Goal: Obtain resource: Download file/media

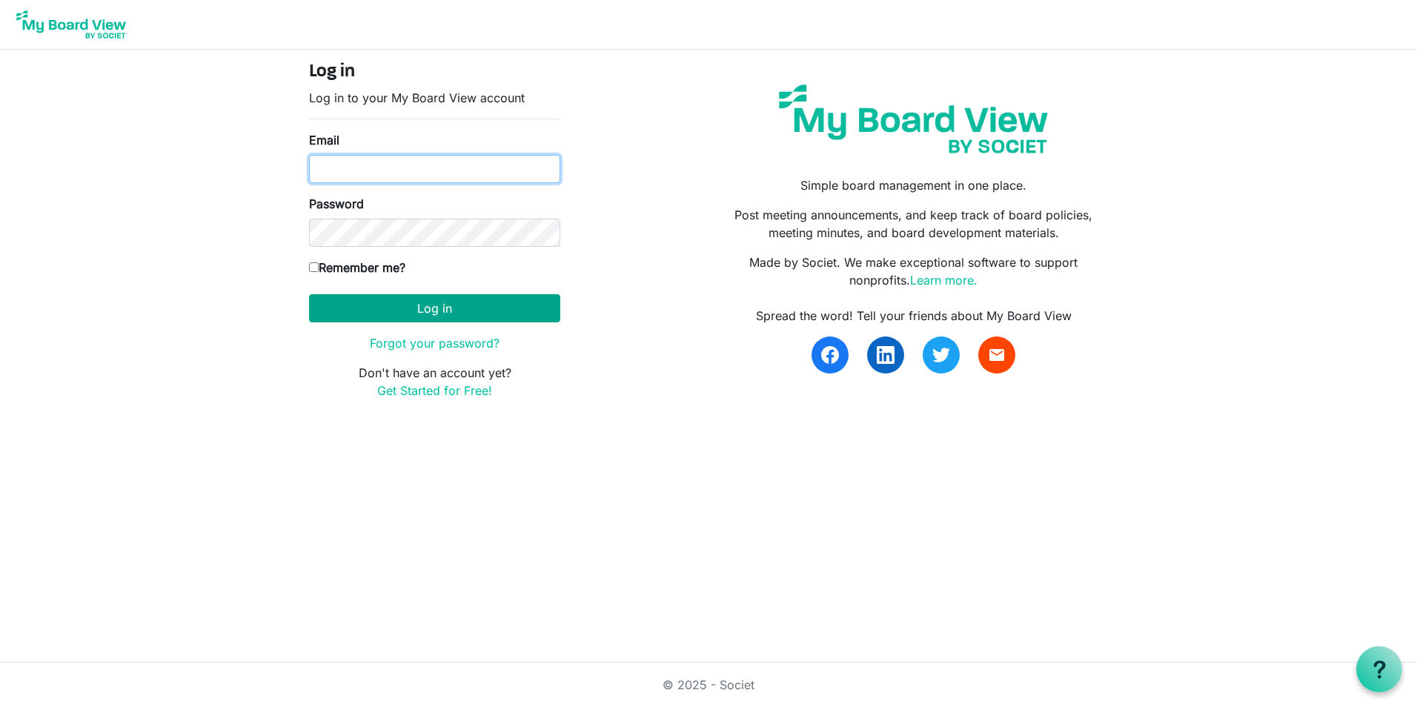
type input "[PERSON_NAME][EMAIL_ADDRESS][PERSON_NAME][DOMAIN_NAME]"
click at [374, 314] on button "Log in" at bounding box center [434, 308] width 251 height 28
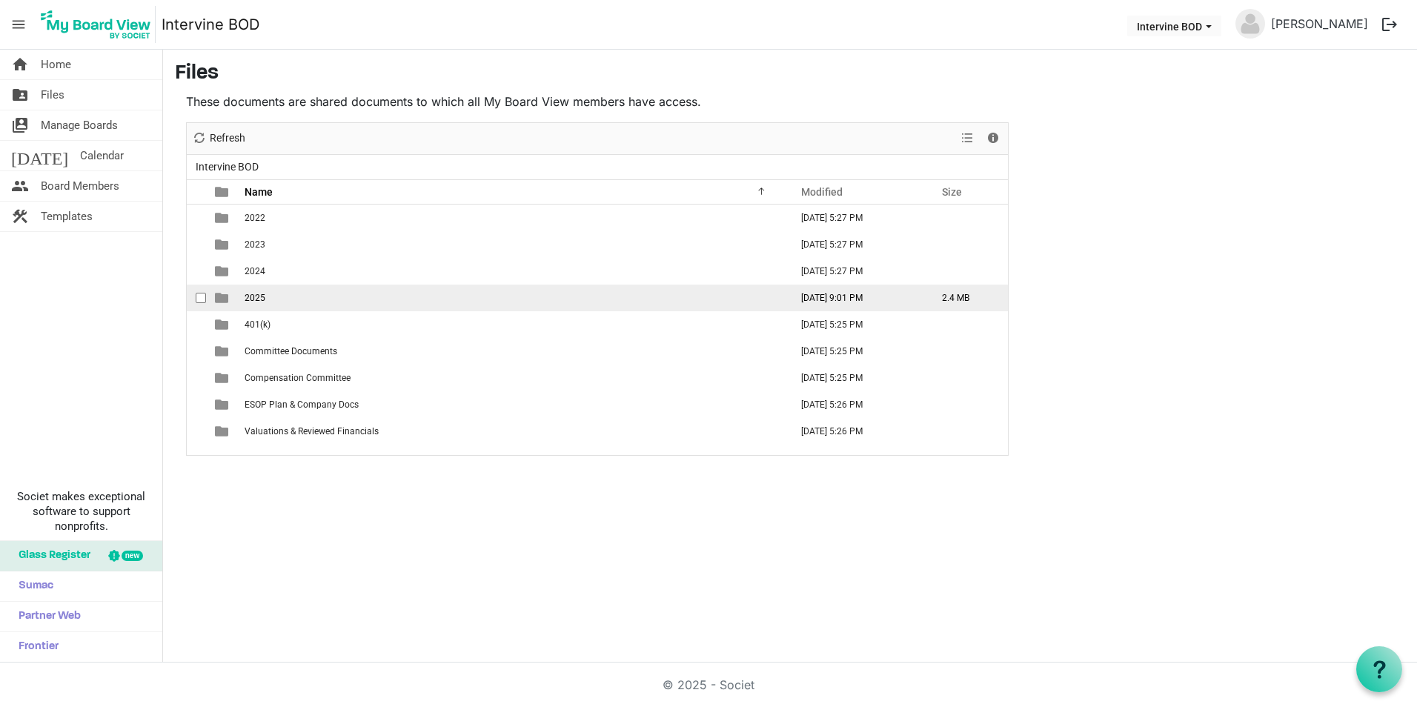
click at [241, 297] on td "2025" at bounding box center [513, 298] width 546 height 27
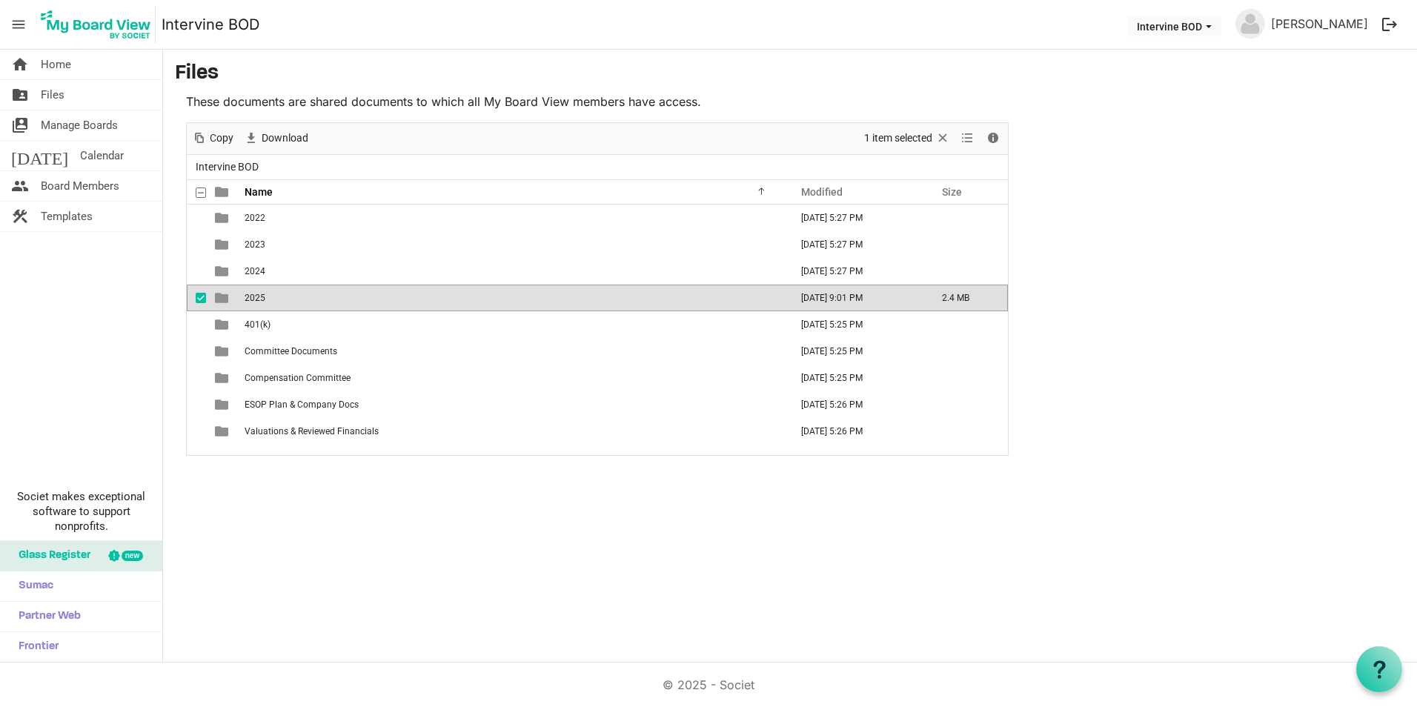
click at [241, 297] on td "2025" at bounding box center [513, 298] width 546 height 27
click at [224, 296] on span "is template cell column header type" at bounding box center [221, 297] width 13 height 13
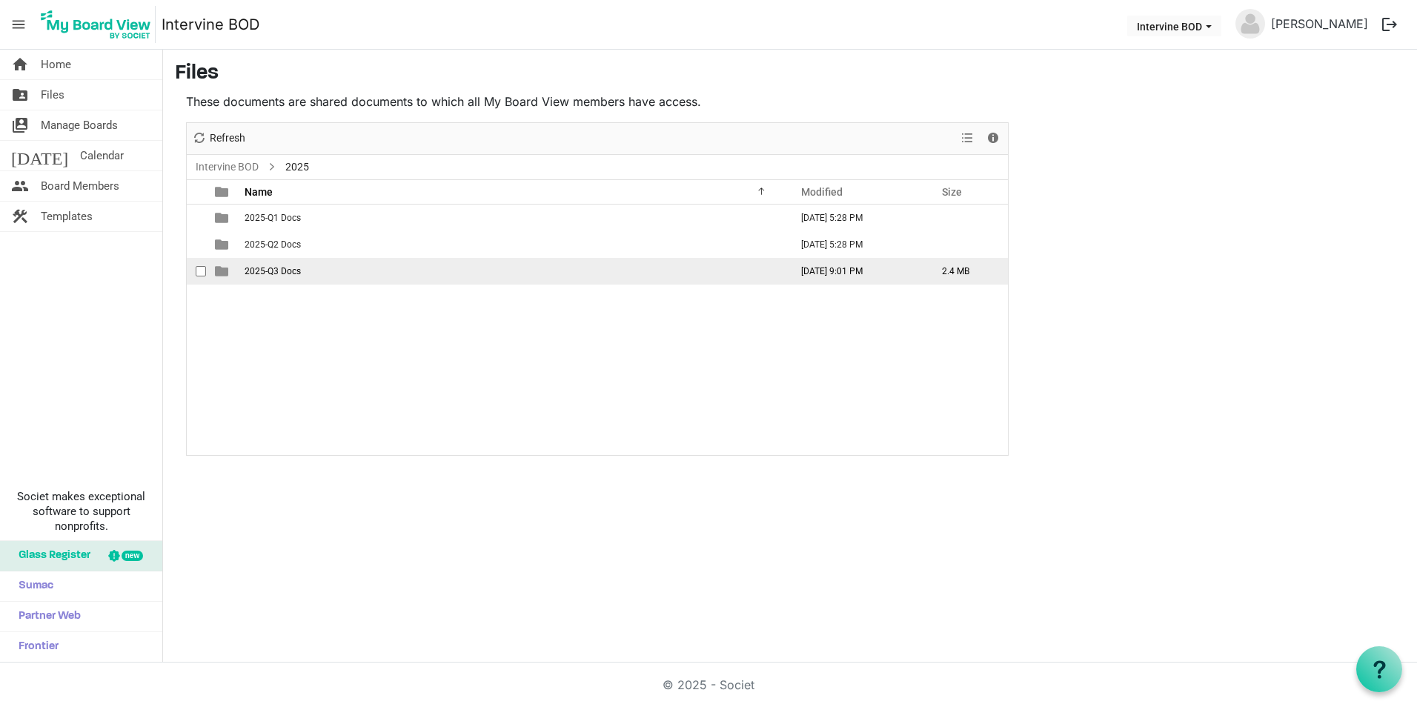
click at [259, 265] on td "2025-Q3 Docs" at bounding box center [513, 271] width 546 height 27
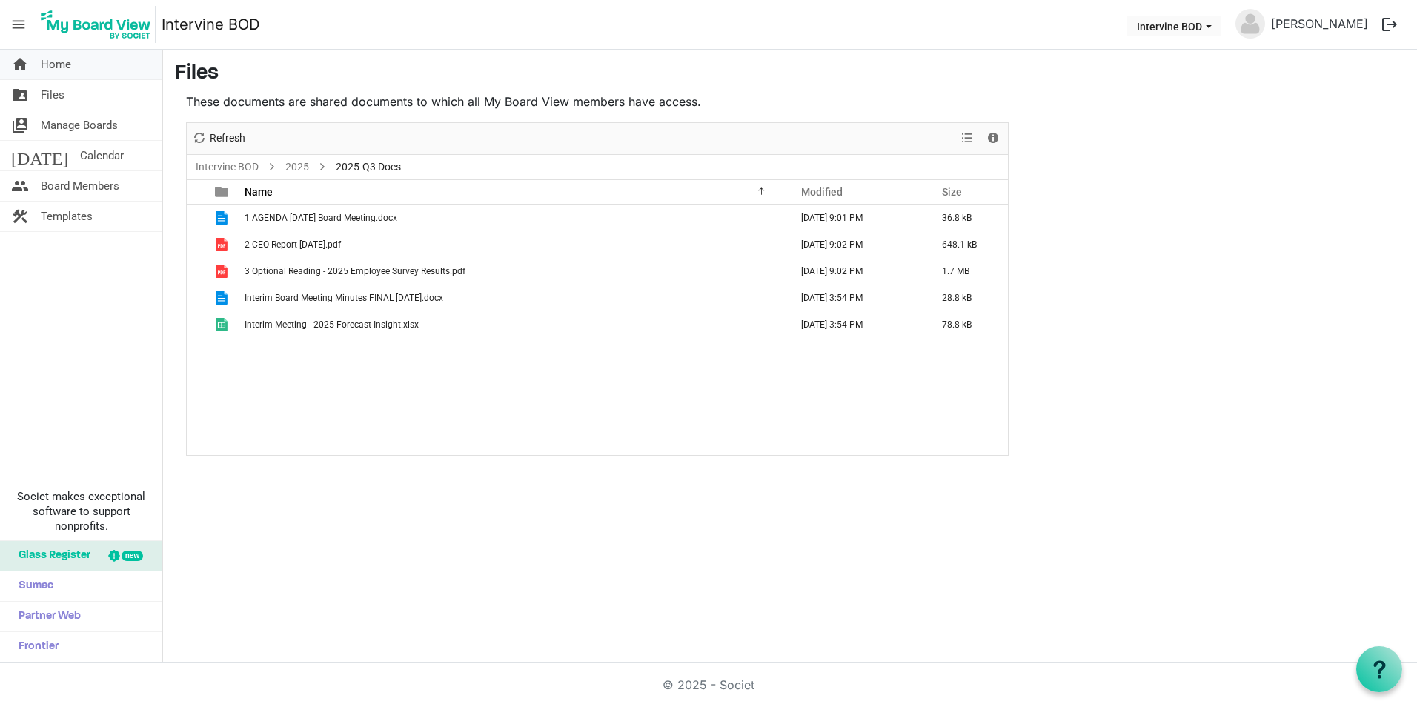
click at [50, 62] on span "Home" at bounding box center [56, 65] width 30 height 30
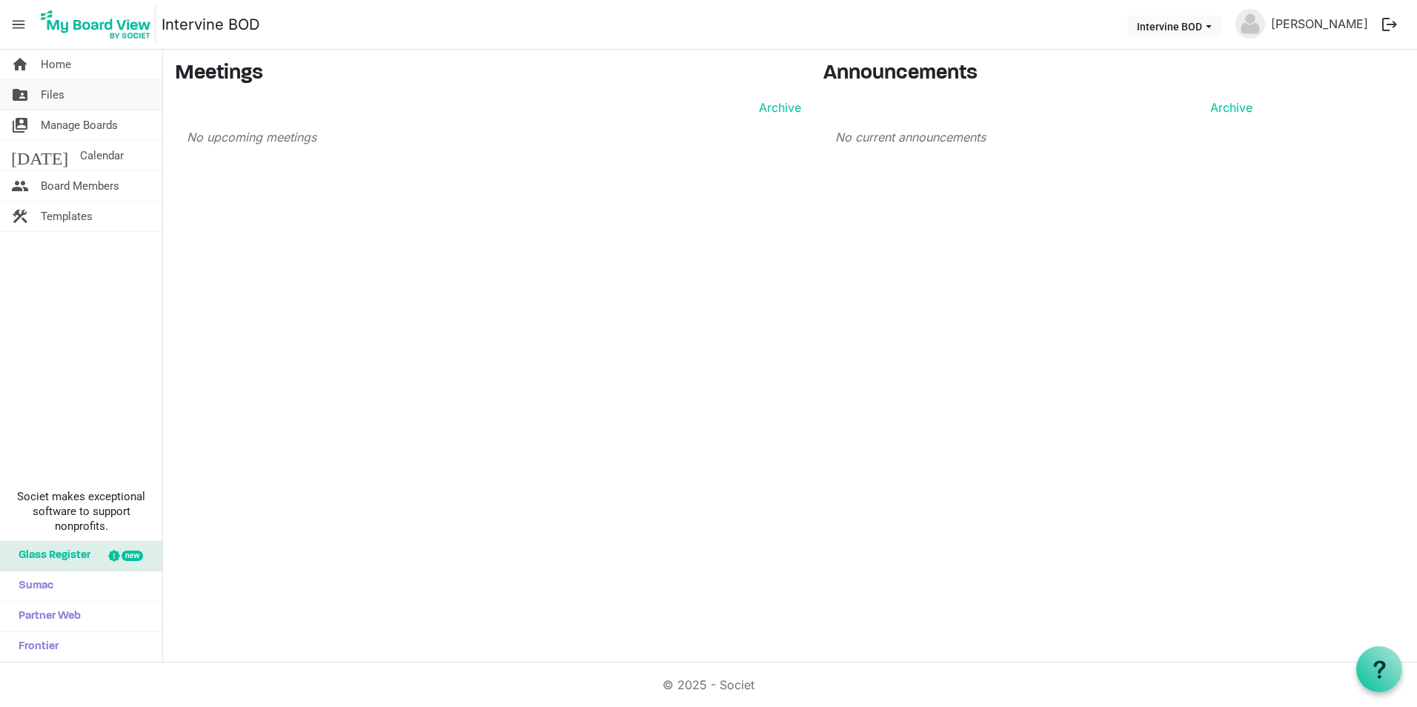
click at [47, 93] on span "Files" at bounding box center [53, 95] width 24 height 30
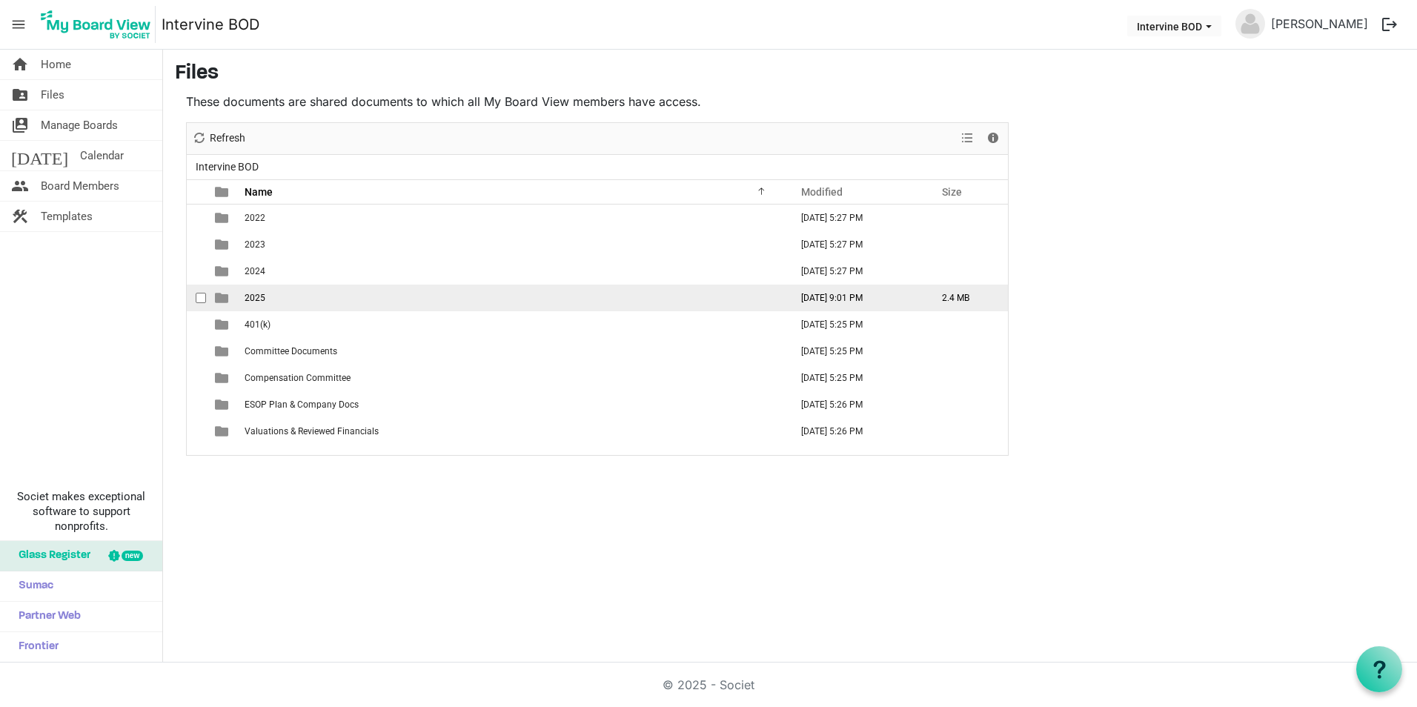
click at [225, 295] on span "is template cell column header type" at bounding box center [221, 297] width 13 height 13
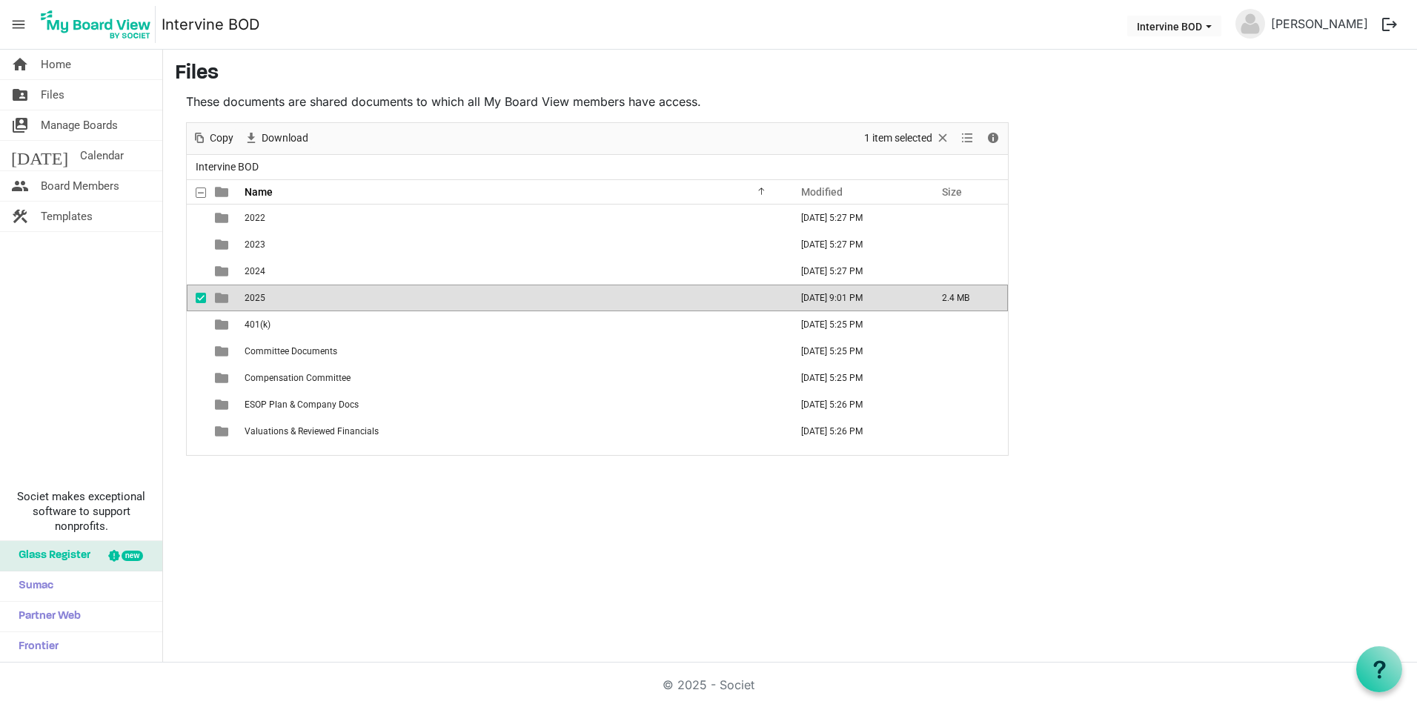
click at [225, 295] on span "is template cell column header type" at bounding box center [221, 297] width 13 height 13
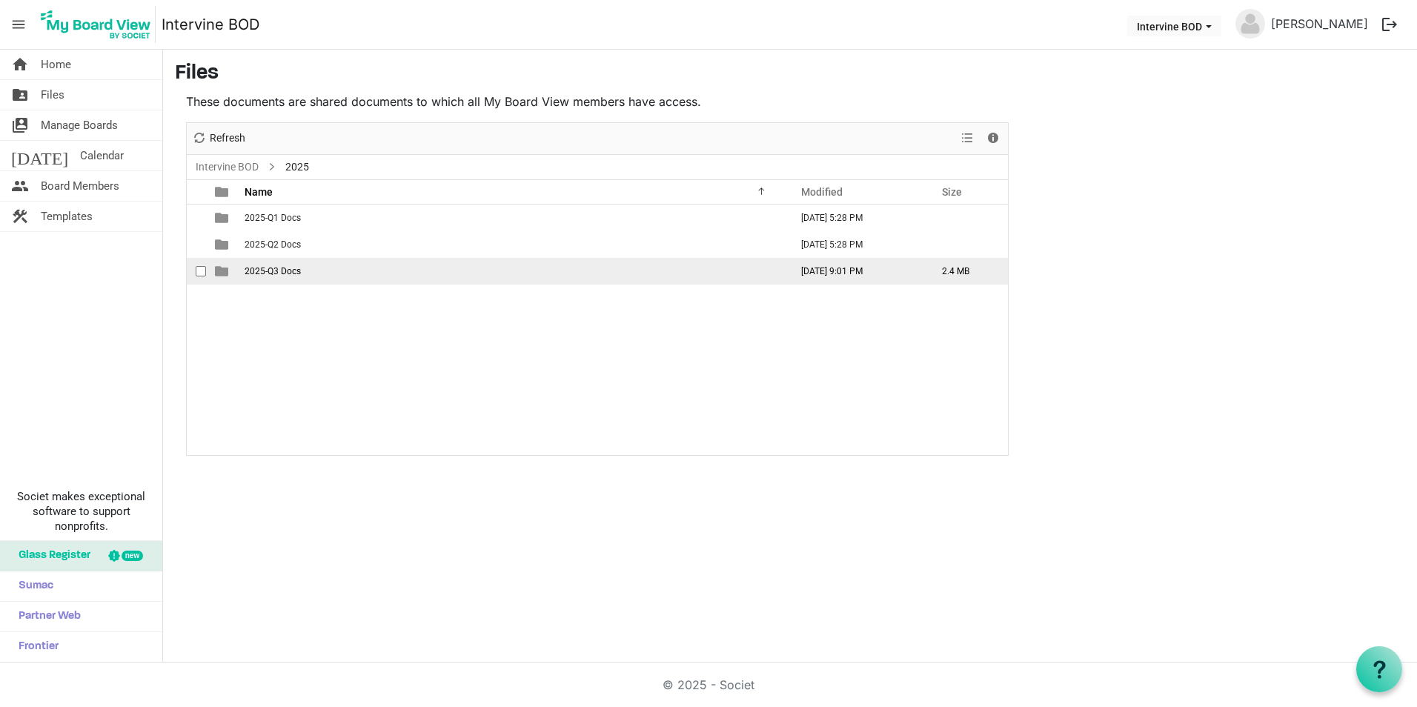
click at [246, 269] on span "2025-Q3 Docs" at bounding box center [273, 271] width 56 height 10
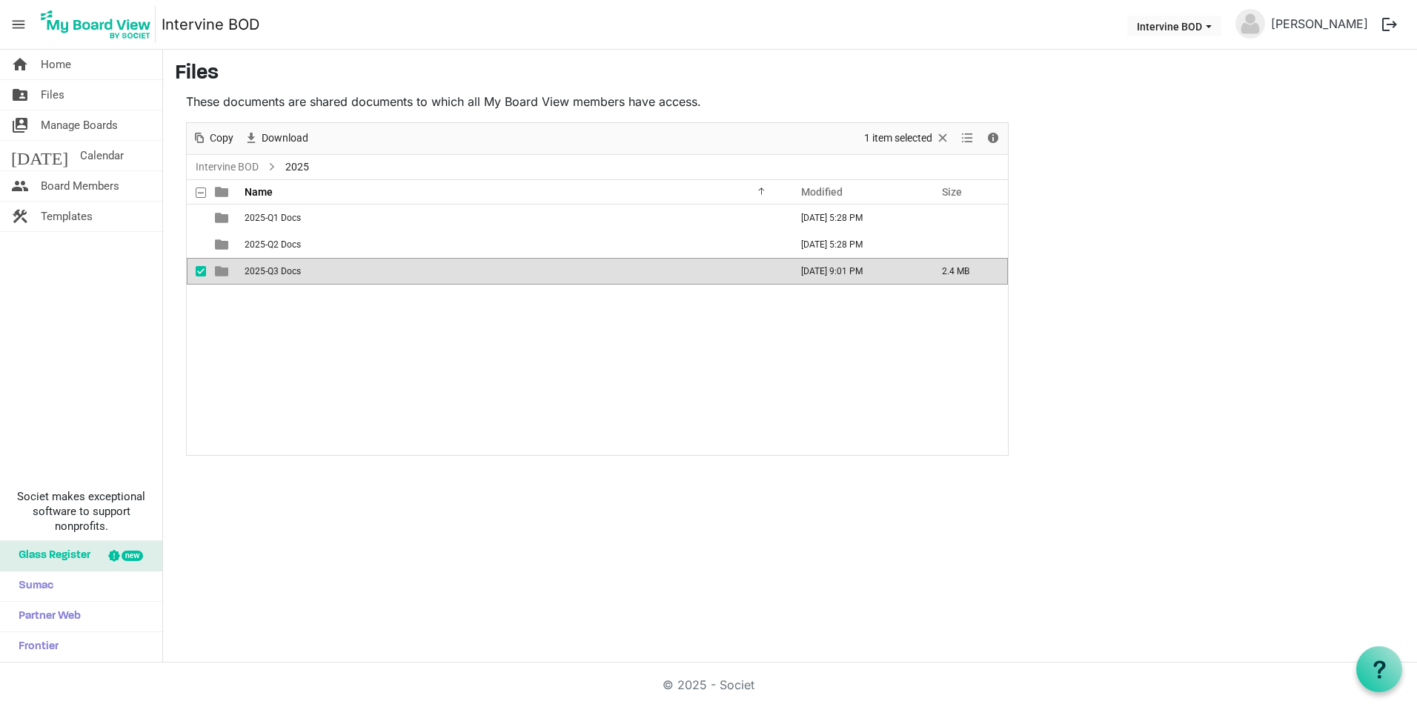
click at [246, 269] on span "2025-Q3 Docs" at bounding box center [273, 271] width 56 height 10
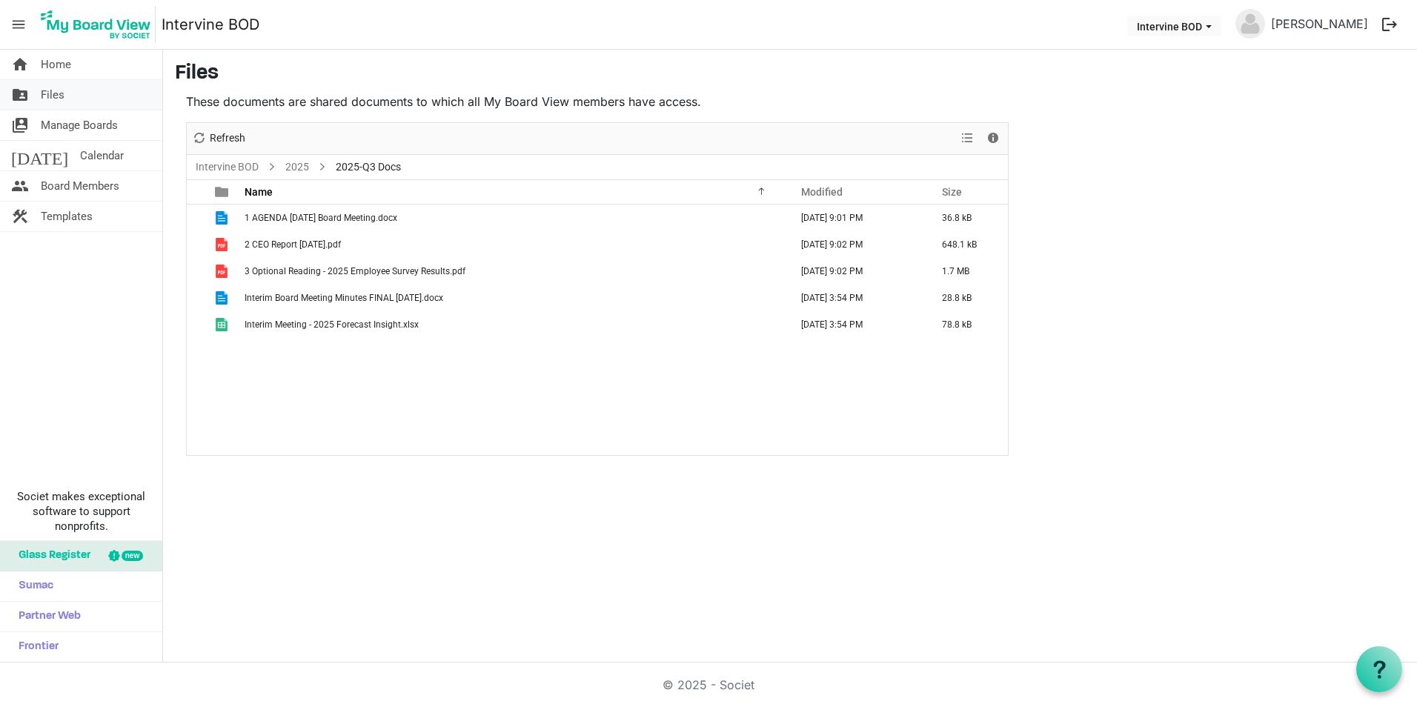
click at [53, 93] on span "Files" at bounding box center [53, 95] width 24 height 30
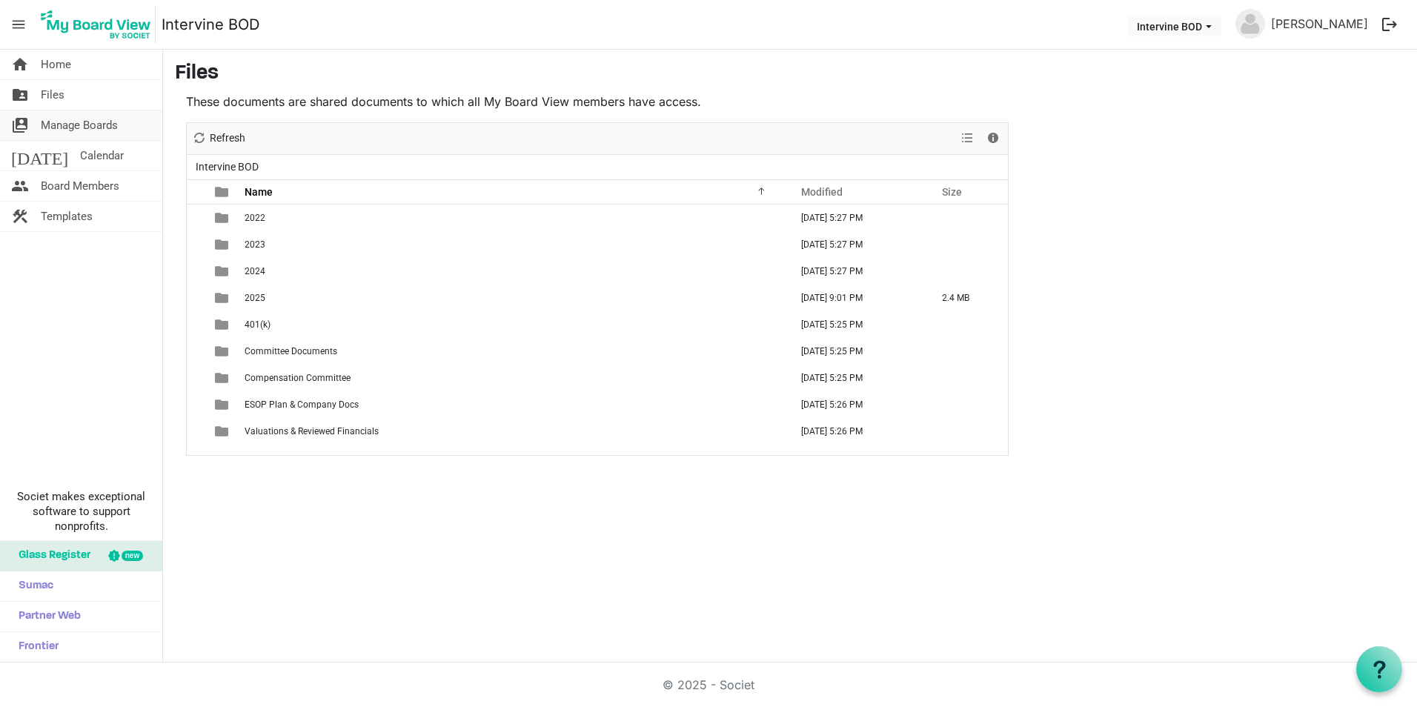
click at [47, 125] on span "Manage Boards" at bounding box center [79, 125] width 77 height 30
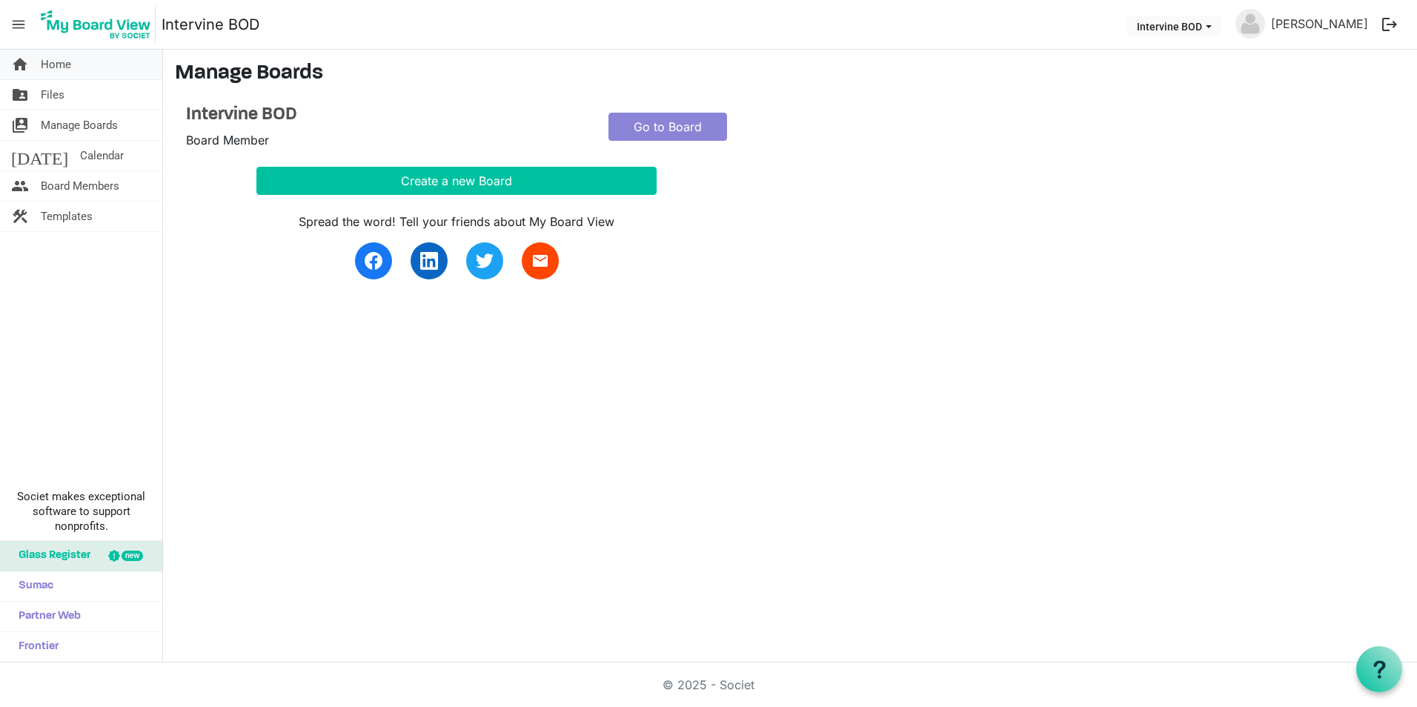
click at [50, 66] on span "Home" at bounding box center [56, 65] width 30 height 30
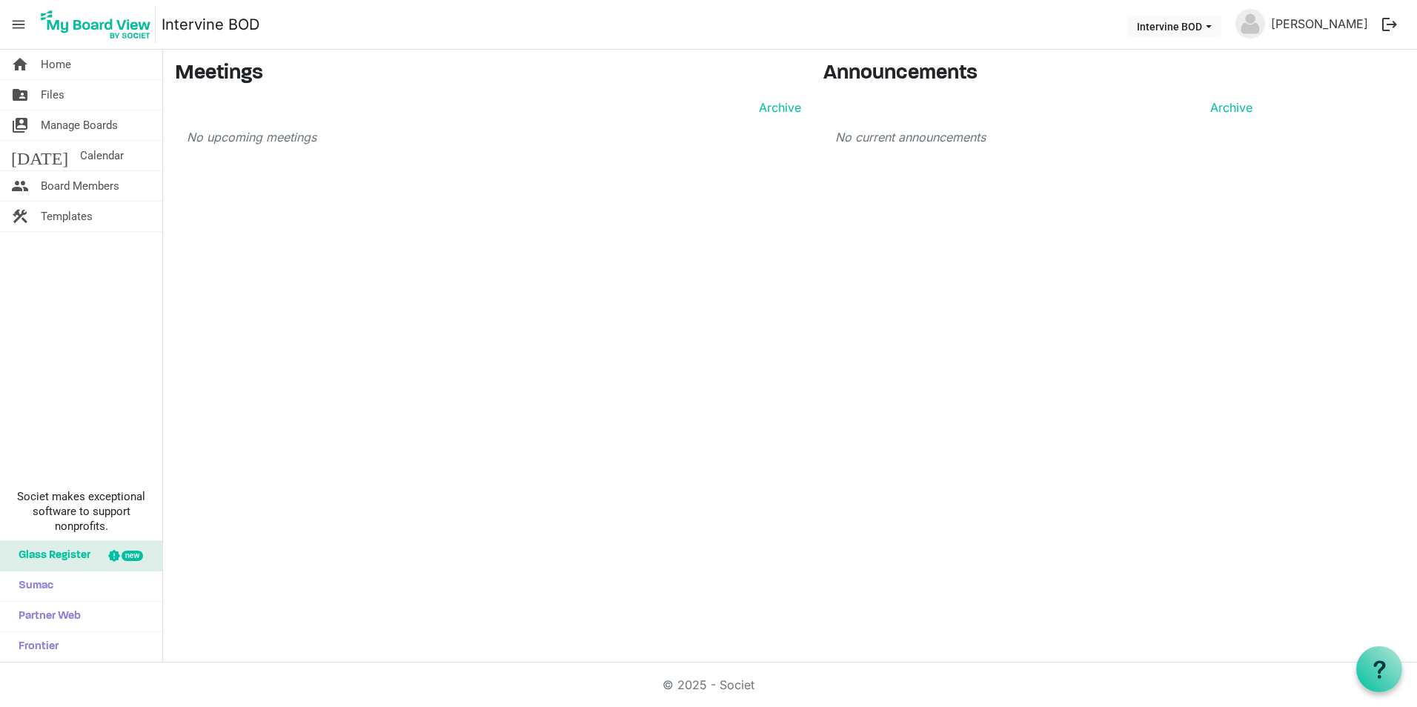
click at [24, 27] on span "menu" at bounding box center [18, 24] width 28 height 28
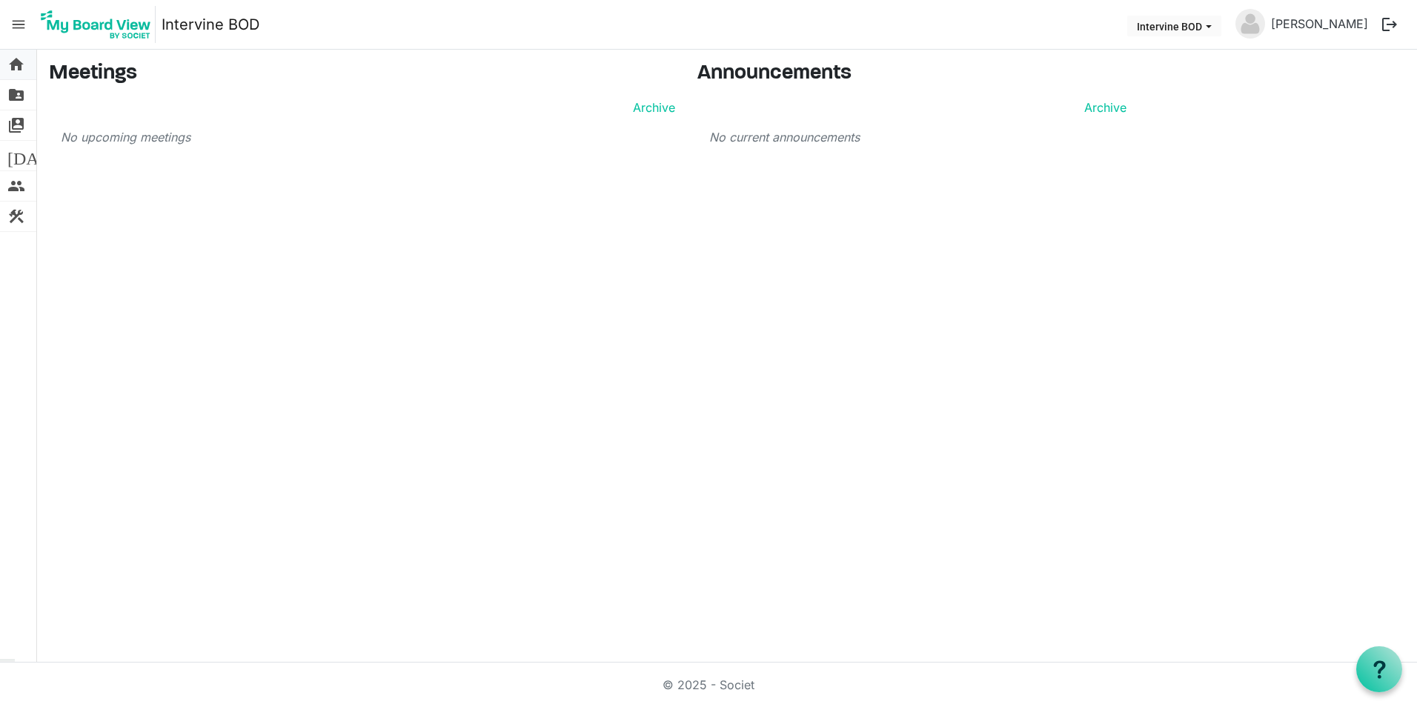
click at [15, 65] on span "home" at bounding box center [16, 65] width 18 height 30
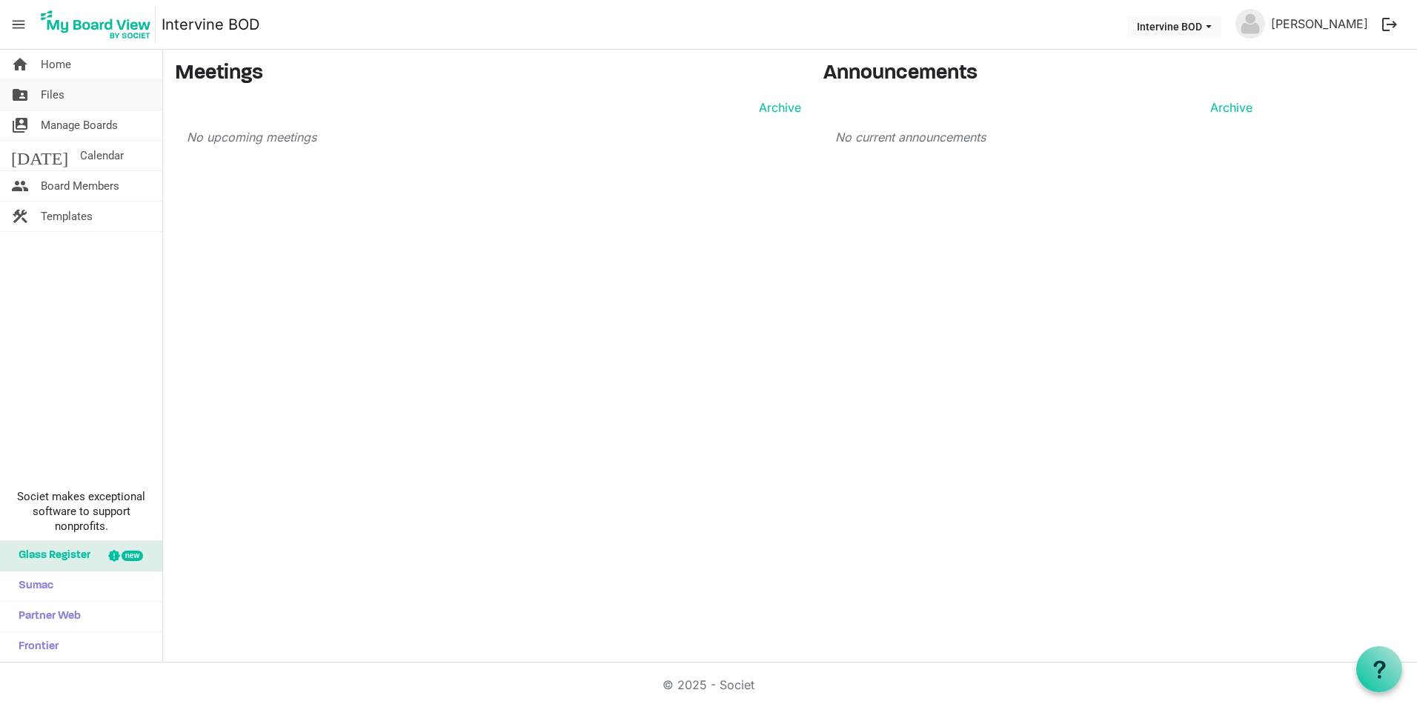
click at [45, 96] on span "Files" at bounding box center [53, 95] width 24 height 30
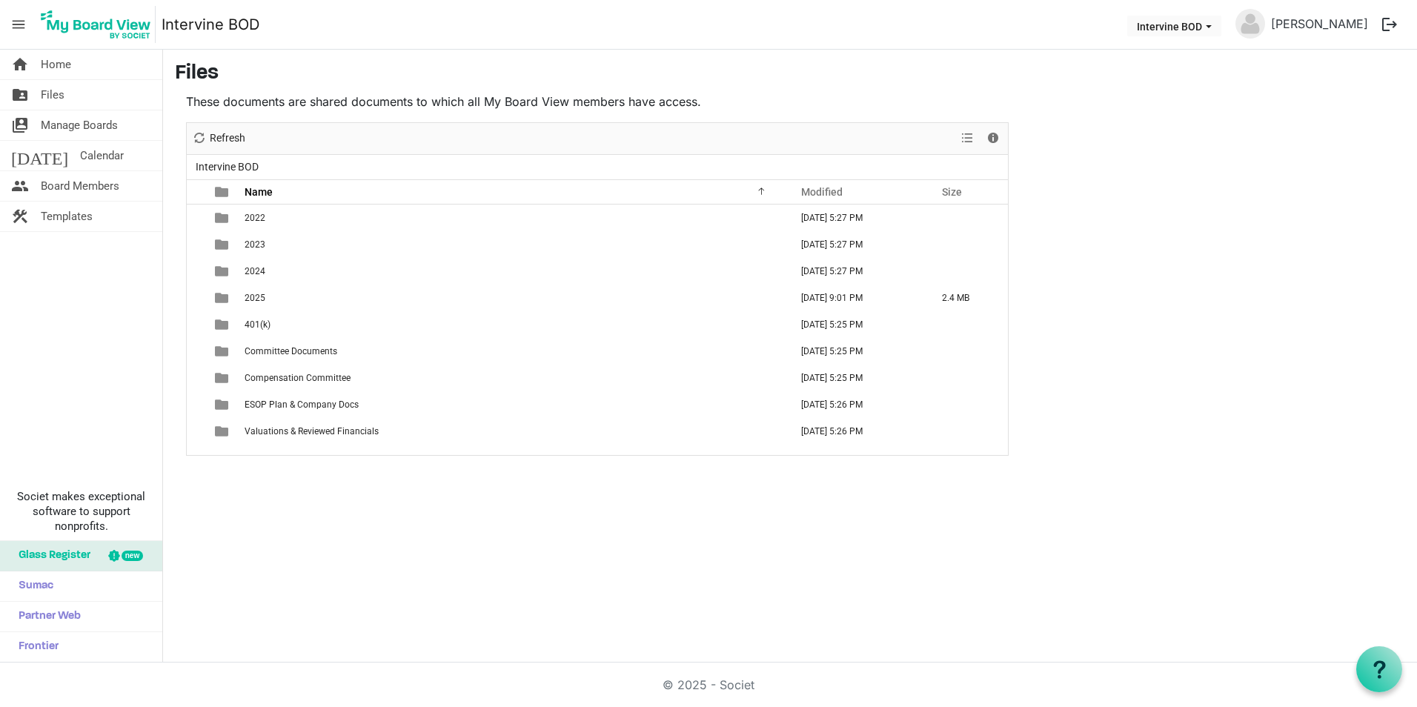
click at [15, 23] on span "menu" at bounding box center [18, 24] width 28 height 28
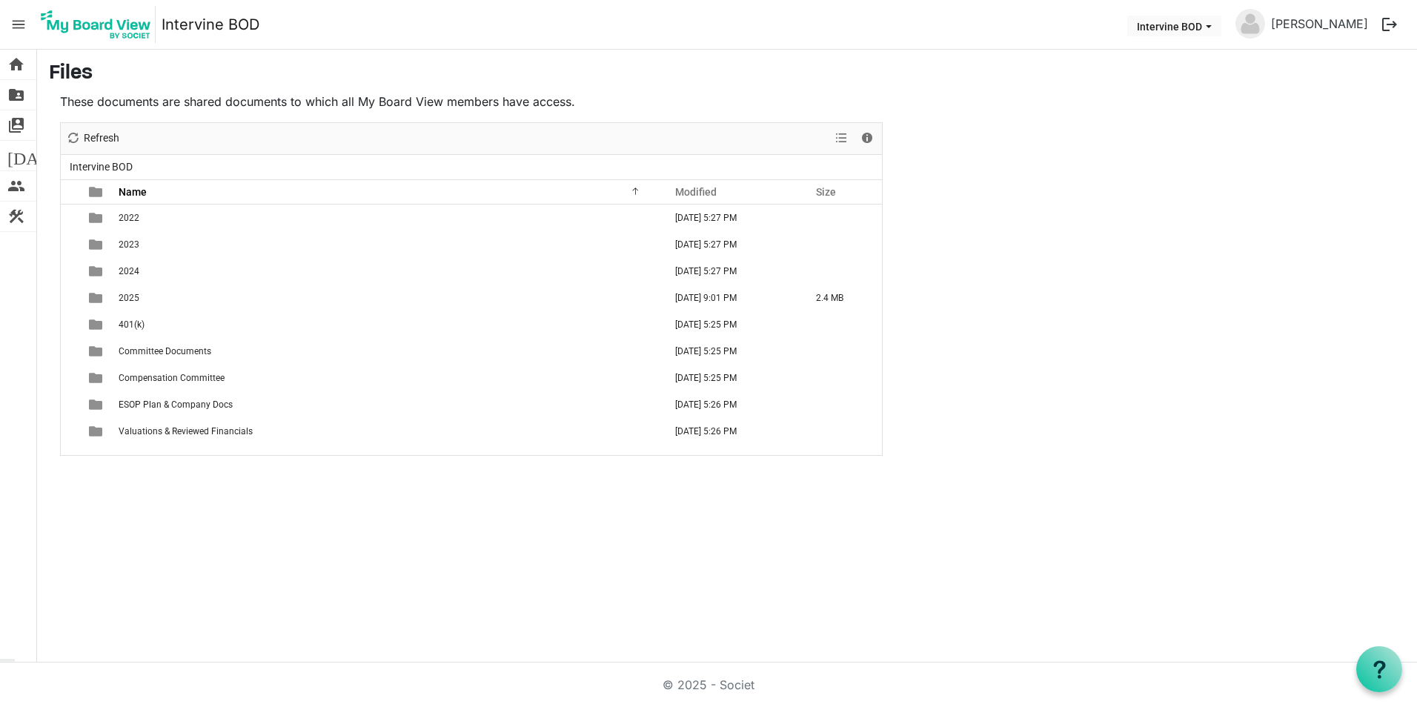
click at [15, 23] on span "menu" at bounding box center [18, 24] width 28 height 28
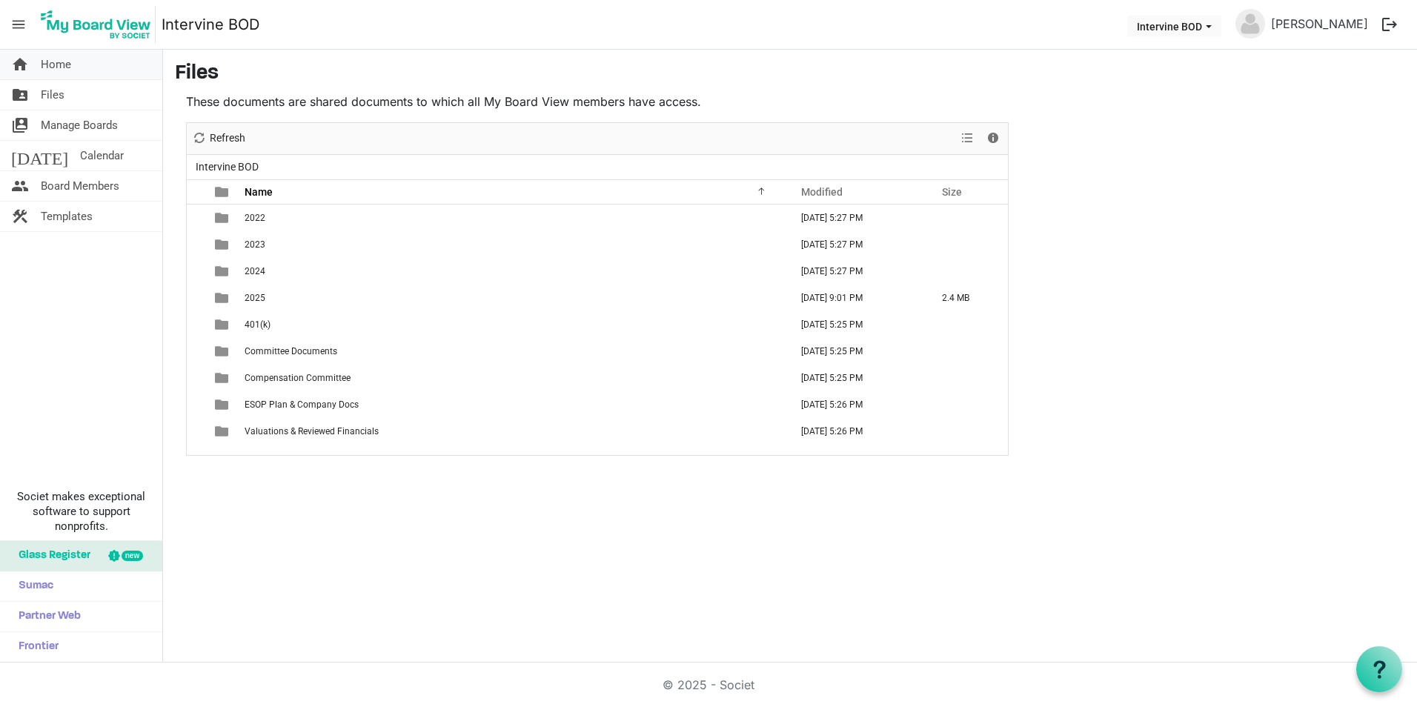
click at [51, 67] on span "Home" at bounding box center [56, 65] width 30 height 30
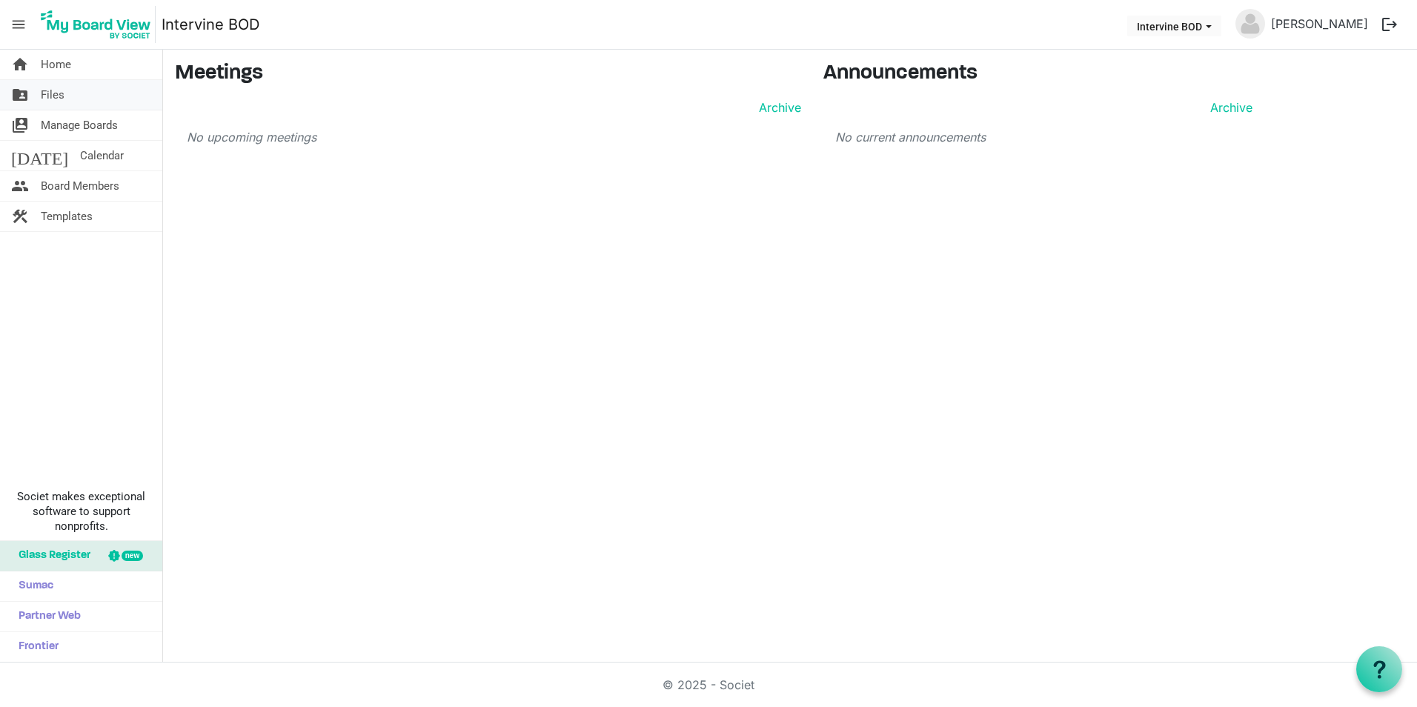
click at [52, 98] on span "Files" at bounding box center [53, 95] width 24 height 30
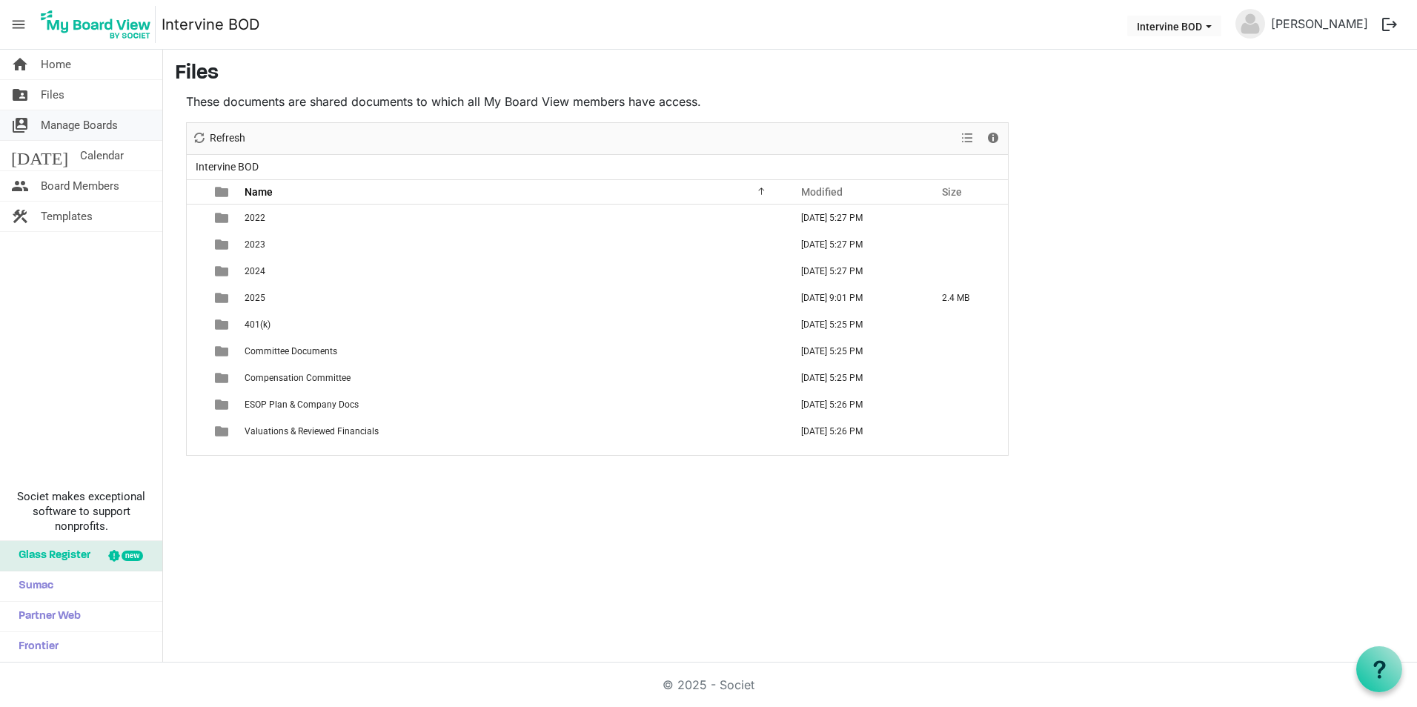
click at [48, 124] on span "Manage Boards" at bounding box center [79, 125] width 77 height 30
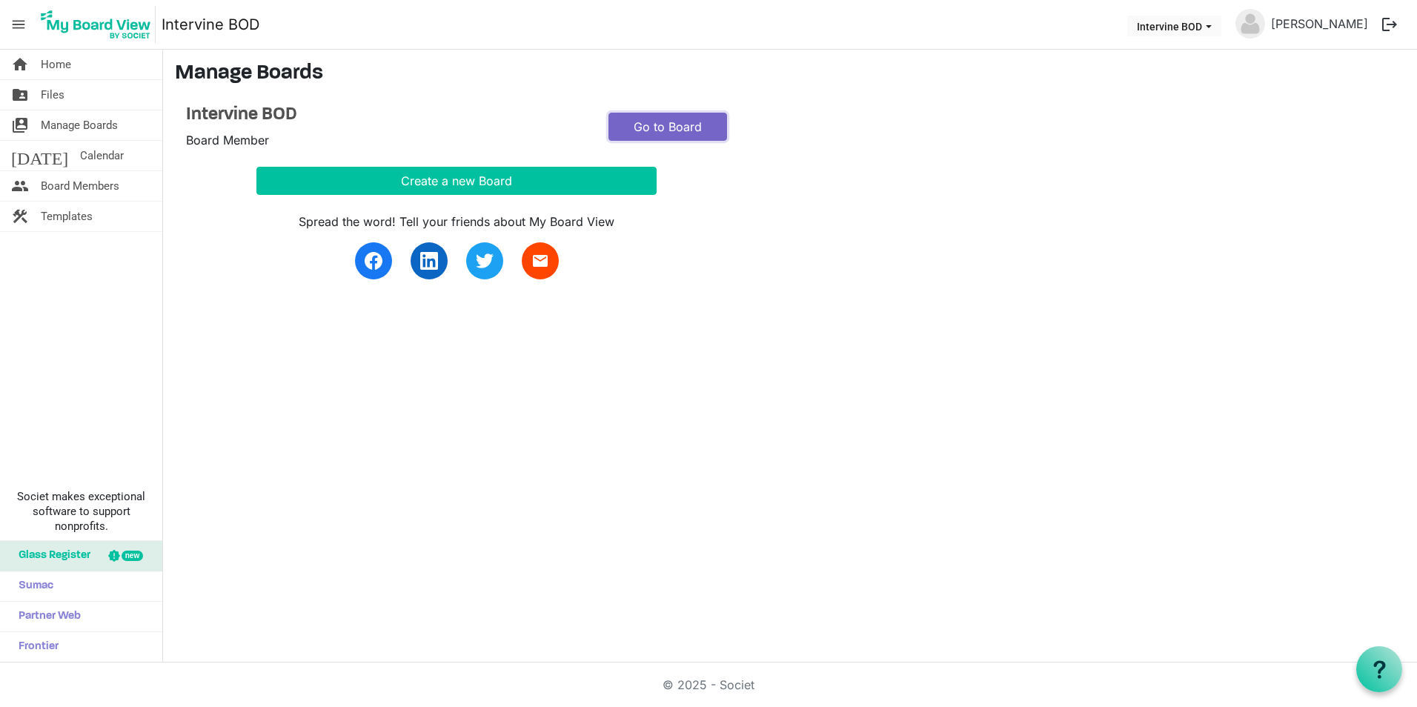
click at [657, 127] on link "Go to Board" at bounding box center [668, 127] width 119 height 28
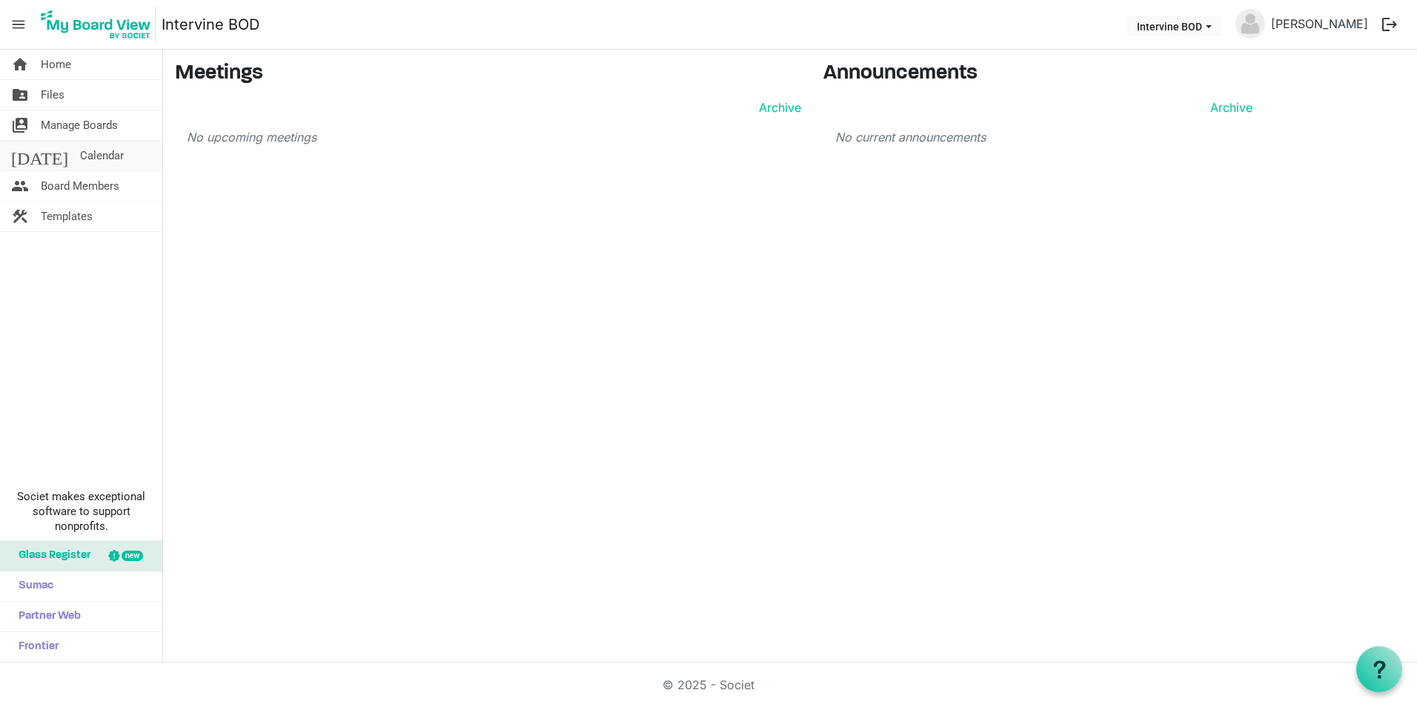
click at [80, 153] on span "Calendar" at bounding box center [102, 156] width 44 height 30
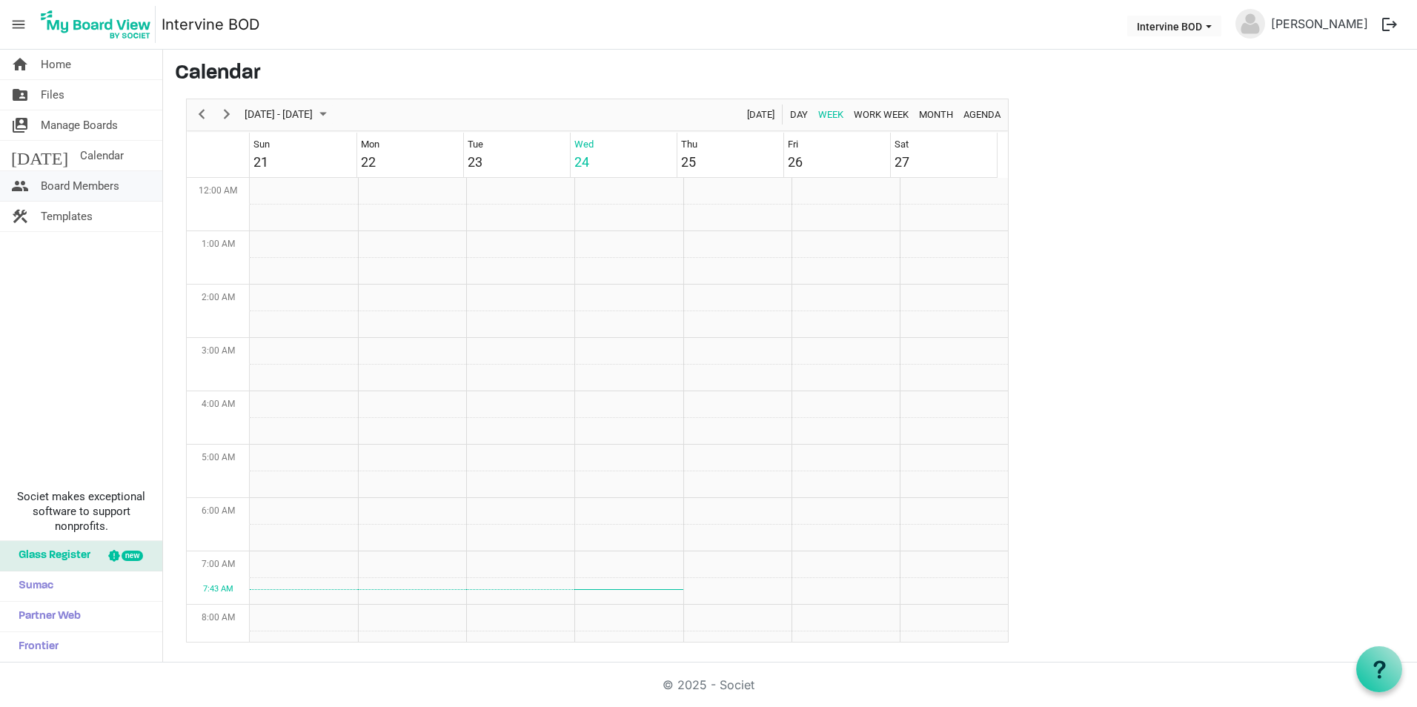
scroll to position [480, 0]
click at [62, 187] on span "Board Members" at bounding box center [80, 186] width 79 height 30
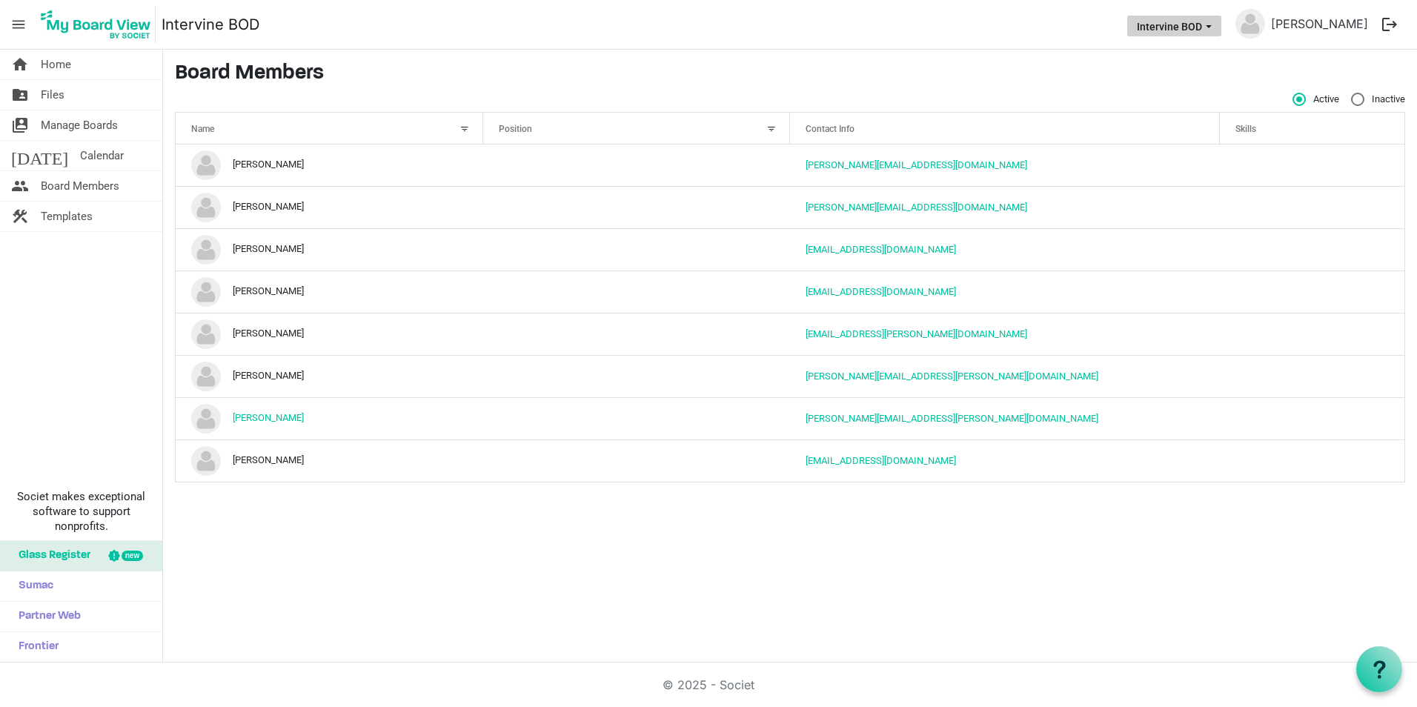
click at [1168, 23] on button "Intervine BOD" at bounding box center [1174, 26] width 94 height 21
click at [877, 30] on nav "menu Intervine BOD Intervine BOD [PERSON_NAME] logout" at bounding box center [708, 25] width 1417 height 50
click at [49, 56] on span "Home" at bounding box center [56, 65] width 30 height 30
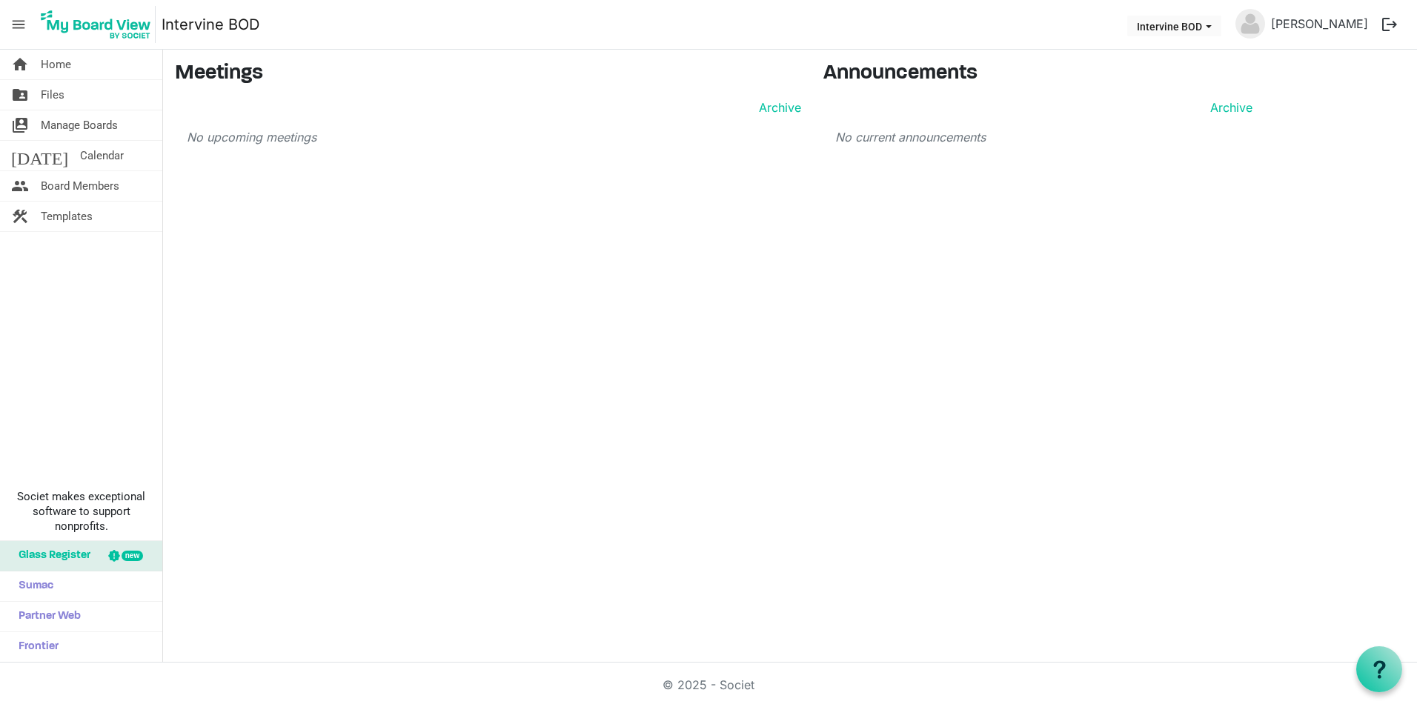
click at [51, 21] on img at bounding box center [95, 24] width 119 height 37
click at [20, 25] on span "menu" at bounding box center [18, 24] width 28 height 28
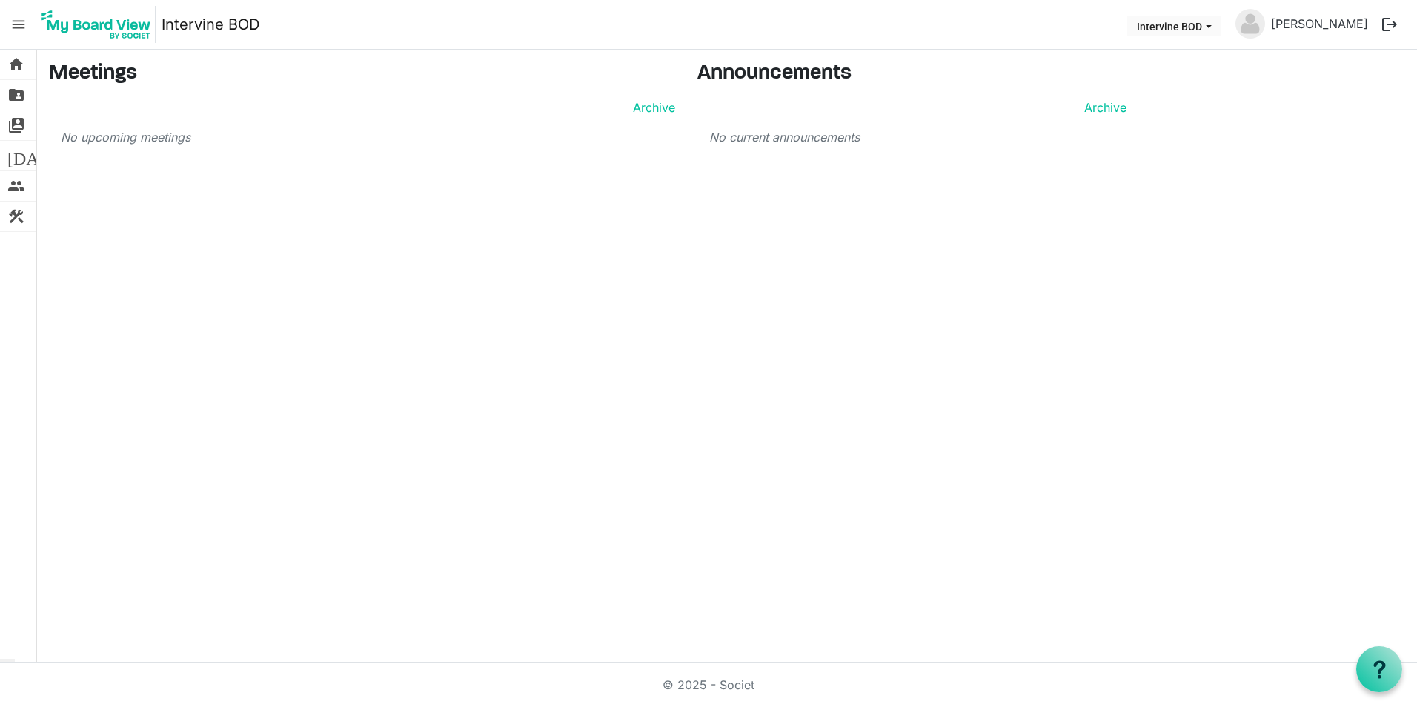
click at [20, 25] on span "menu" at bounding box center [18, 24] width 28 height 28
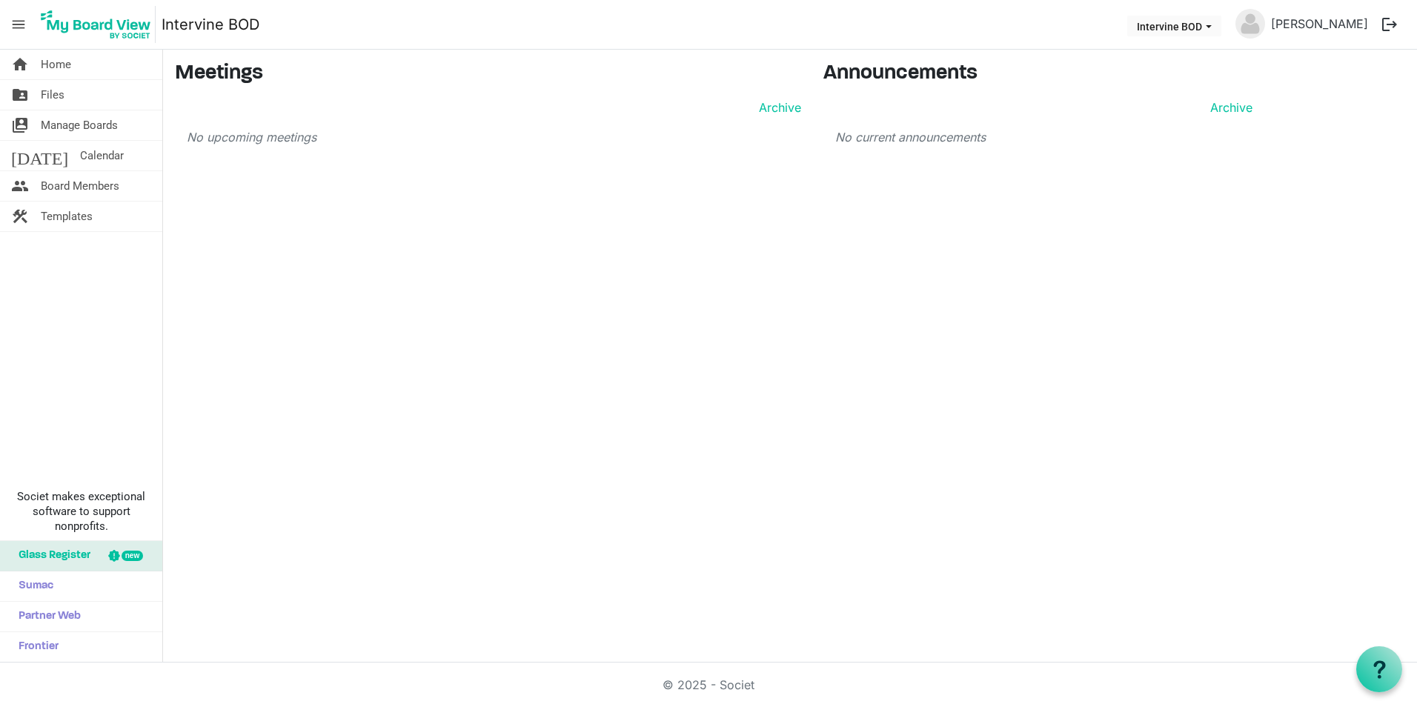
click at [20, 25] on span "menu" at bounding box center [18, 24] width 28 height 28
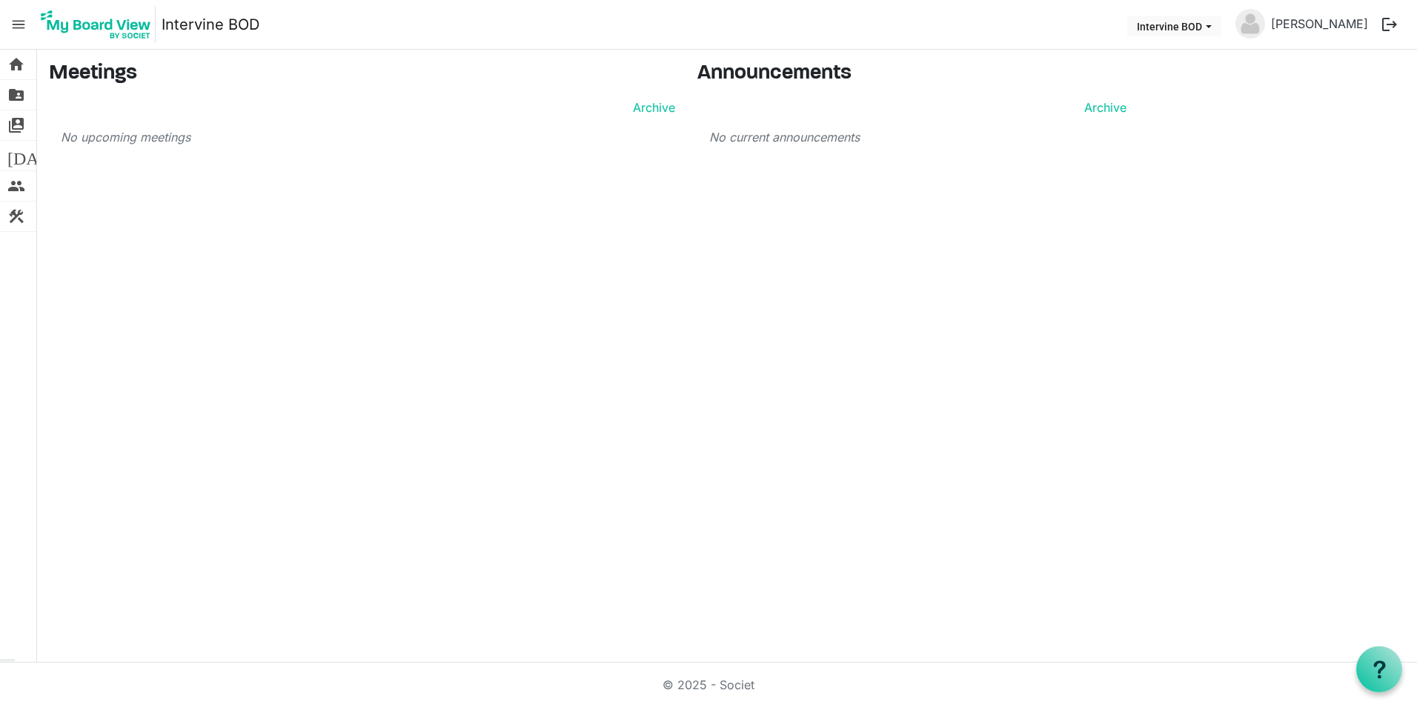
click at [20, 25] on span "menu" at bounding box center [18, 24] width 28 height 28
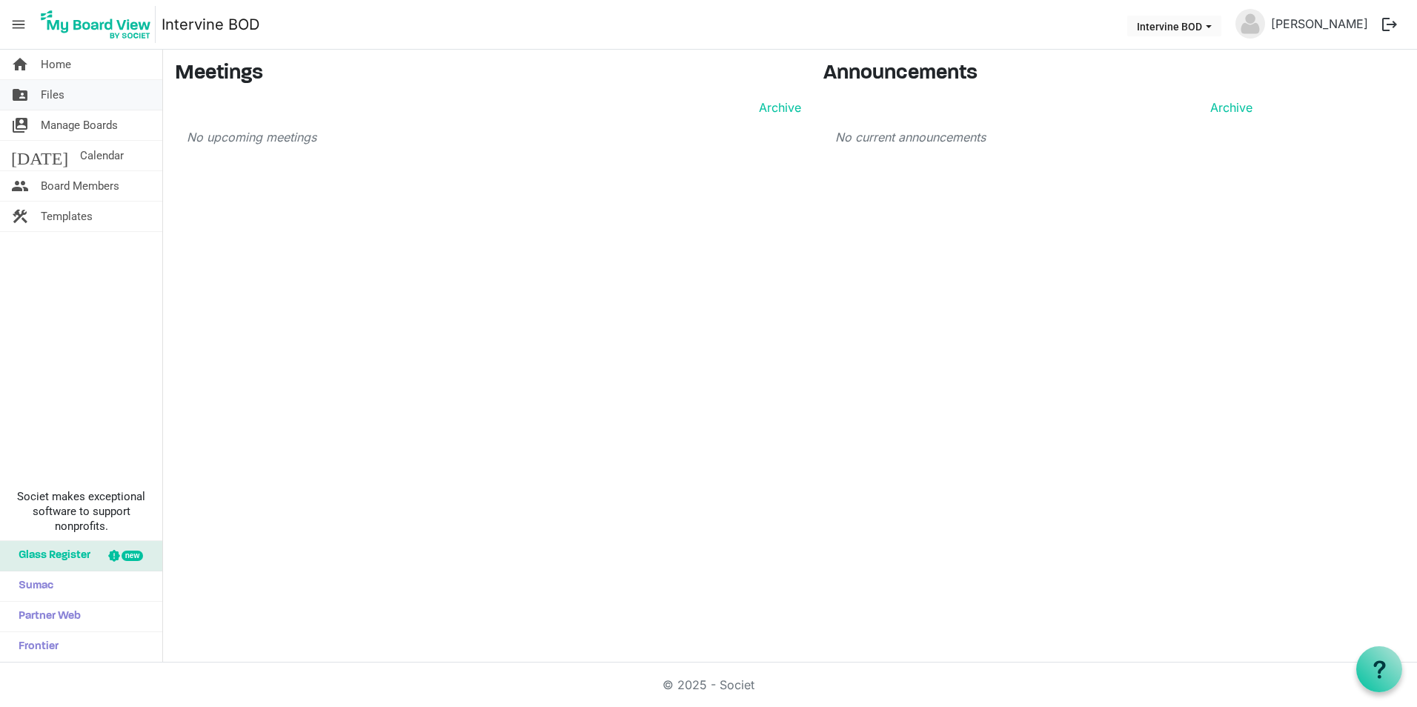
click at [53, 95] on span "Files" at bounding box center [53, 95] width 24 height 30
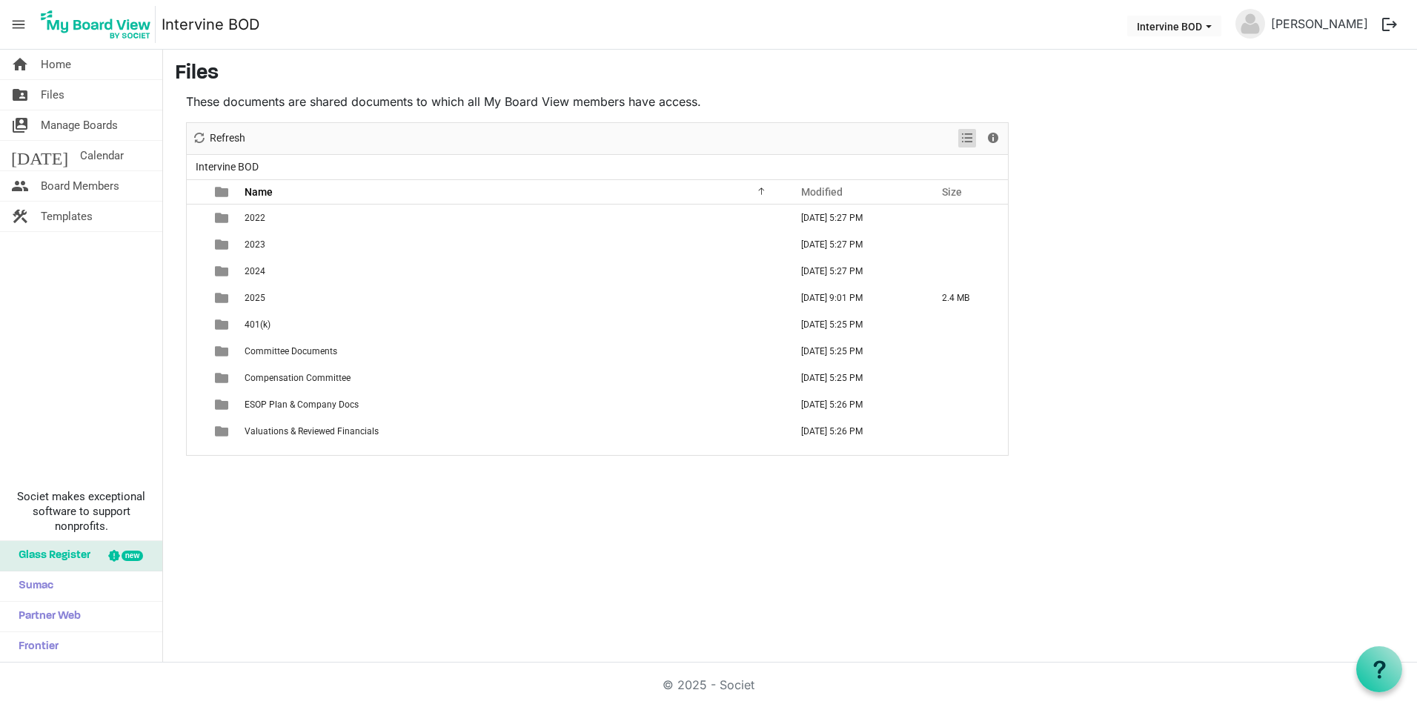
click at [968, 138] on span "View dropdownbutton" at bounding box center [967, 138] width 18 height 19
click at [57, 125] on span "Manage Boards" at bounding box center [79, 125] width 77 height 30
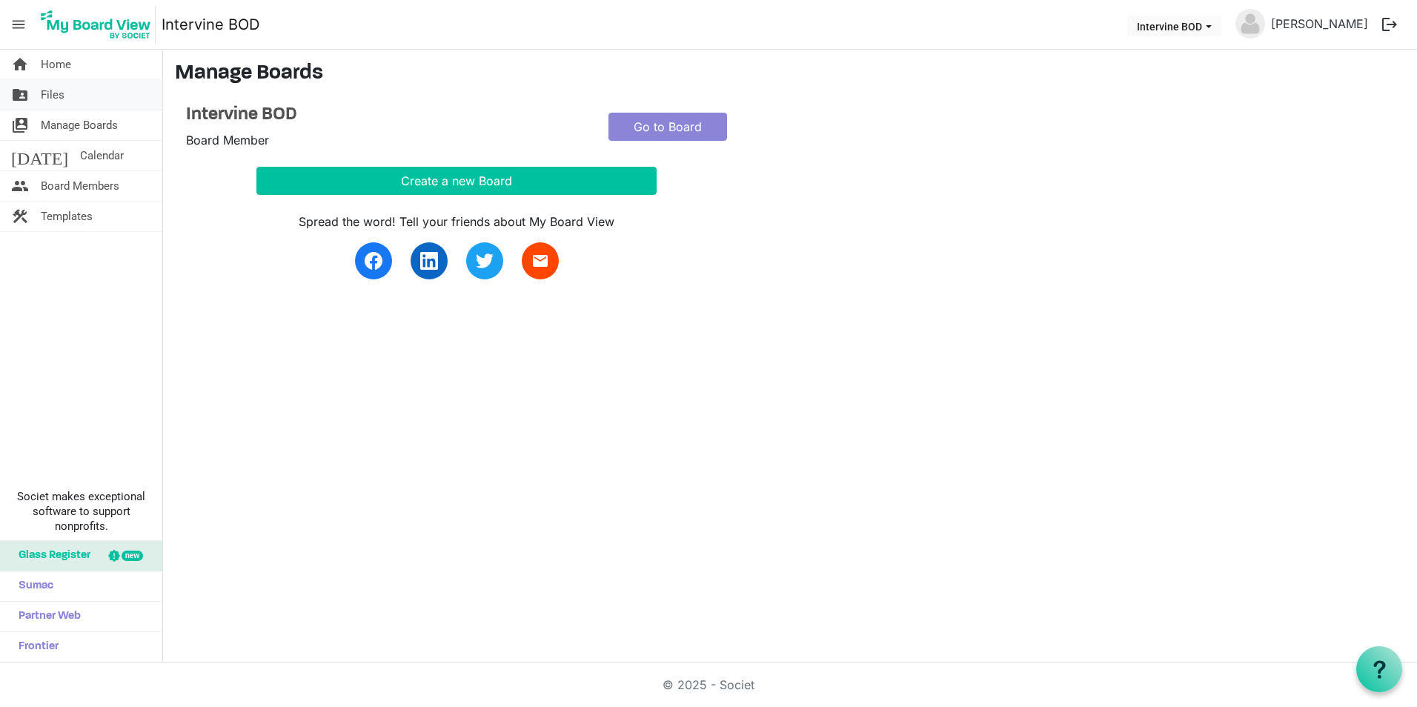
click at [44, 93] on span "Files" at bounding box center [53, 95] width 24 height 30
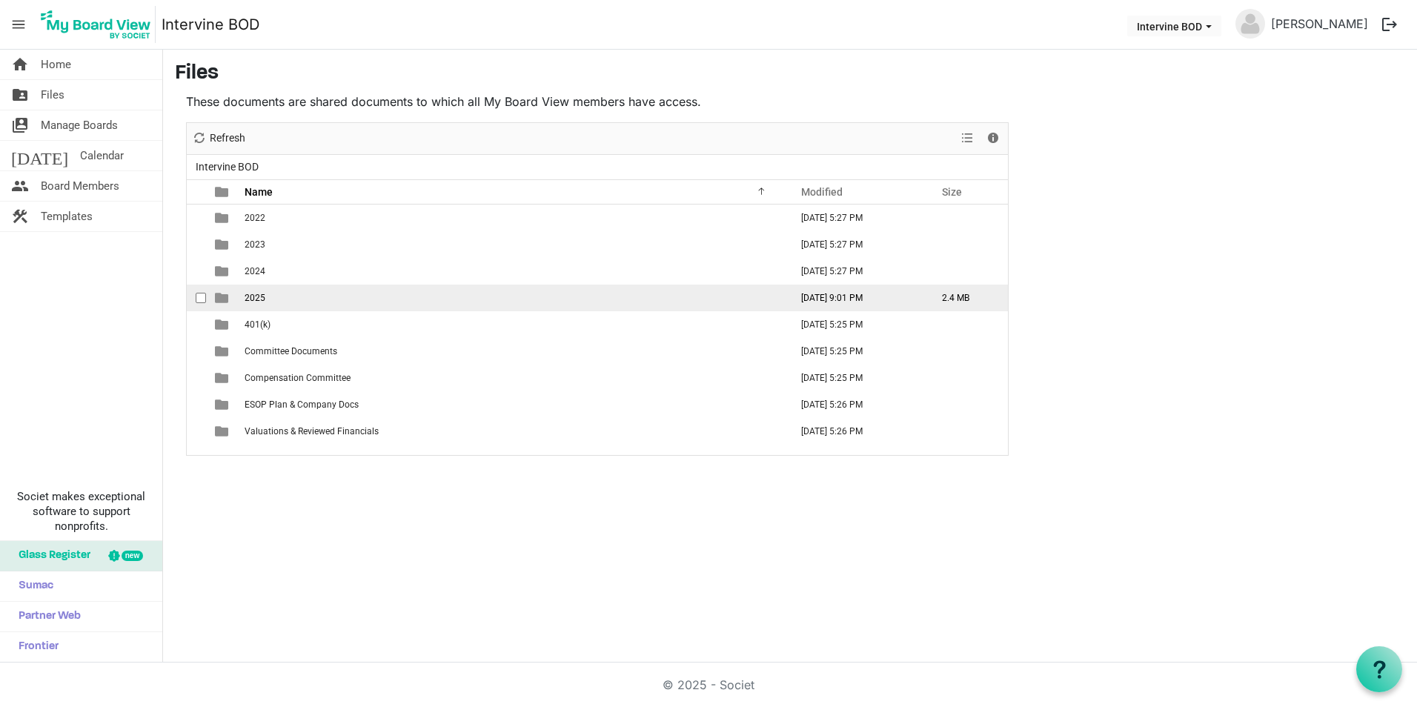
click at [217, 300] on span "is template cell column header type" at bounding box center [221, 297] width 13 height 13
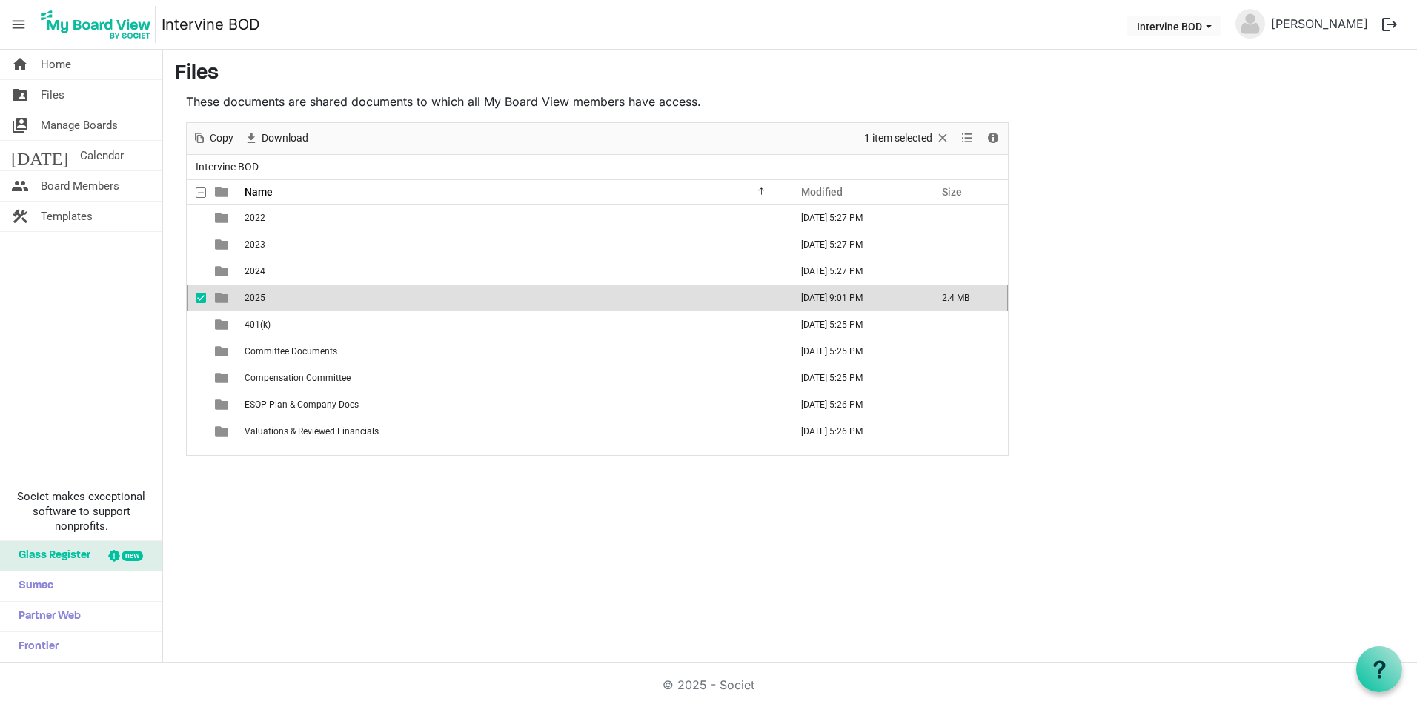
click at [221, 299] on span "is template cell column header type" at bounding box center [221, 297] width 13 height 13
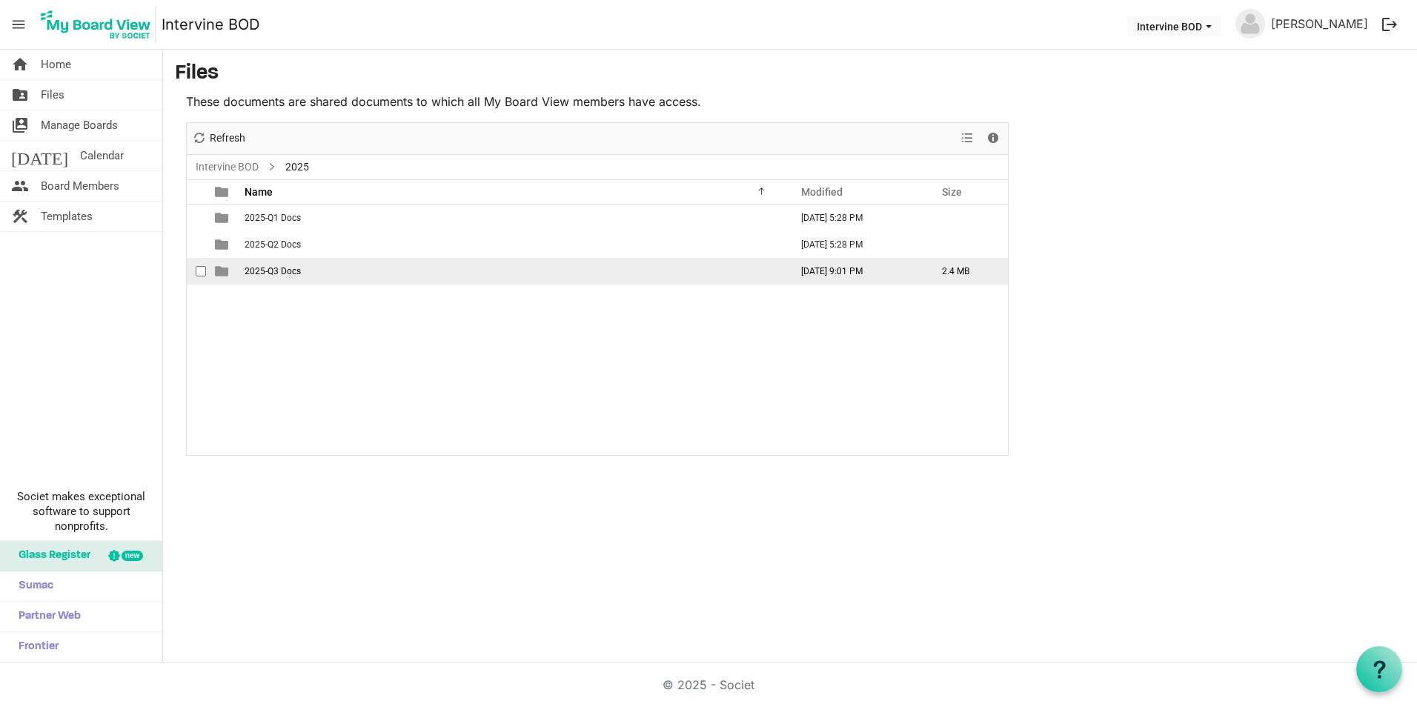
click at [245, 271] on span "2025-Q3 Docs" at bounding box center [273, 271] width 56 height 10
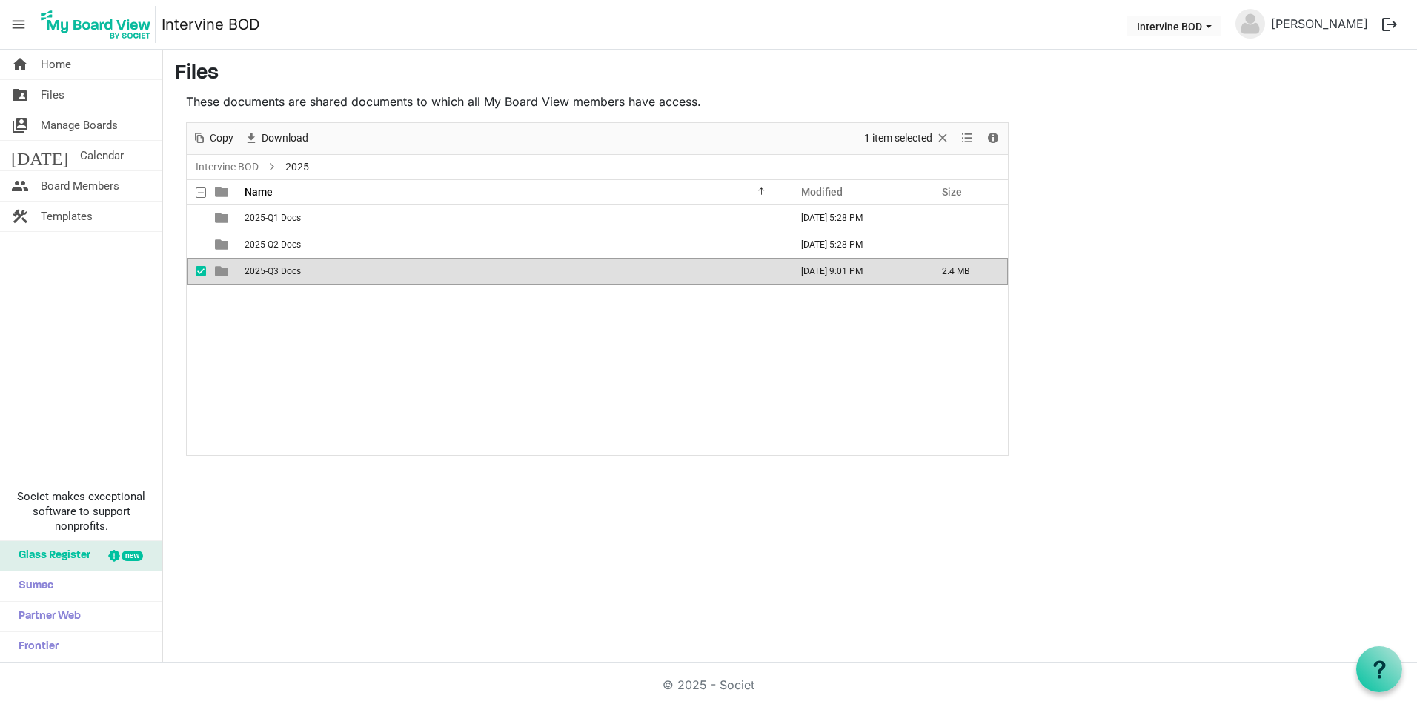
click at [222, 268] on span "is template cell column header type" at bounding box center [221, 271] width 13 height 13
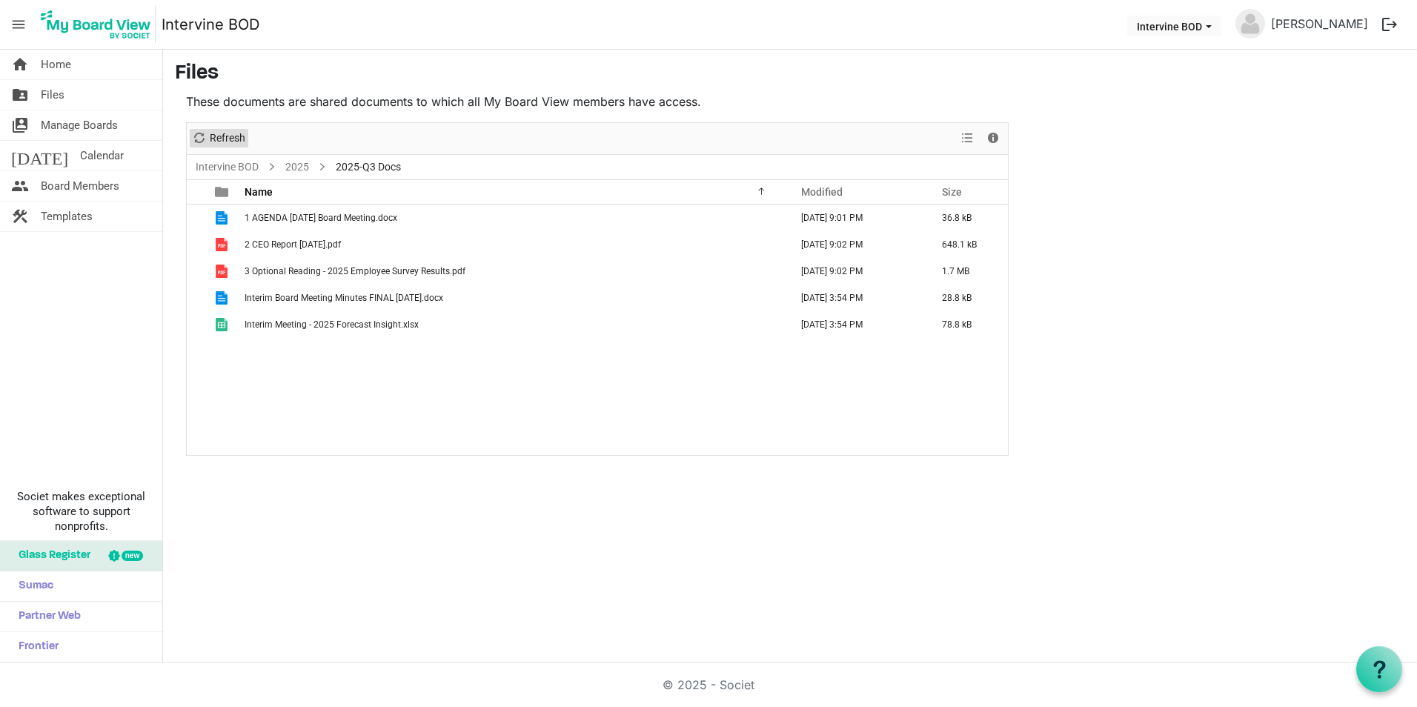
click at [206, 139] on span "Refresh" at bounding box center [199, 138] width 18 height 19
click at [34, 60] on link "home Home" at bounding box center [81, 65] width 162 height 30
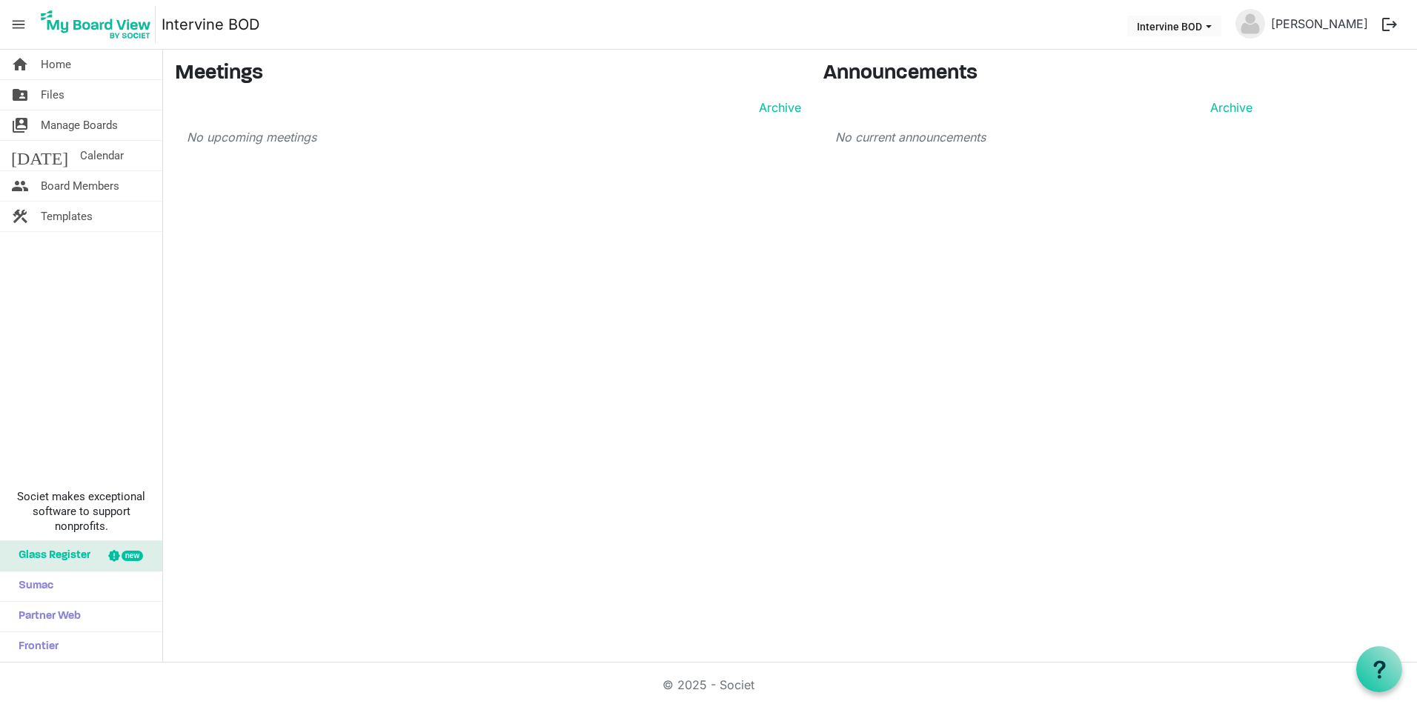
click at [34, 60] on link "home Home" at bounding box center [81, 65] width 162 height 30
click at [53, 93] on span "Files" at bounding box center [53, 95] width 24 height 30
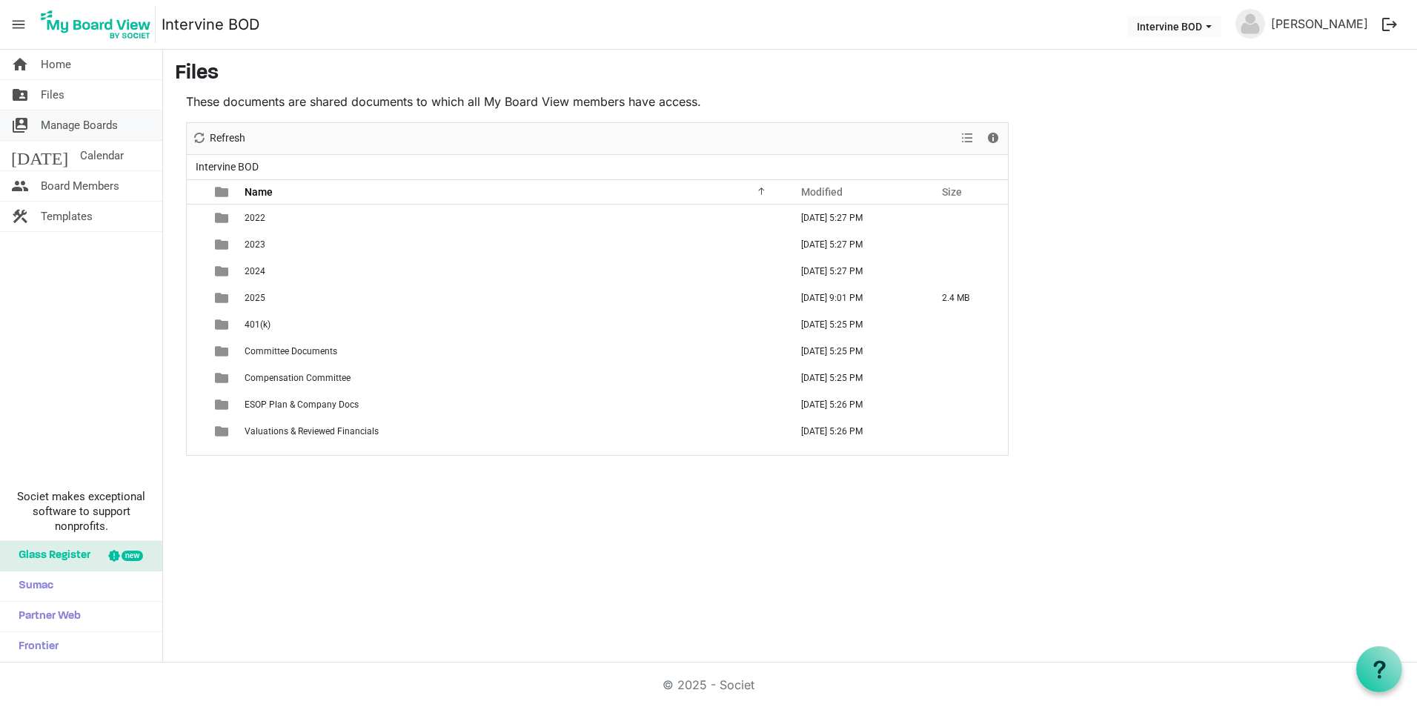
click at [53, 121] on span "Manage Boards" at bounding box center [79, 125] width 77 height 30
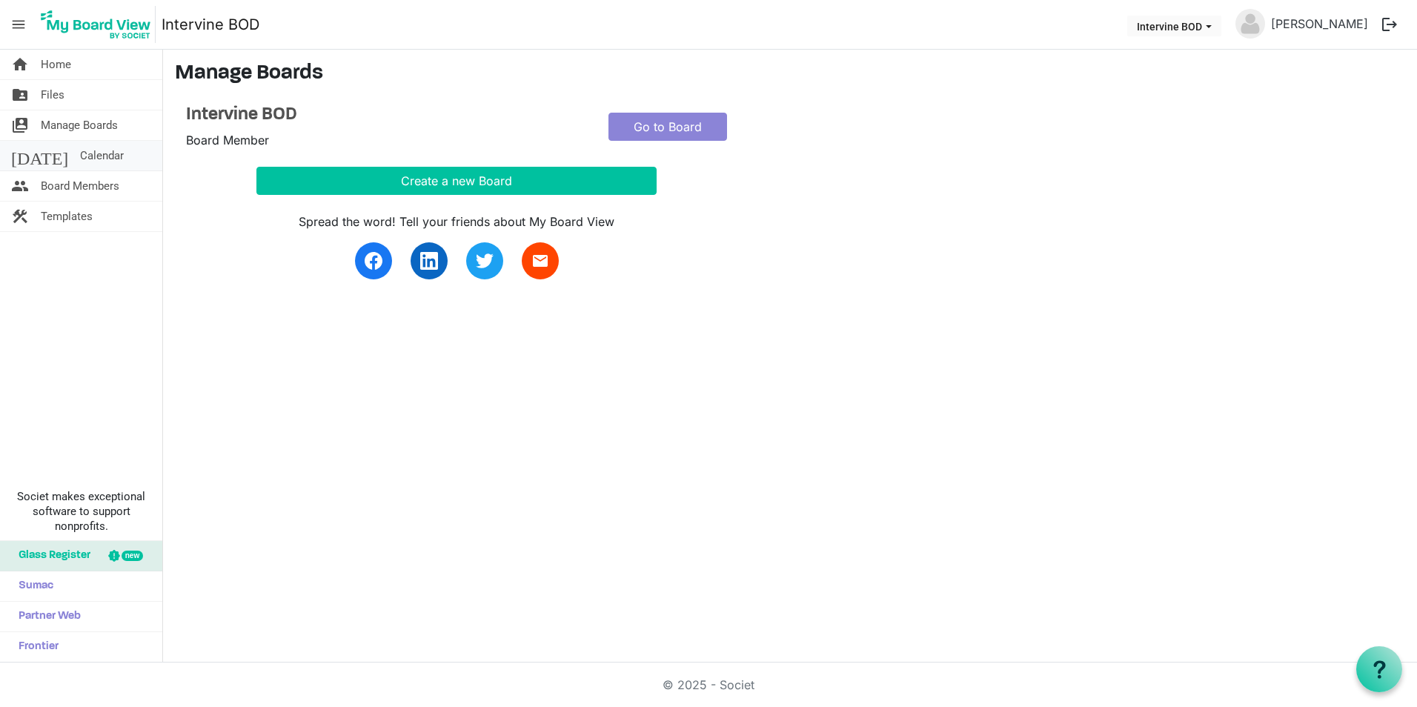
click at [80, 157] on span "Calendar" at bounding box center [102, 156] width 44 height 30
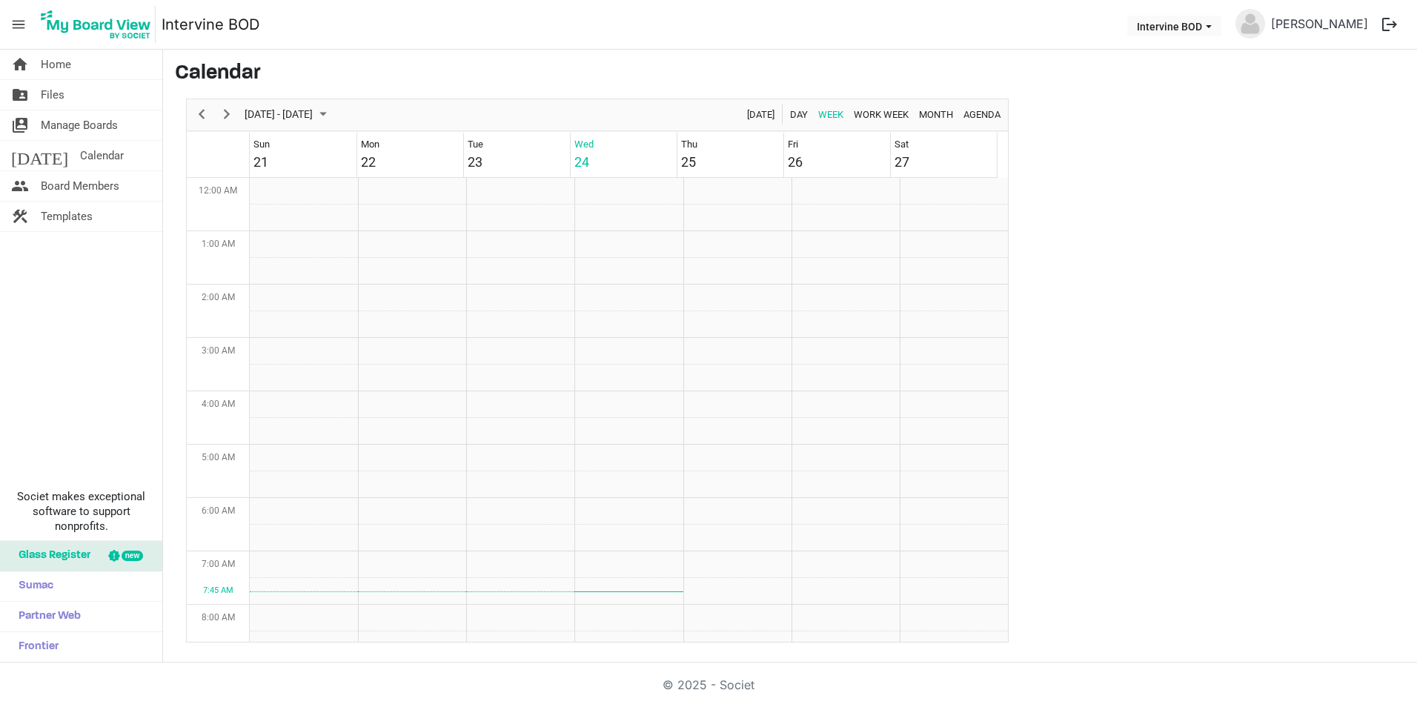
scroll to position [480, 0]
click at [53, 183] on span "Board Members" at bounding box center [80, 186] width 79 height 30
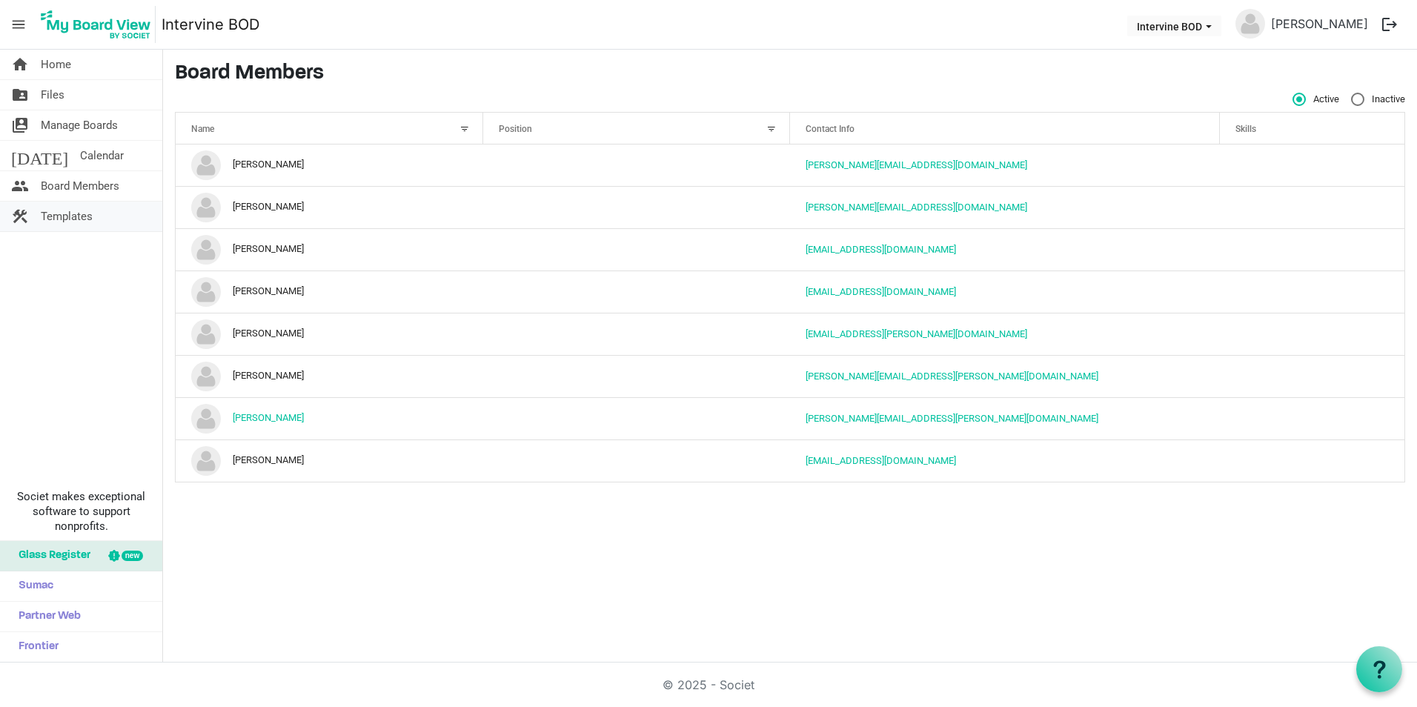
click at [67, 219] on span "Templates" at bounding box center [67, 217] width 52 height 30
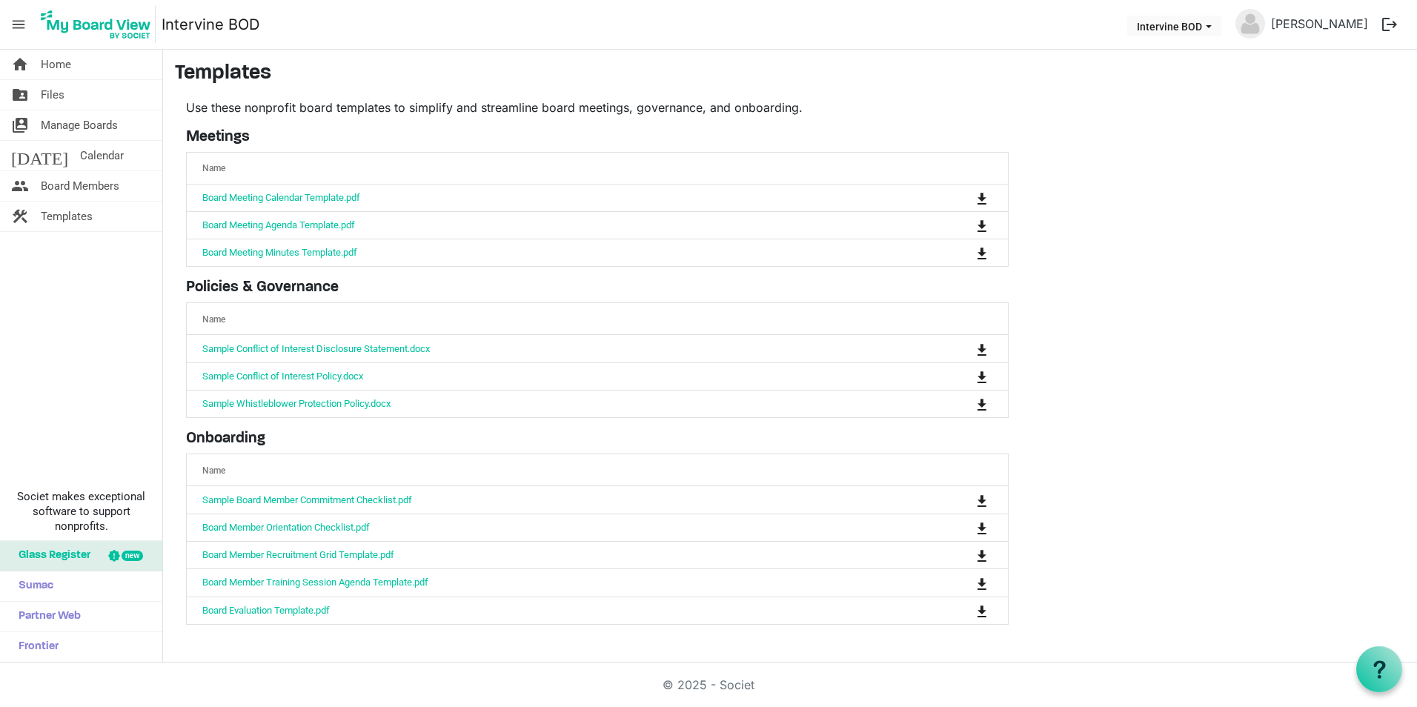
click at [21, 24] on span "menu" at bounding box center [18, 24] width 28 height 28
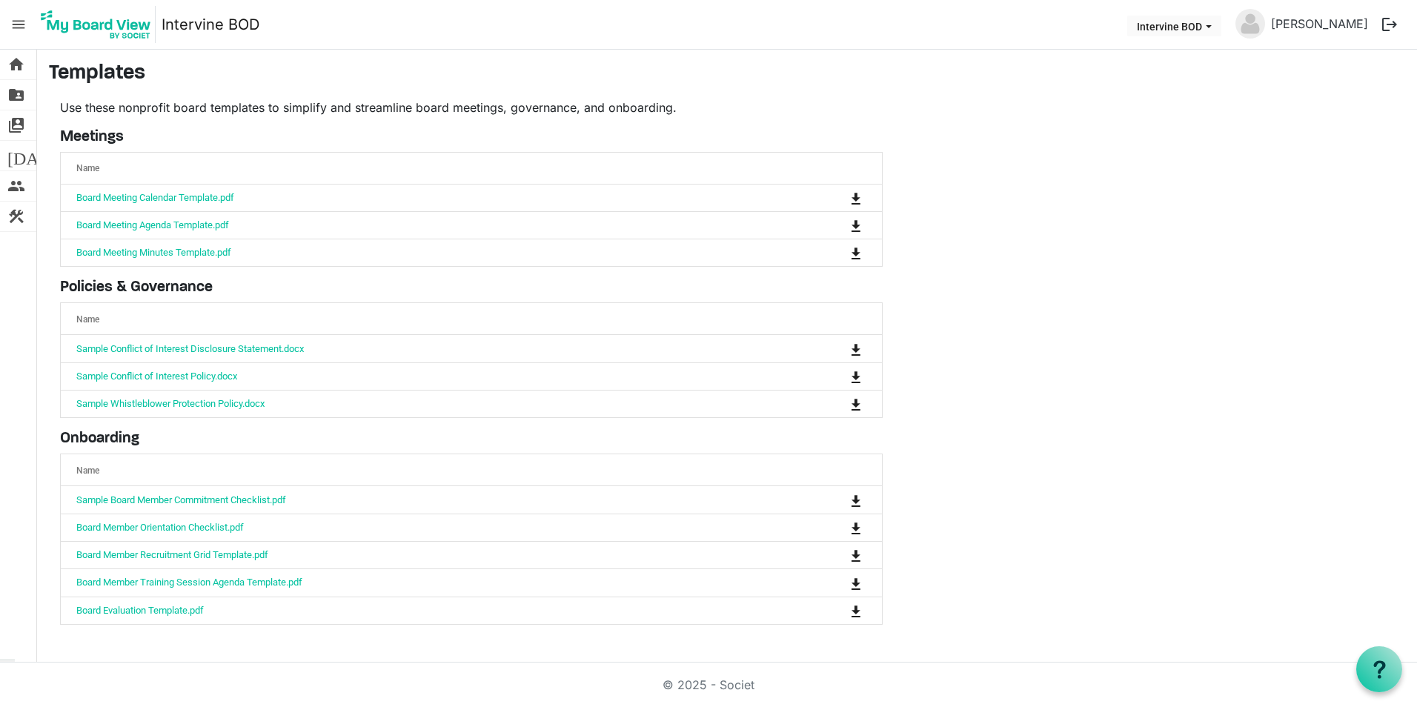
click at [21, 24] on span "menu" at bounding box center [18, 24] width 28 height 28
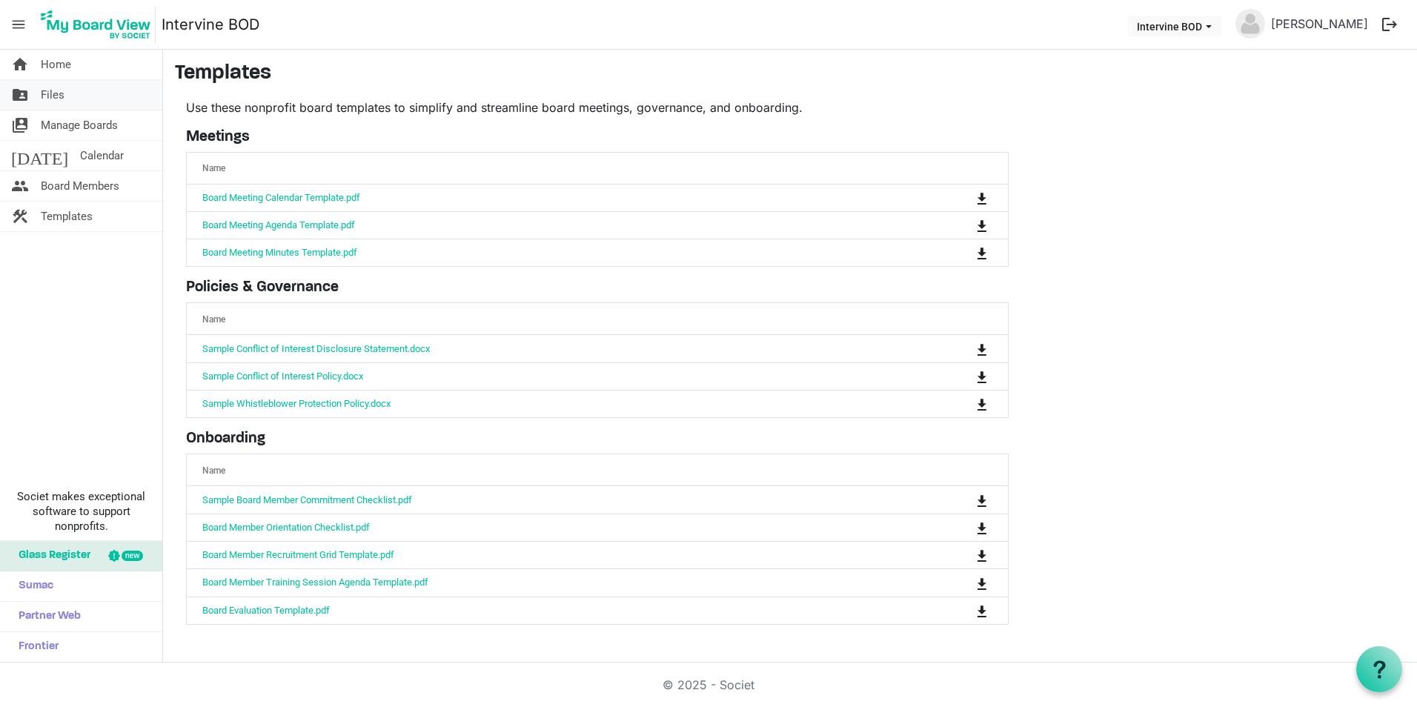
click at [48, 98] on span "Files" at bounding box center [53, 95] width 24 height 30
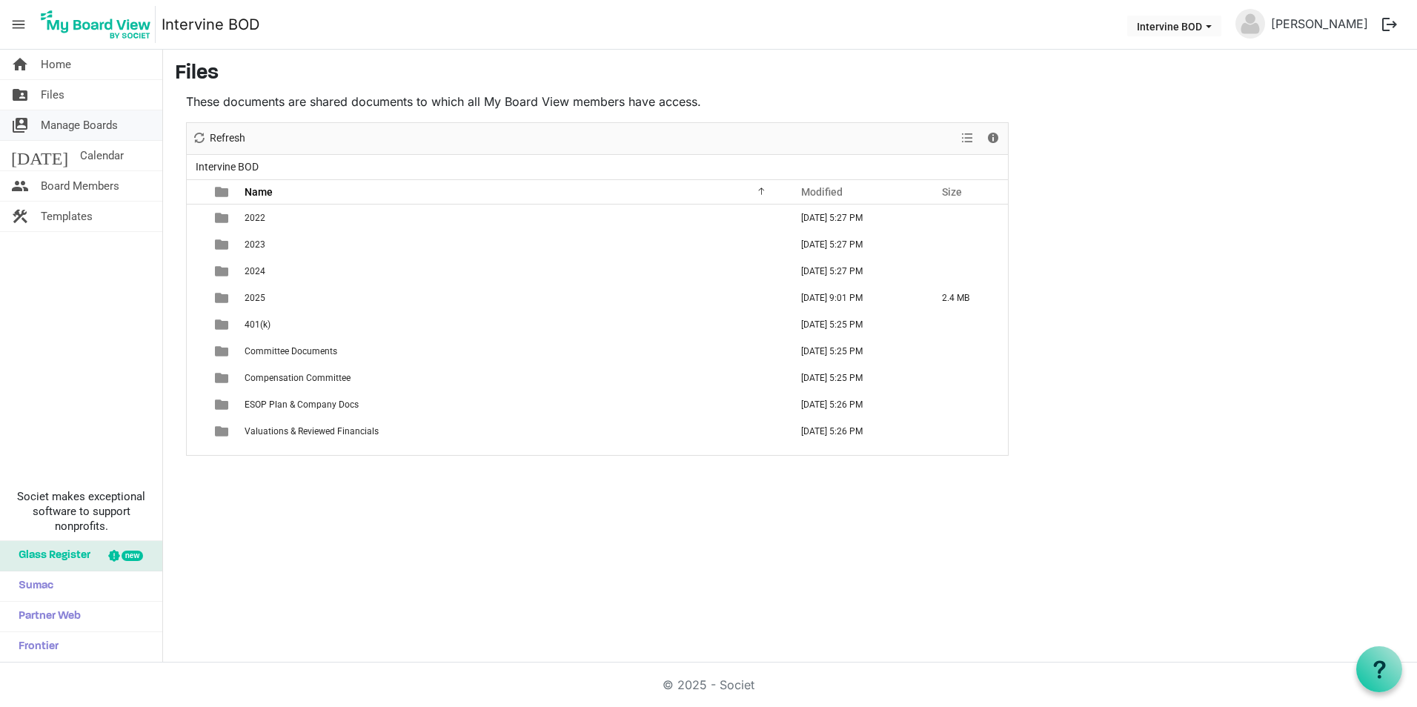
click at [62, 125] on span "Manage Boards" at bounding box center [79, 125] width 77 height 30
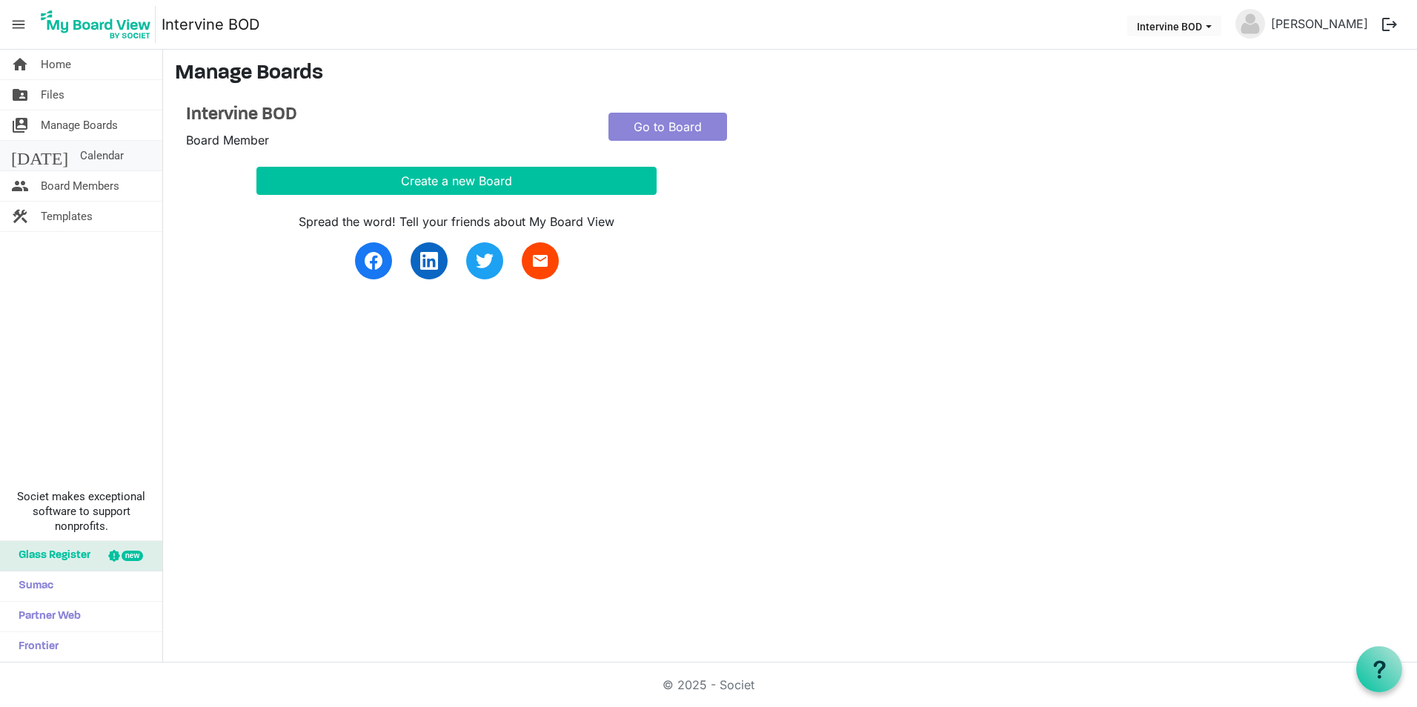
click at [80, 153] on span "Calendar" at bounding box center [102, 156] width 44 height 30
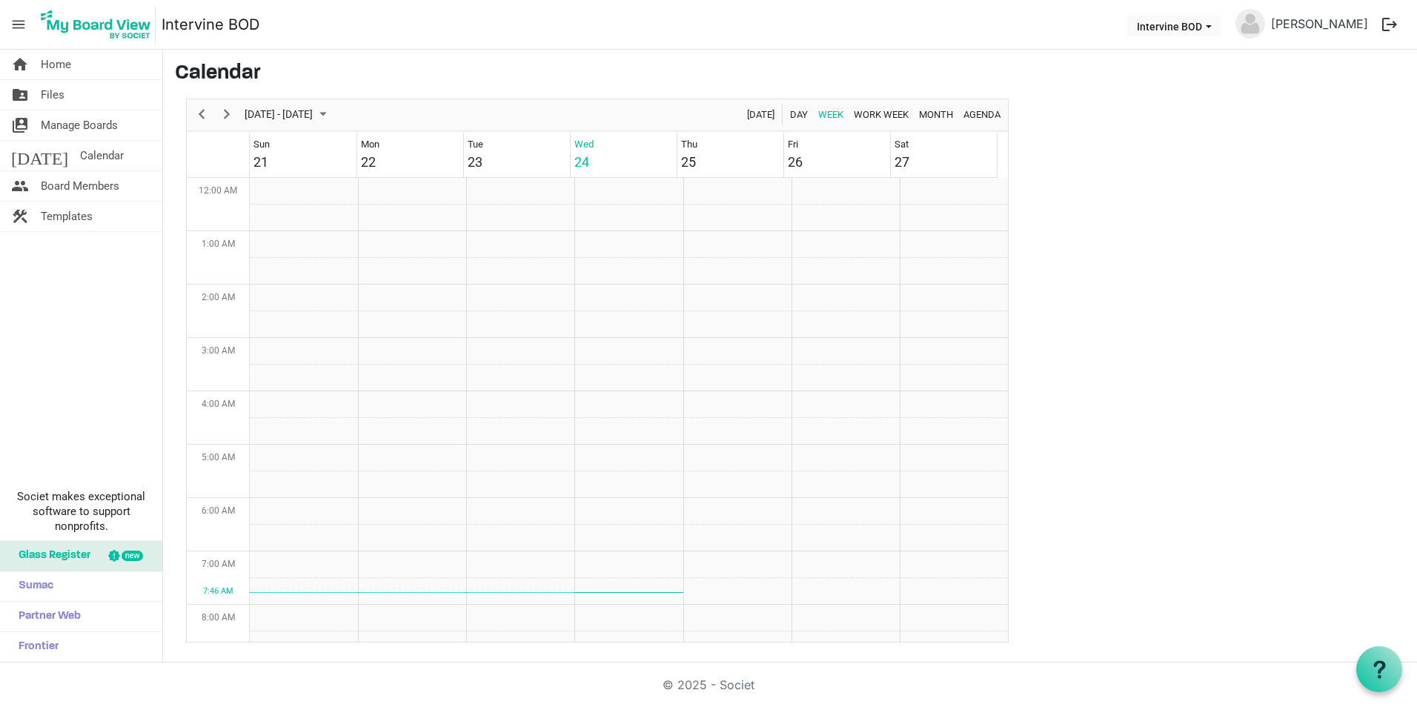
scroll to position [480, 0]
click at [48, 182] on span "Board Members" at bounding box center [80, 186] width 79 height 30
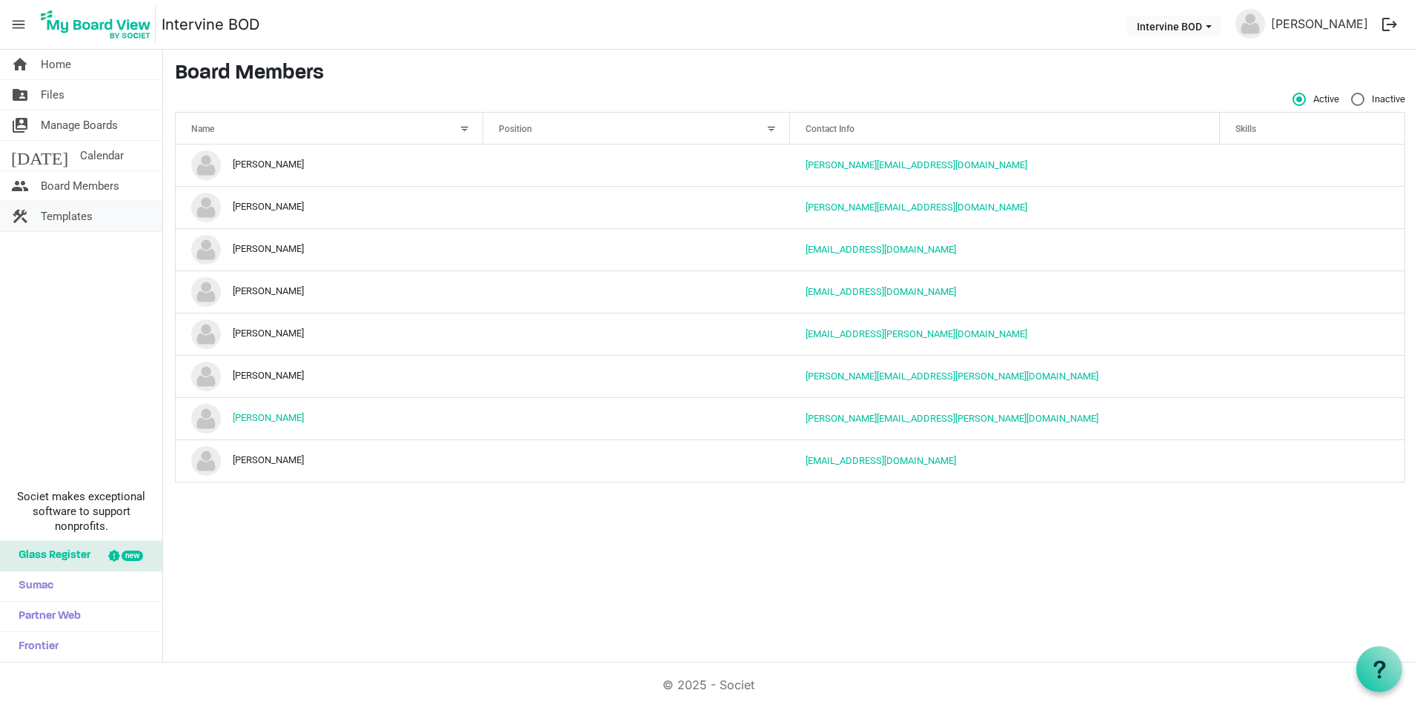
click at [62, 214] on span "Templates" at bounding box center [67, 217] width 52 height 30
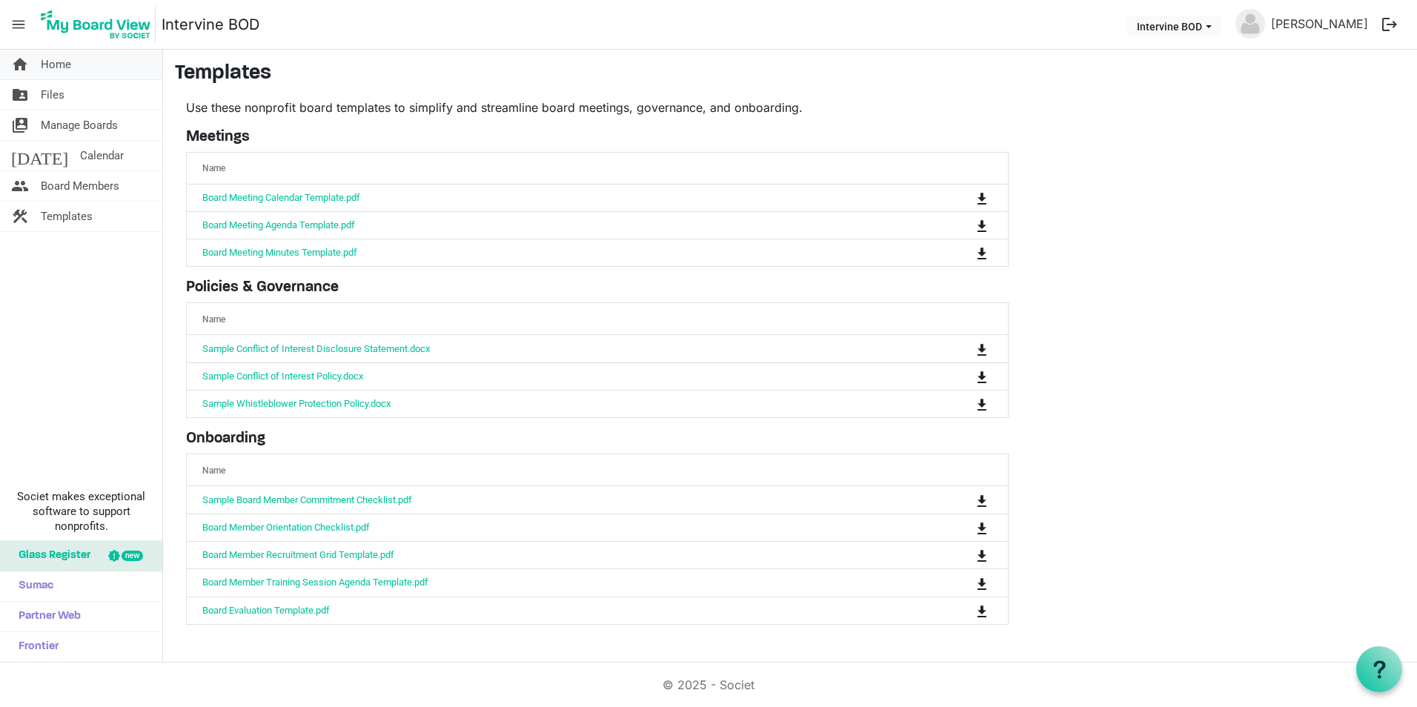
click at [46, 62] on span "Home" at bounding box center [56, 65] width 30 height 30
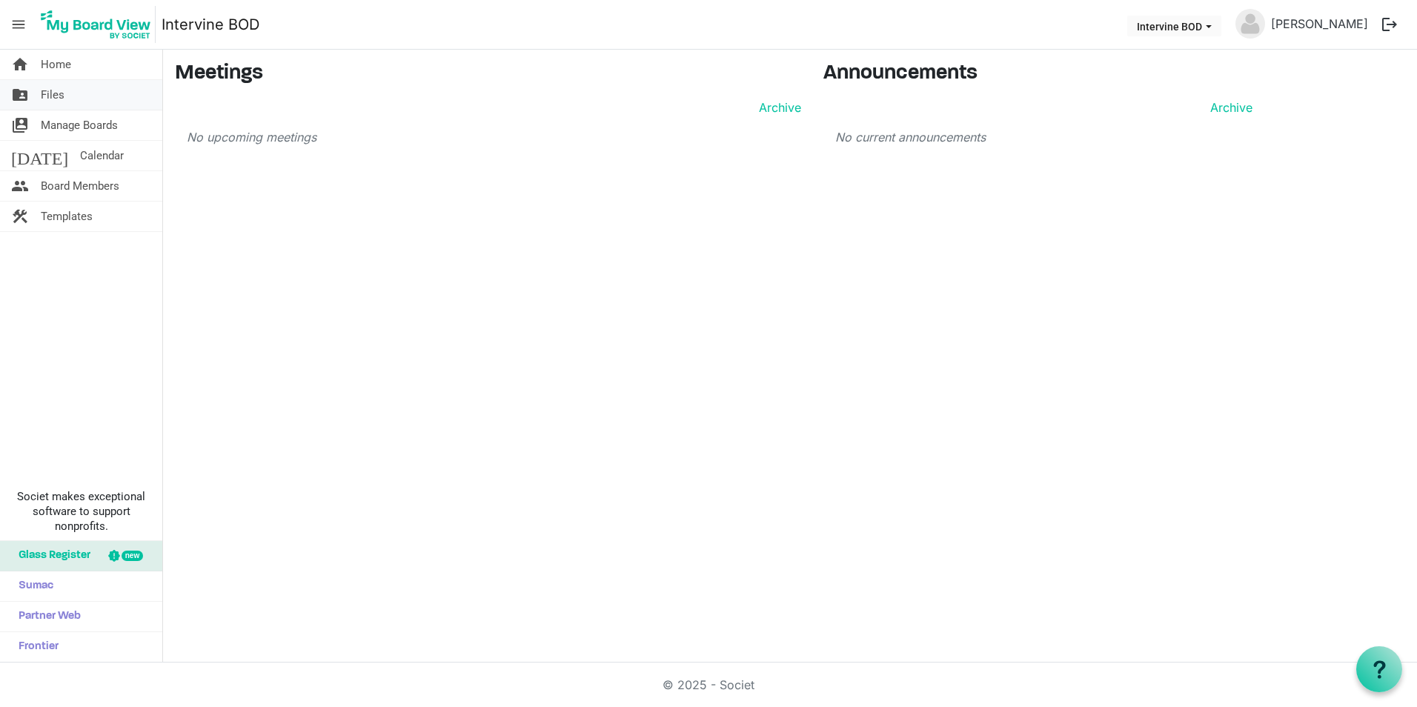
click at [44, 93] on span "Files" at bounding box center [53, 95] width 24 height 30
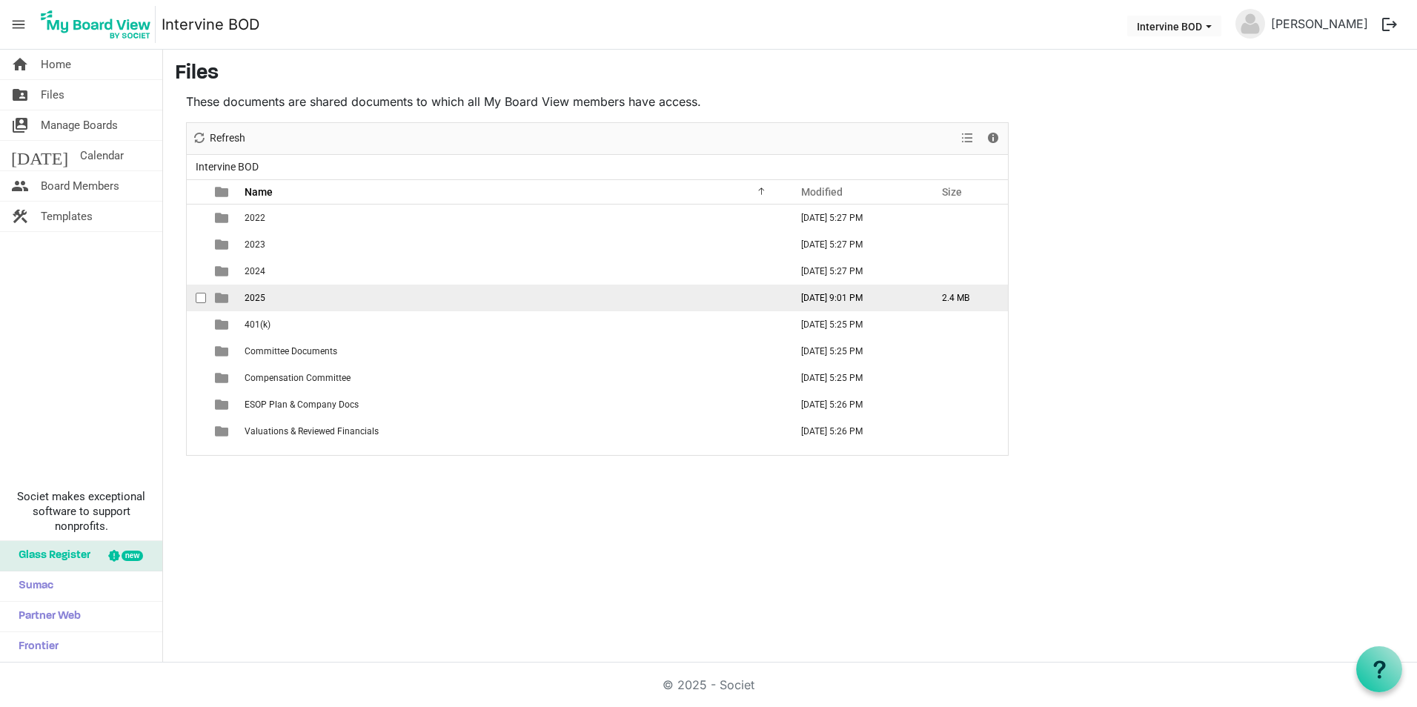
click at [245, 296] on span "2025" at bounding box center [255, 298] width 21 height 10
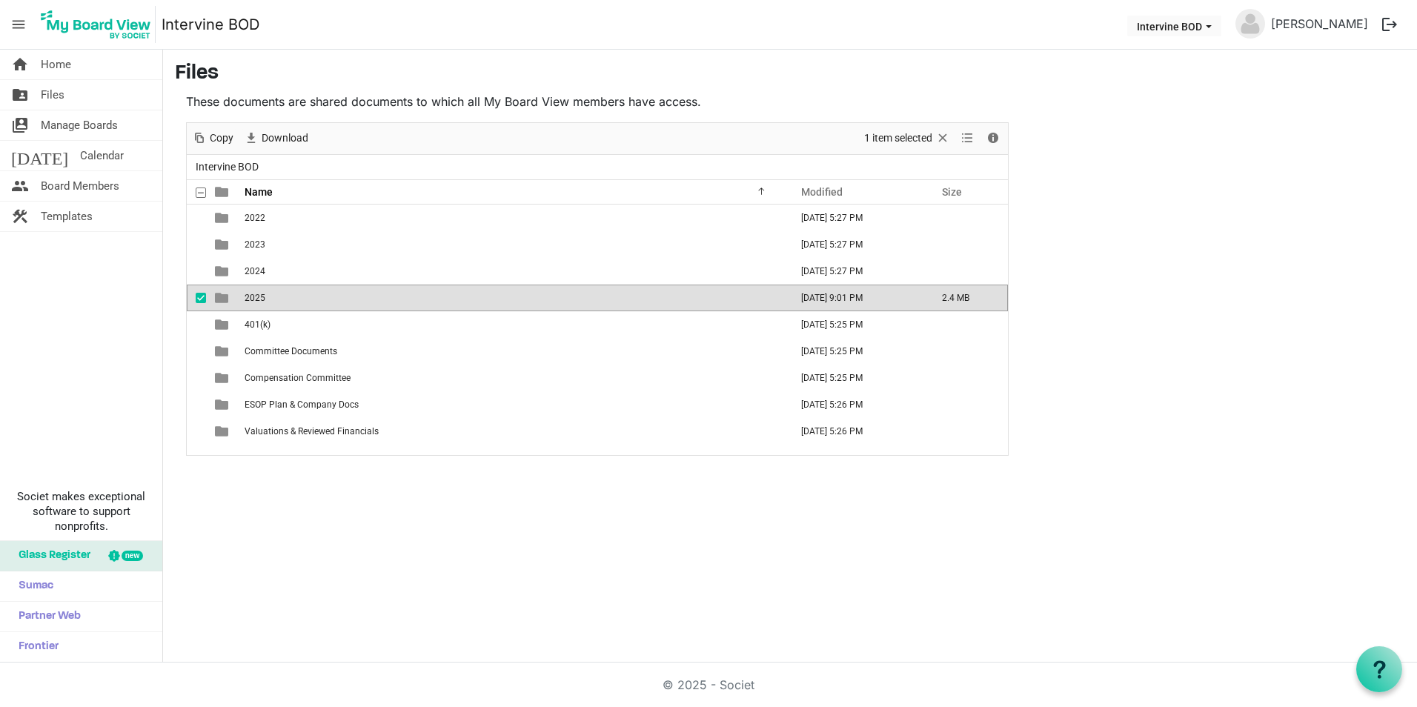
click at [245, 296] on span "2025" at bounding box center [255, 298] width 21 height 10
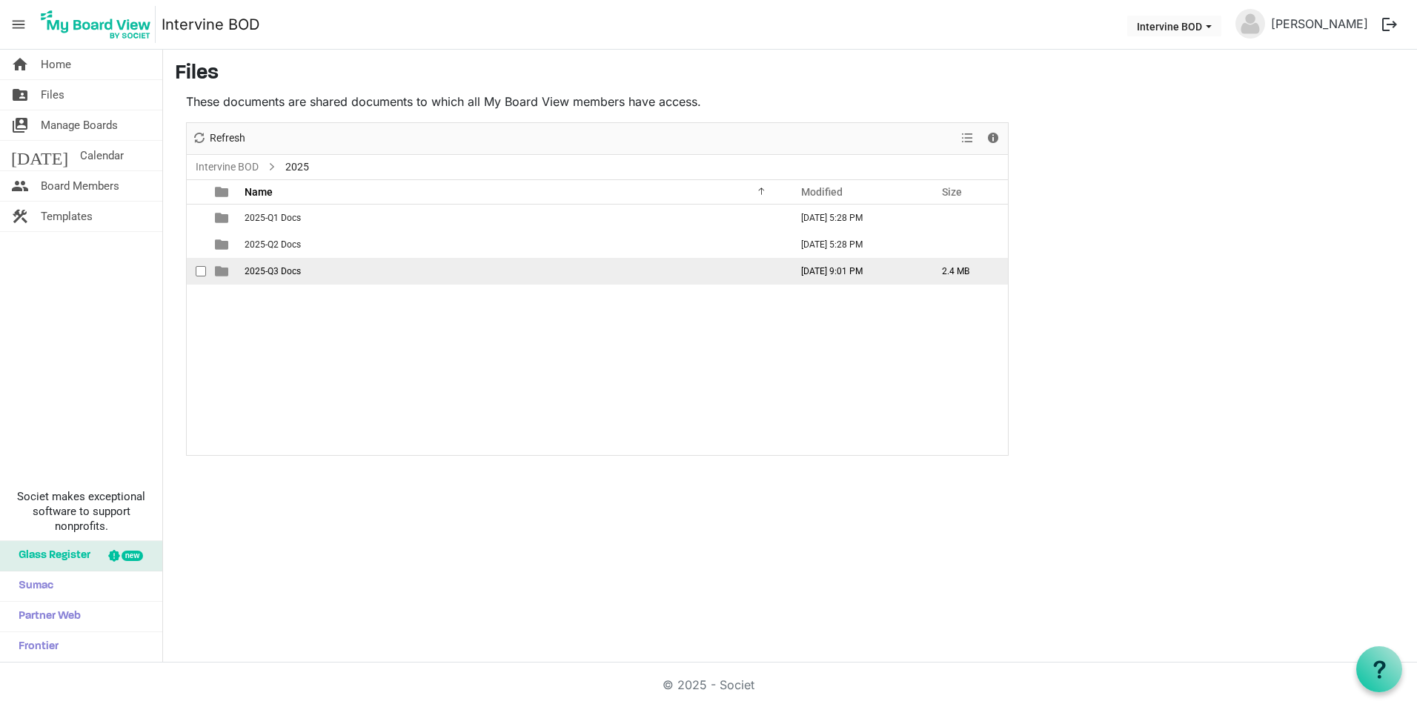
click at [245, 271] on span "2025-Q3 Docs" at bounding box center [273, 271] width 56 height 10
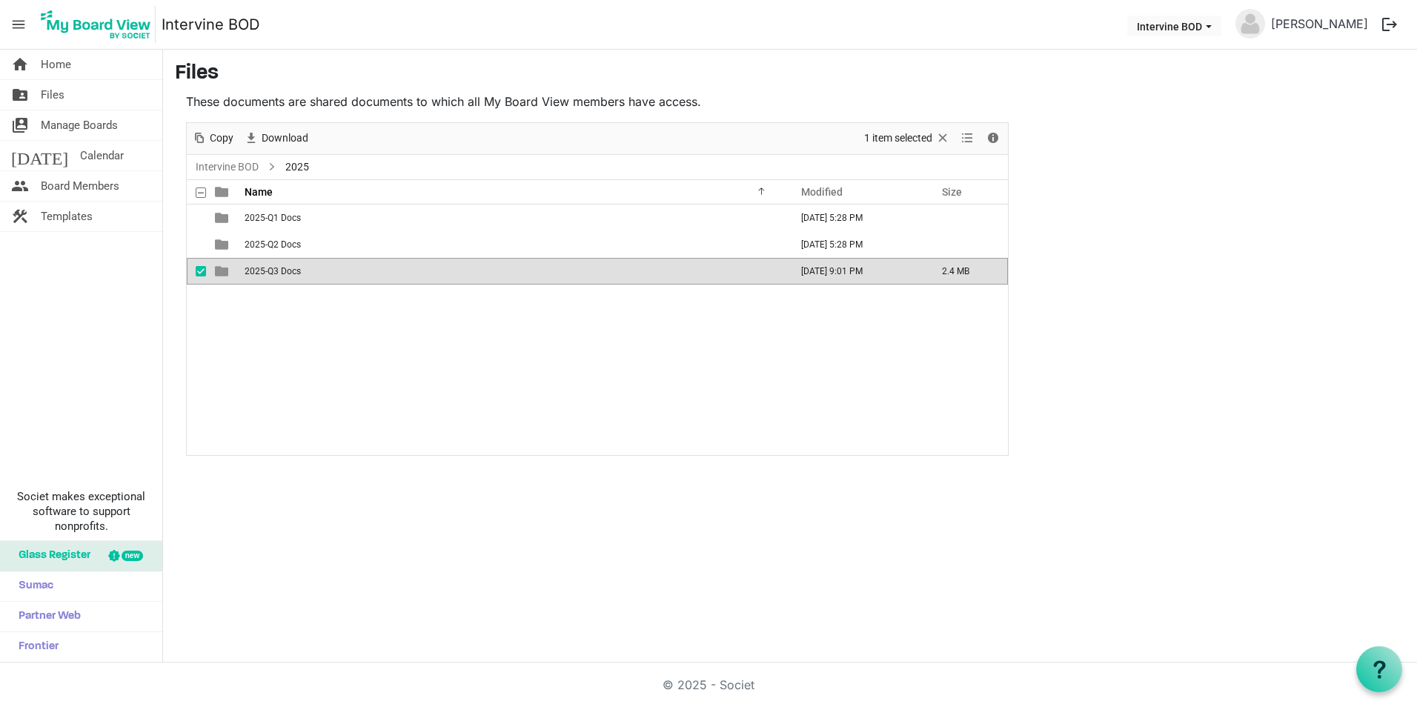
click at [245, 271] on span "2025-Q3 Docs" at bounding box center [273, 271] width 56 height 10
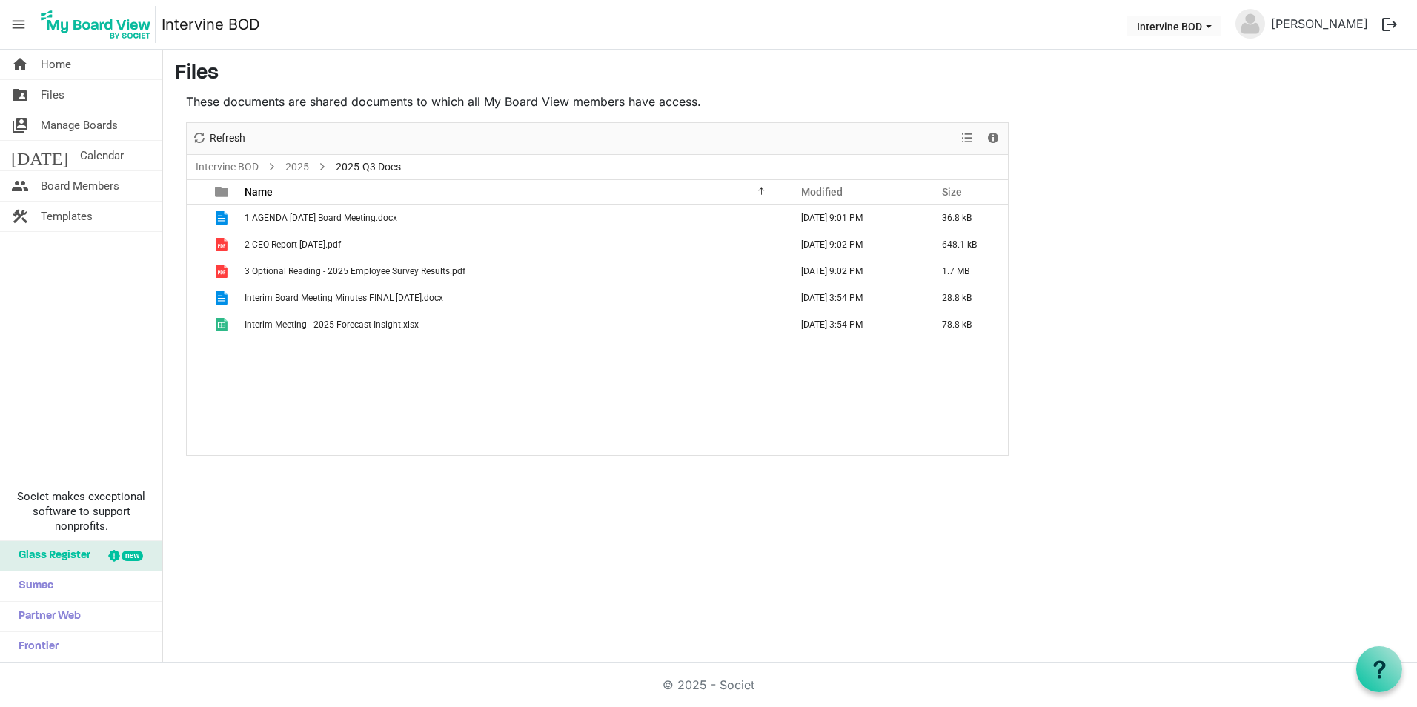
click at [88, 24] on img at bounding box center [95, 24] width 119 height 37
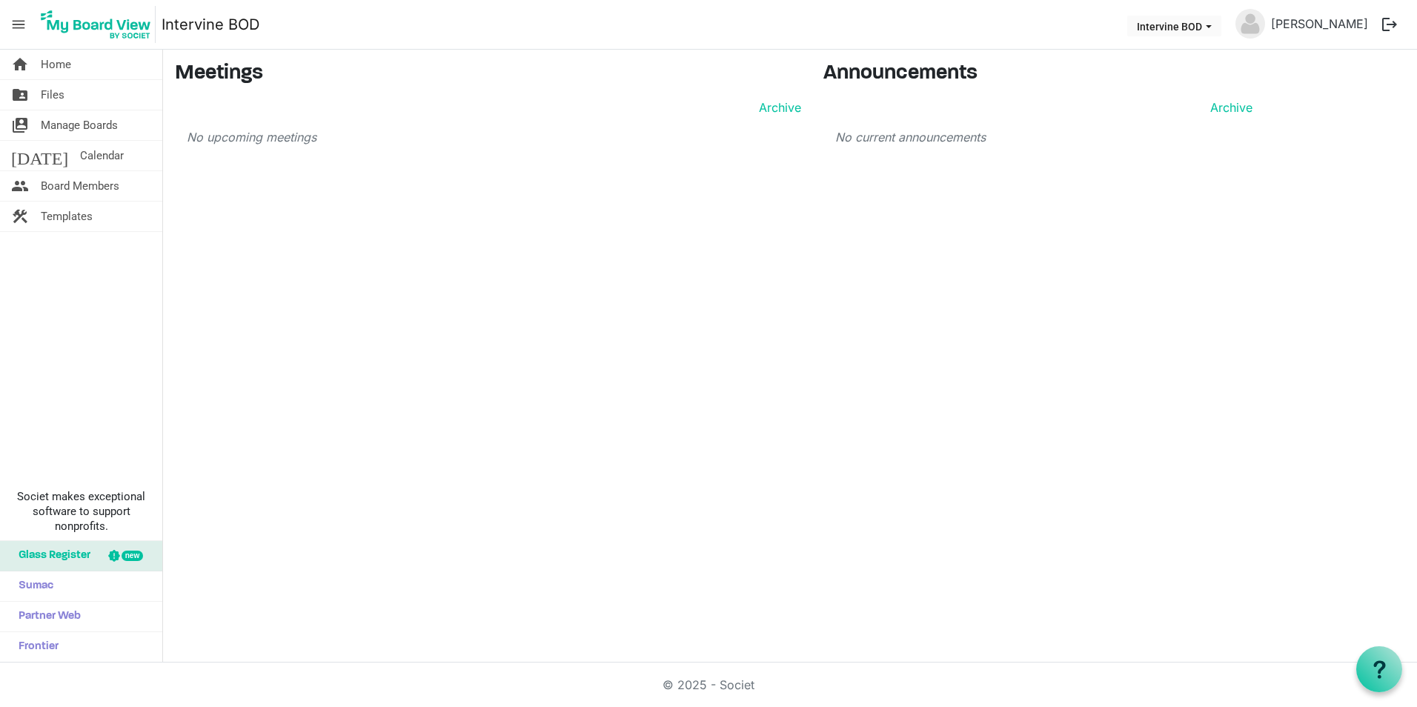
click at [24, 24] on span "menu" at bounding box center [18, 24] width 28 height 28
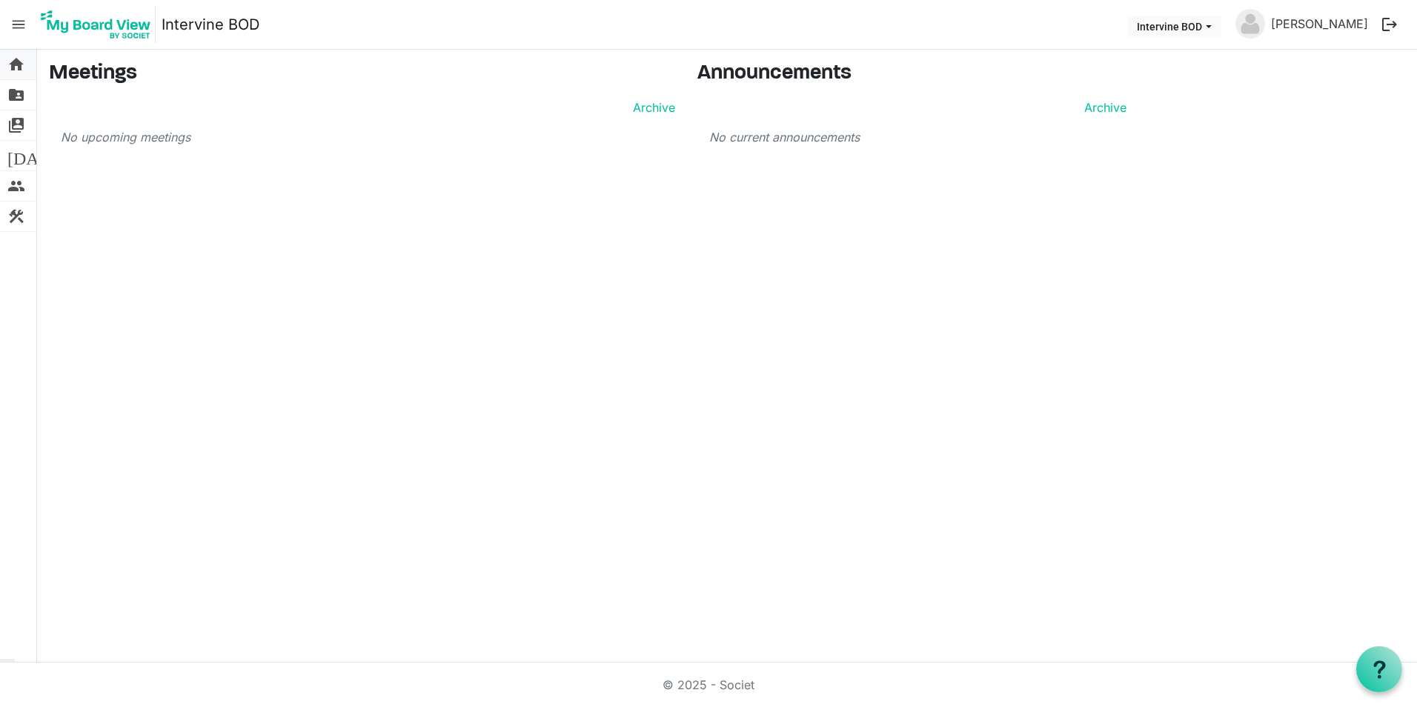
click at [12, 61] on span "home" at bounding box center [16, 65] width 18 height 30
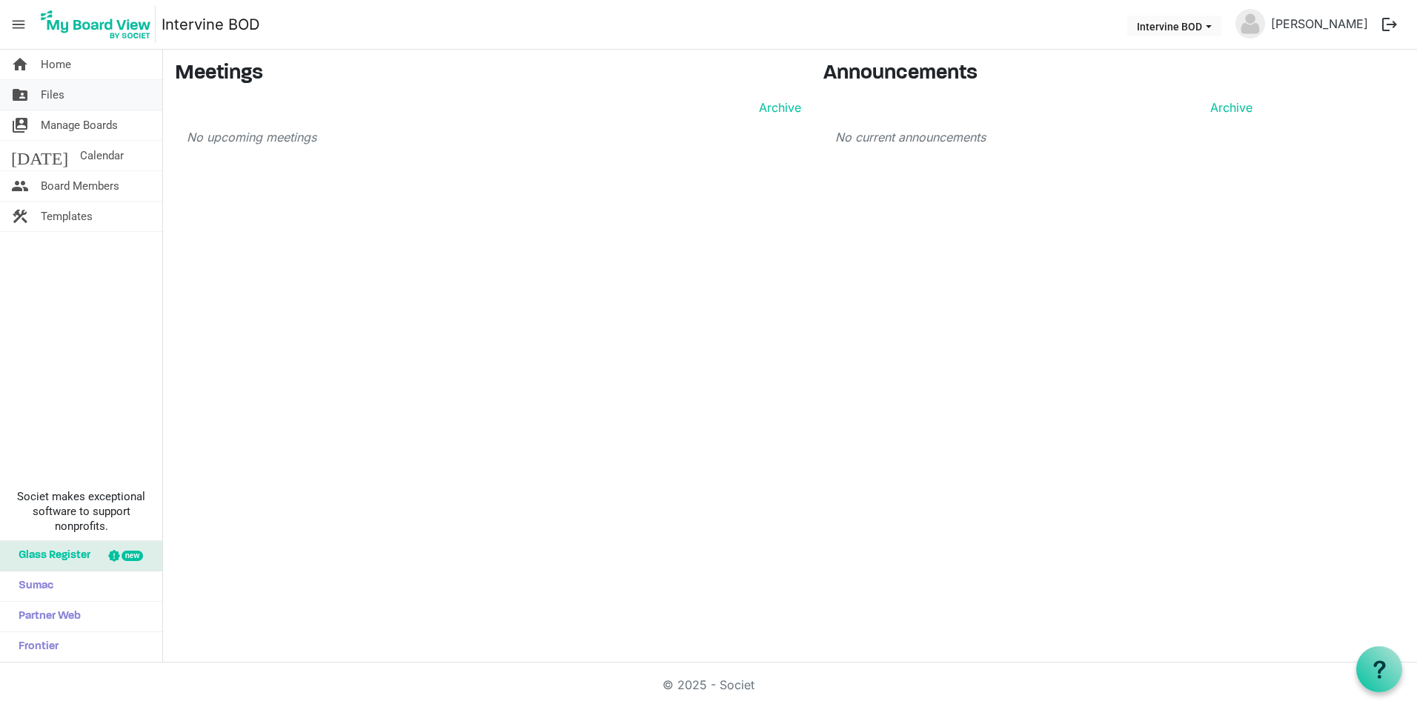
click at [50, 96] on span "Files" at bounding box center [53, 95] width 24 height 30
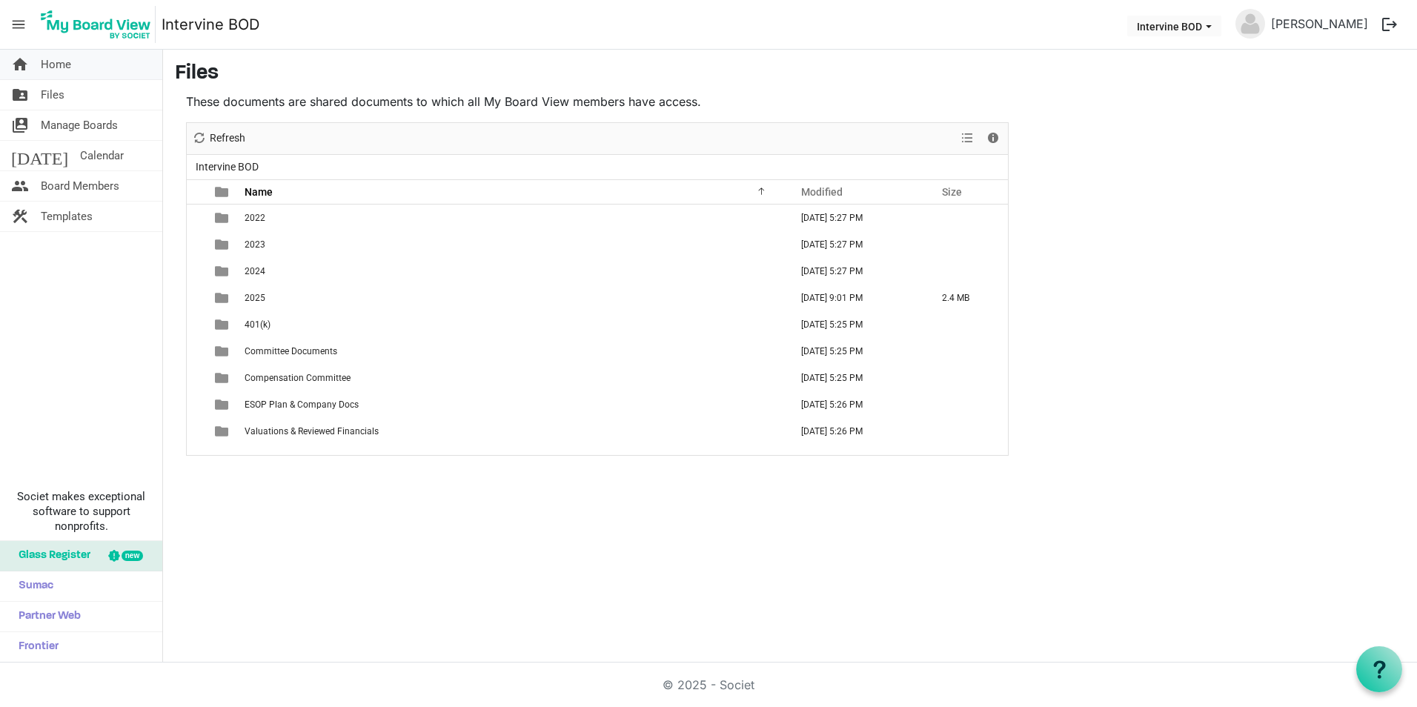
click at [45, 62] on span "Home" at bounding box center [56, 65] width 30 height 30
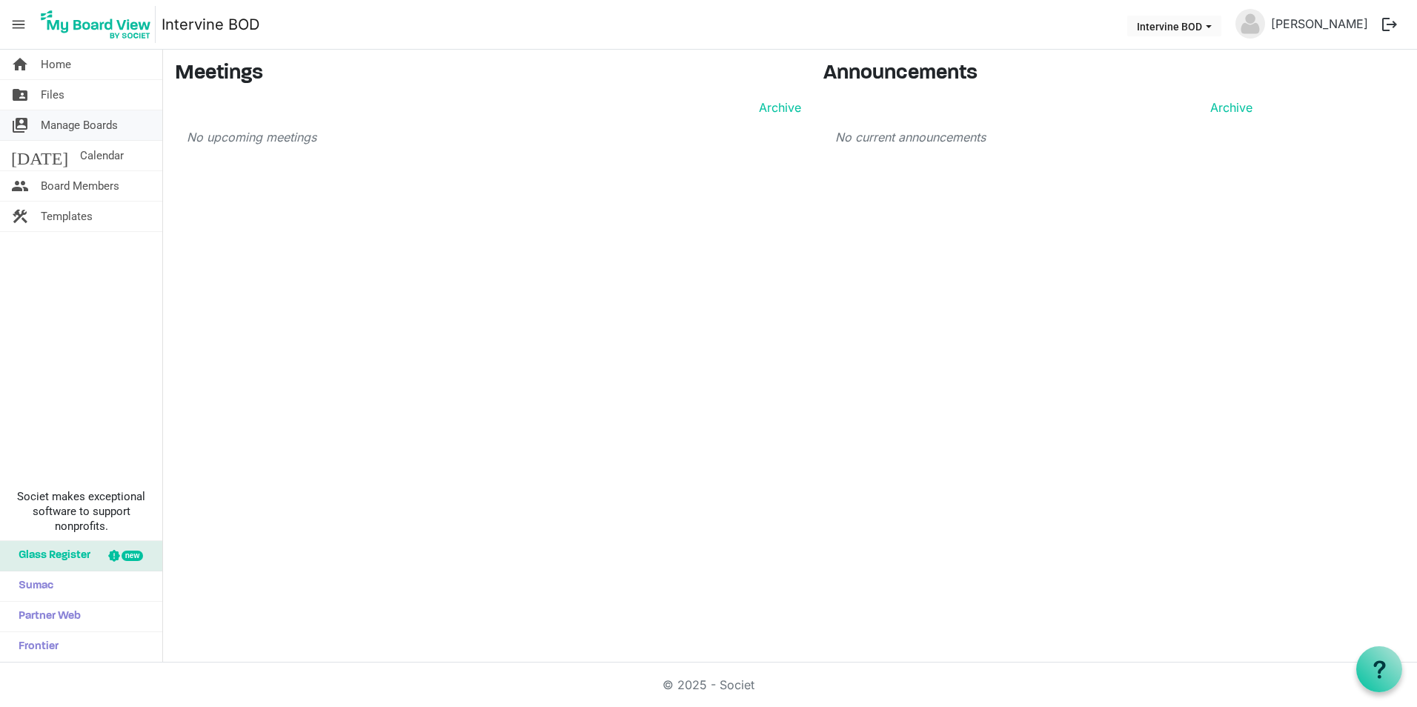
click at [44, 123] on span "Manage Boards" at bounding box center [79, 125] width 77 height 30
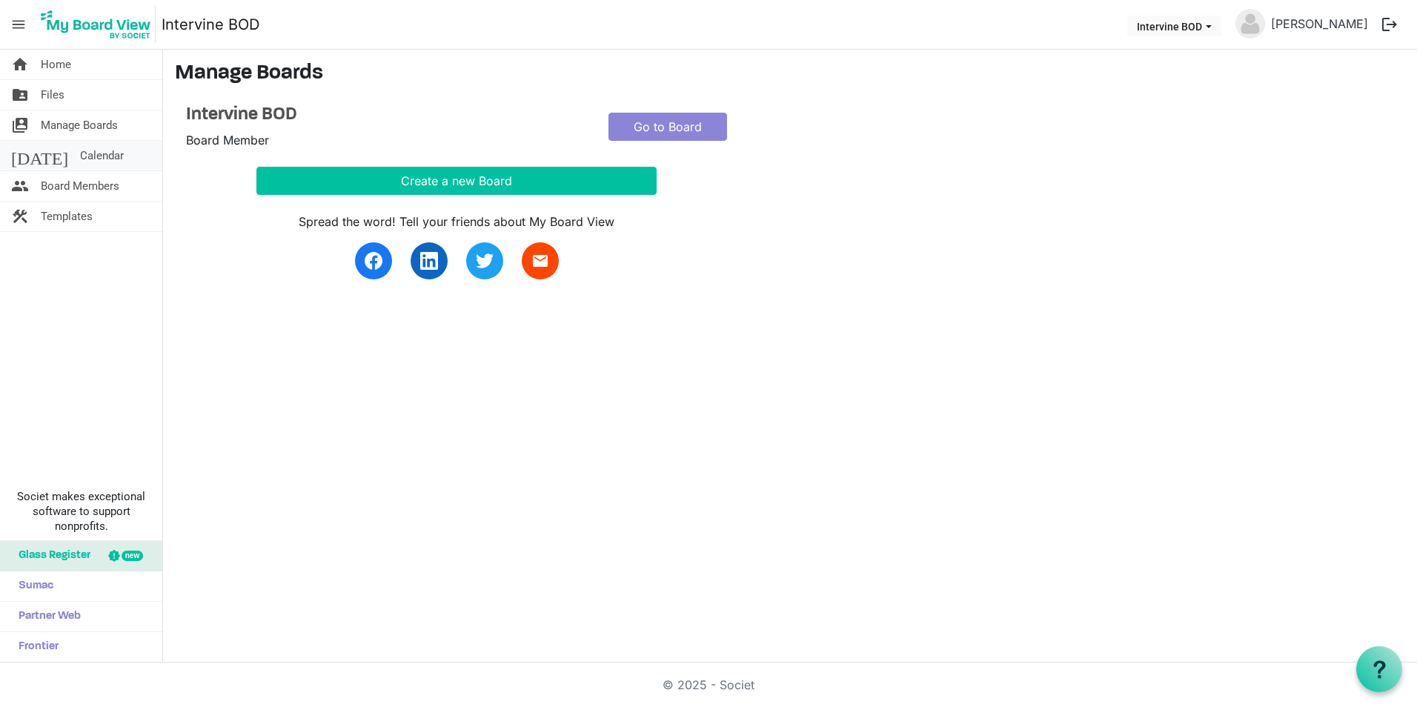
click at [80, 159] on span "Calendar" at bounding box center [102, 156] width 44 height 30
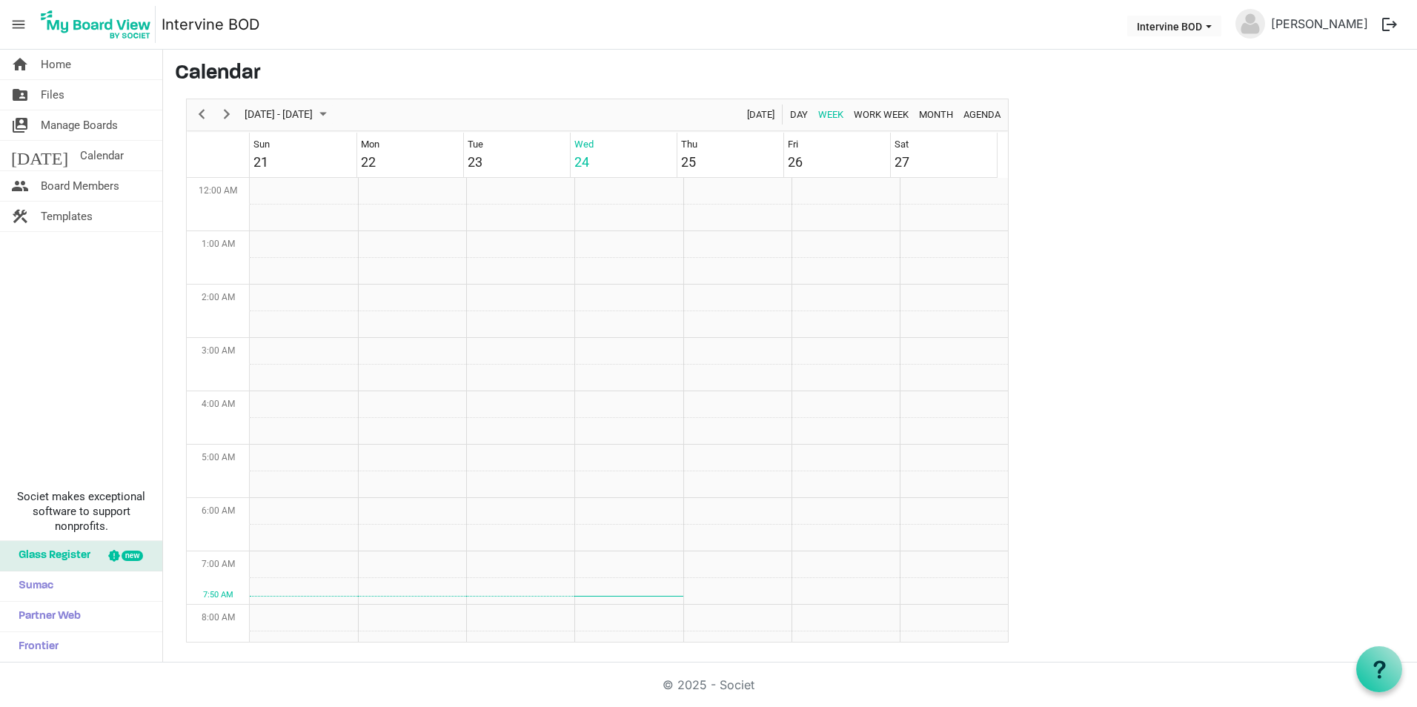
scroll to position [480, 0]
click at [50, 212] on span "Templates" at bounding box center [67, 217] width 52 height 30
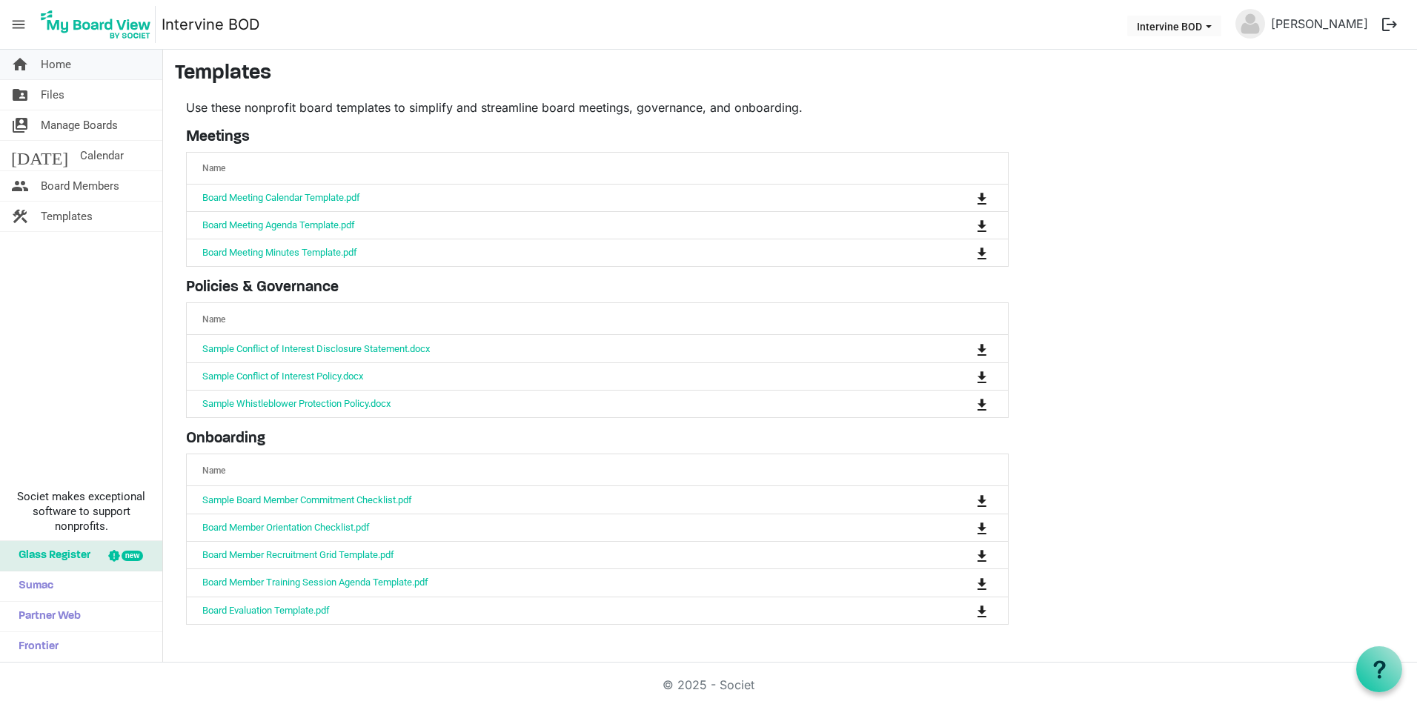
click at [52, 64] on span "Home" at bounding box center [56, 65] width 30 height 30
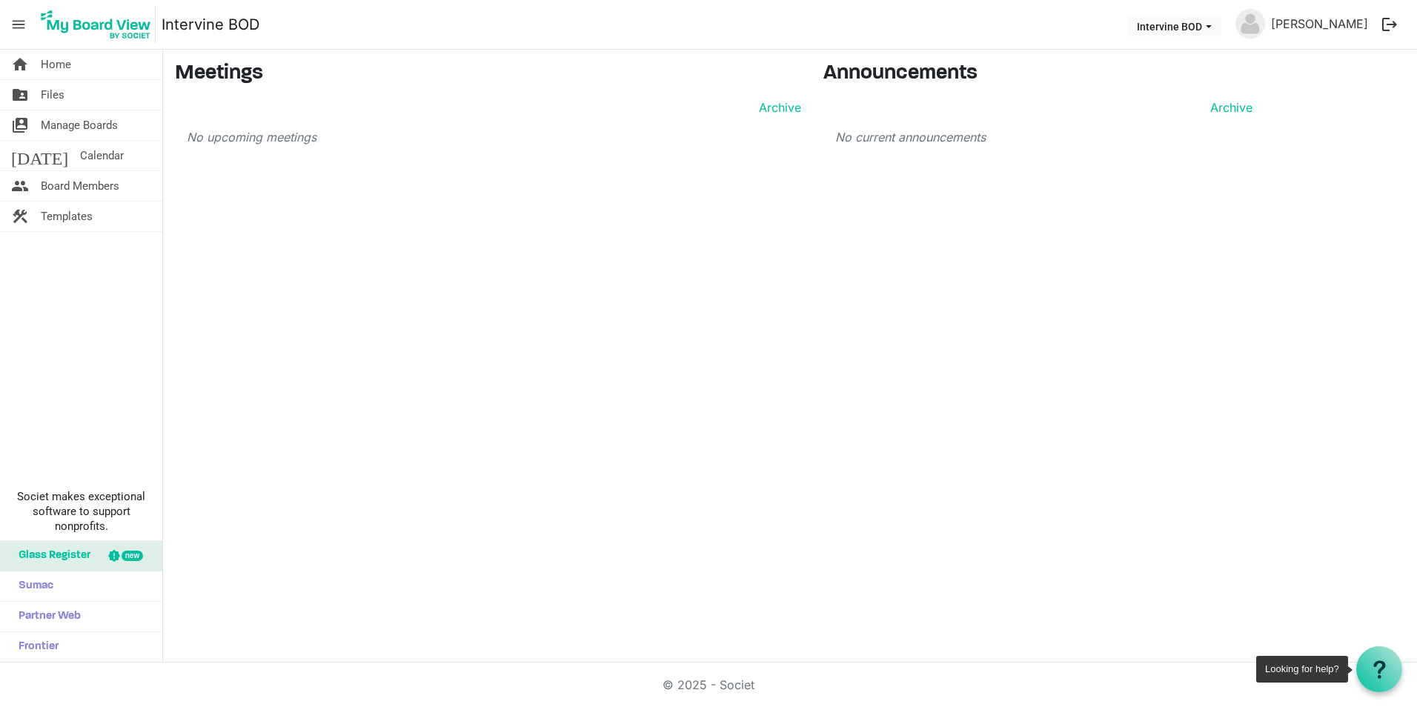
click at [1369, 668] on div at bounding box center [1379, 669] width 46 height 46
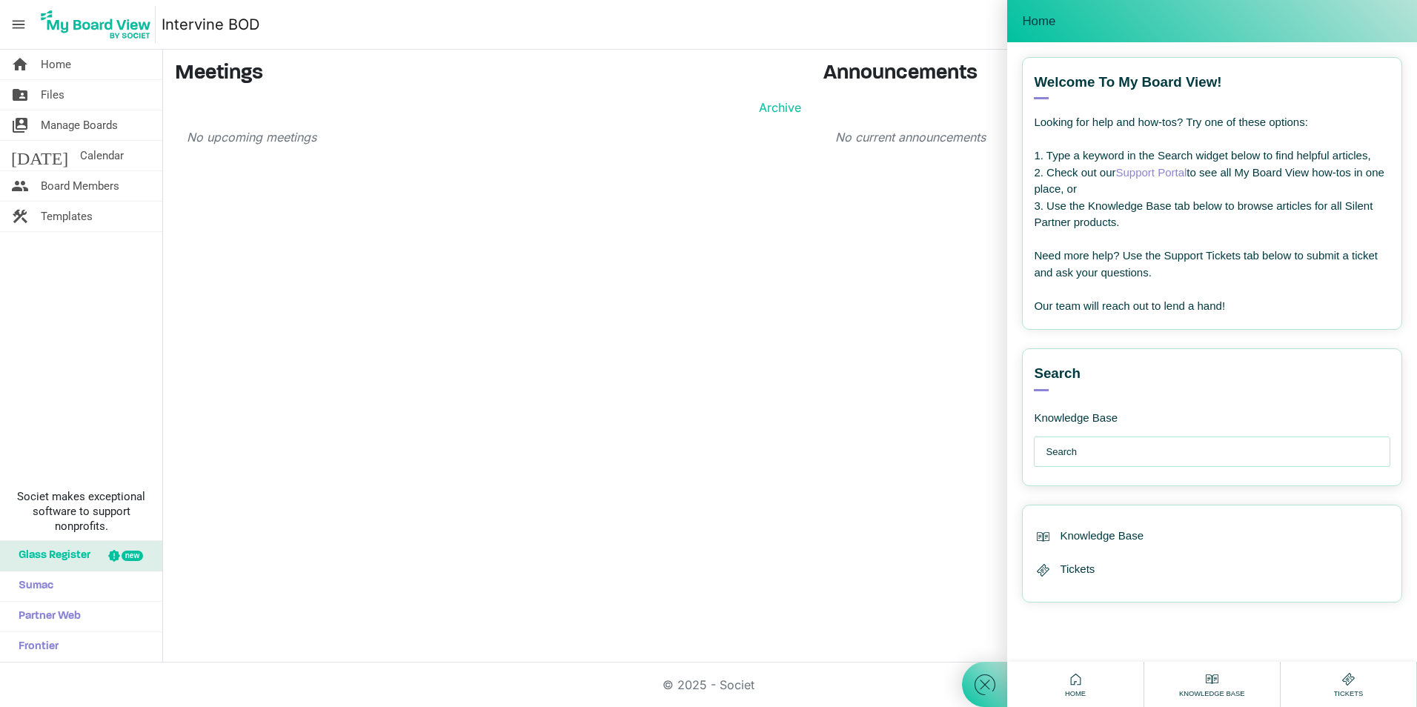
click at [1044, 448] on div at bounding box center [1212, 452] width 357 height 31
click at [1050, 454] on input "text" at bounding box center [1216, 452] width 340 height 30
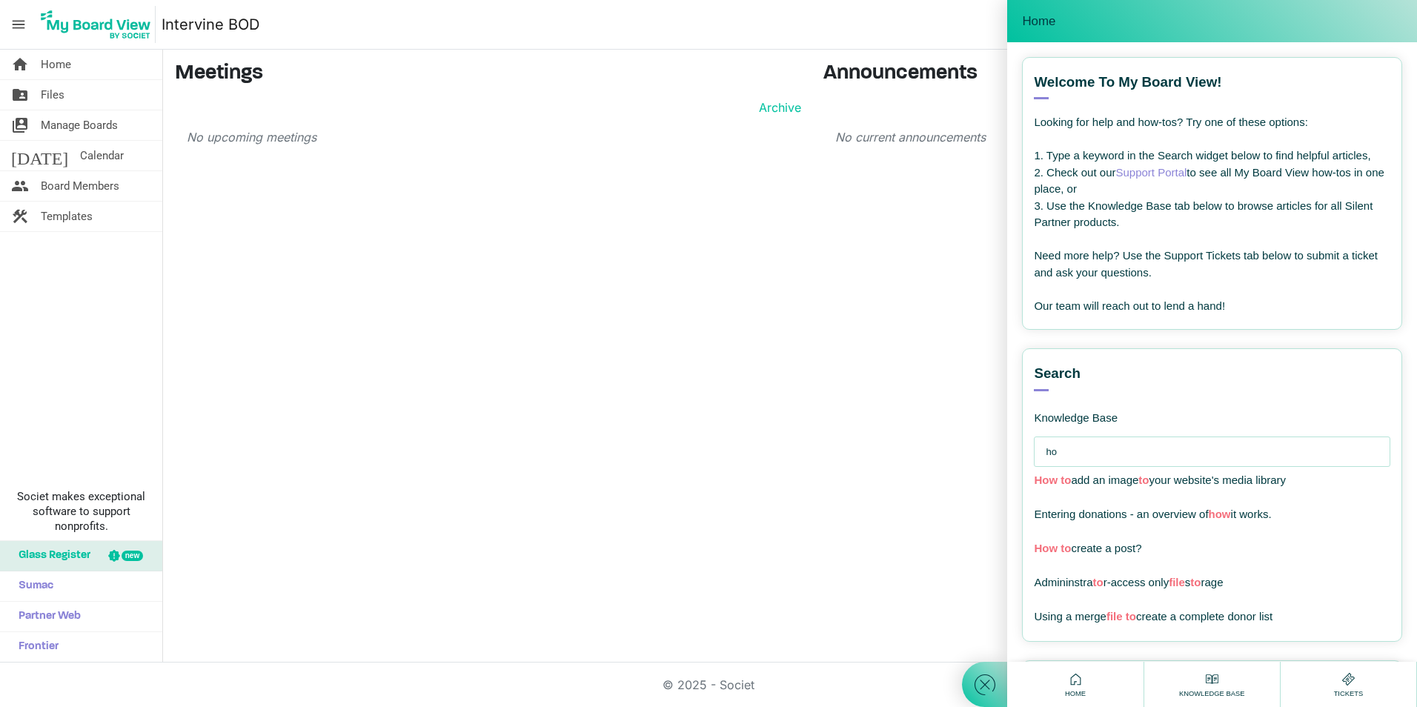
type input "h"
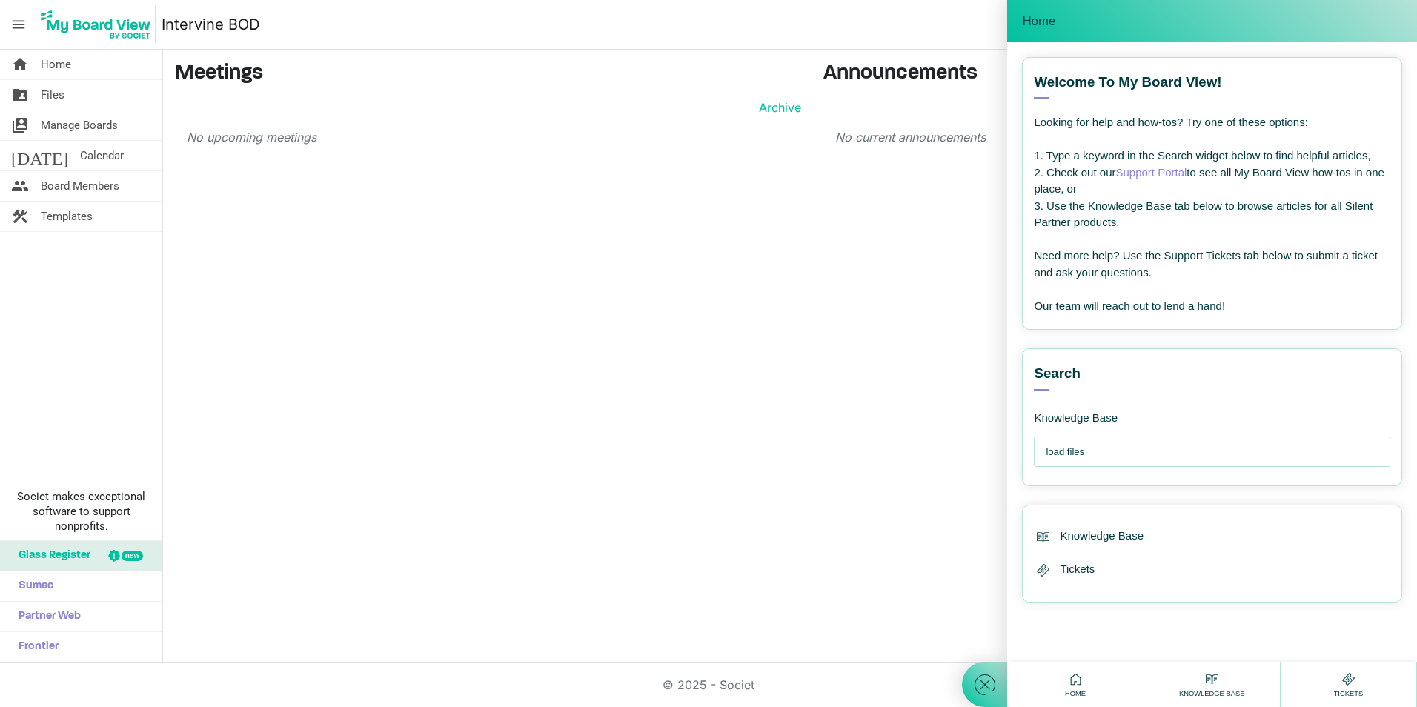
type input "load files"
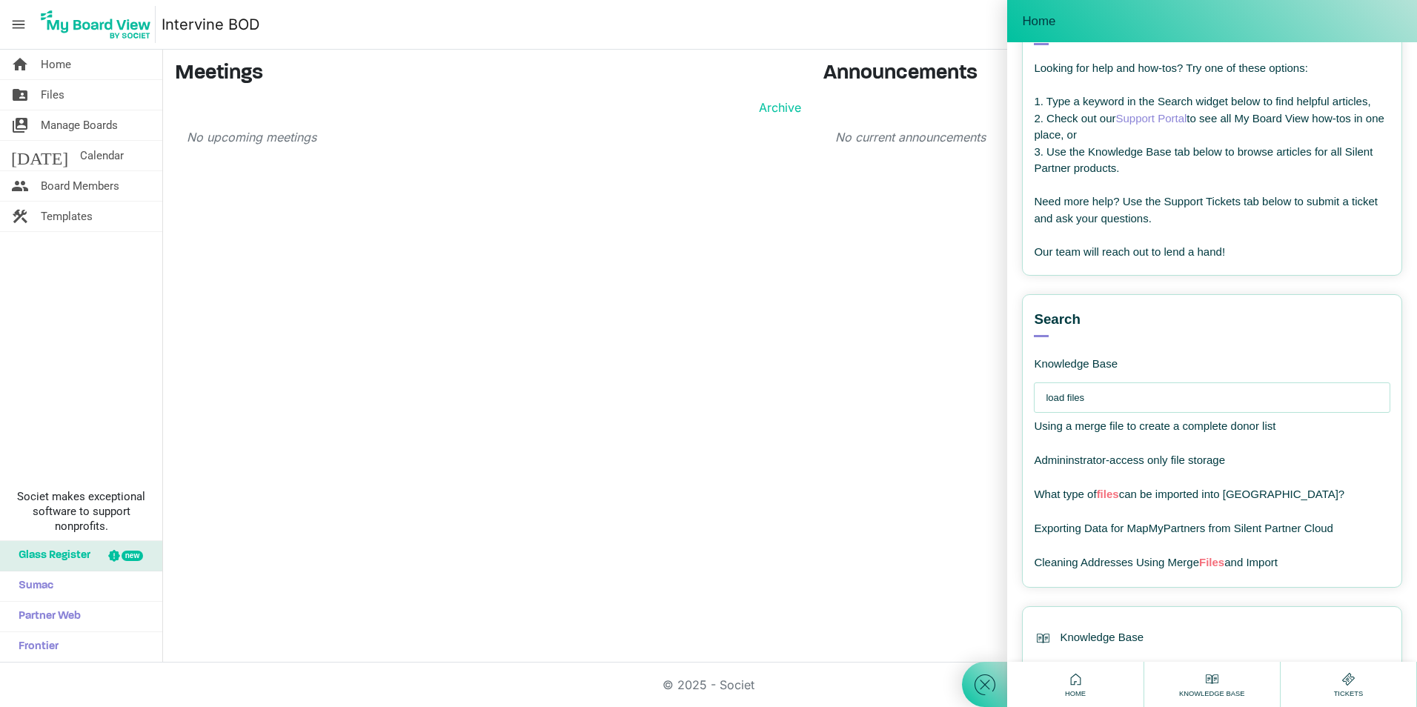
scroll to position [130, 0]
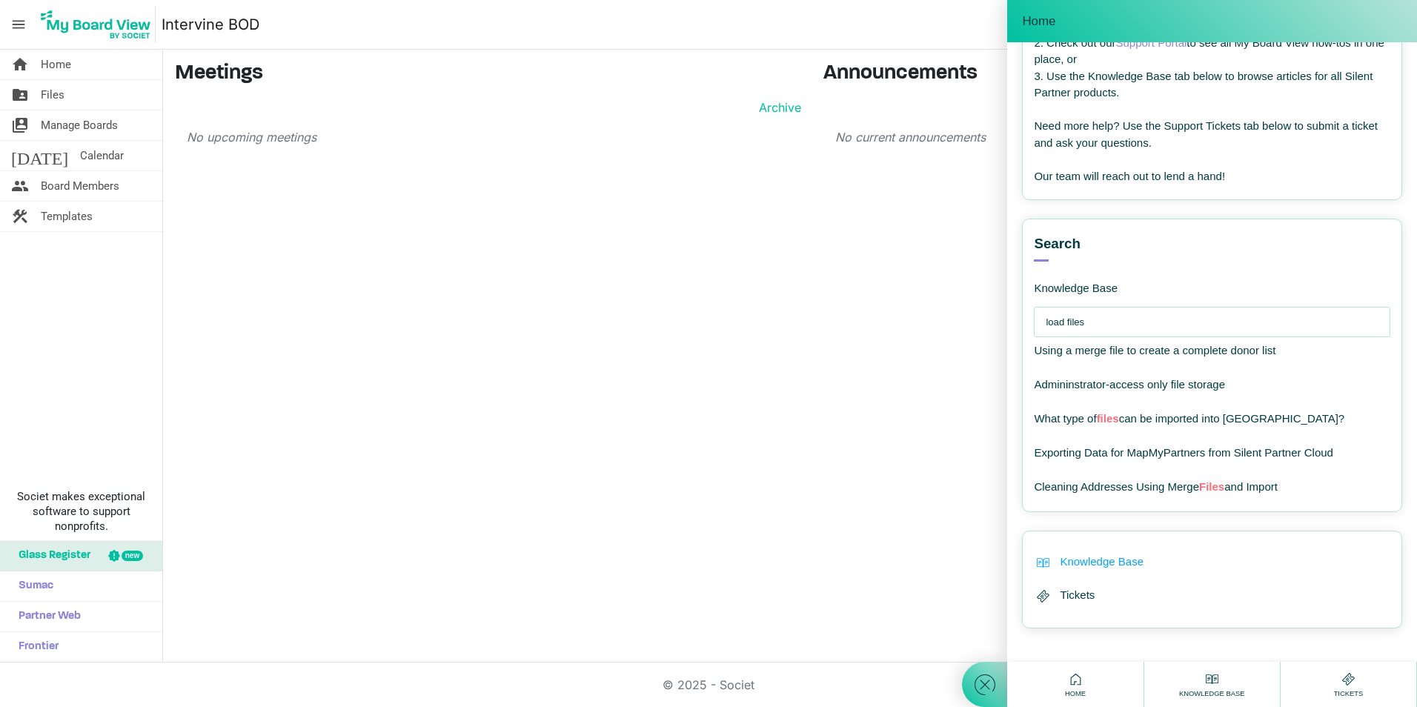
click at [1065, 559] on span "Knowledge Base" at bounding box center [1102, 562] width 84 height 17
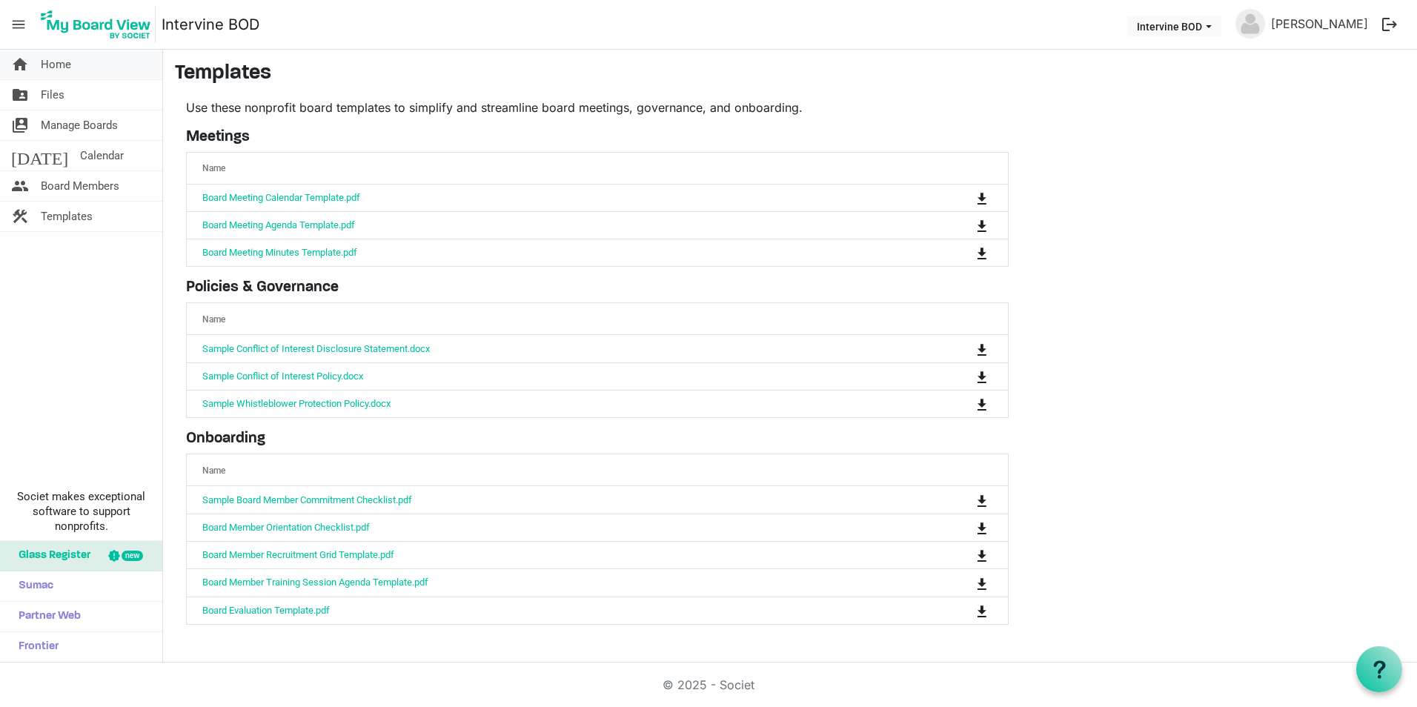
click at [46, 64] on span "Home" at bounding box center [56, 65] width 30 height 30
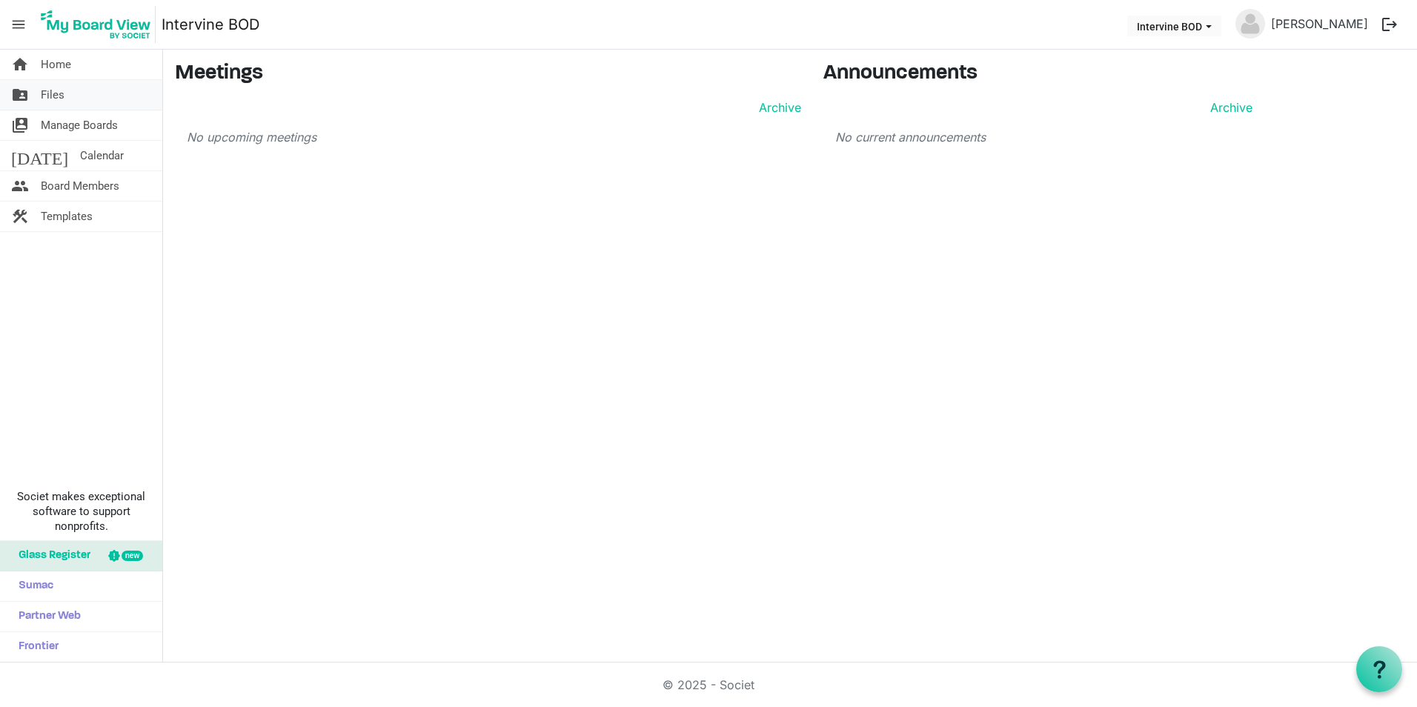
click at [50, 95] on span "Files" at bounding box center [53, 95] width 24 height 30
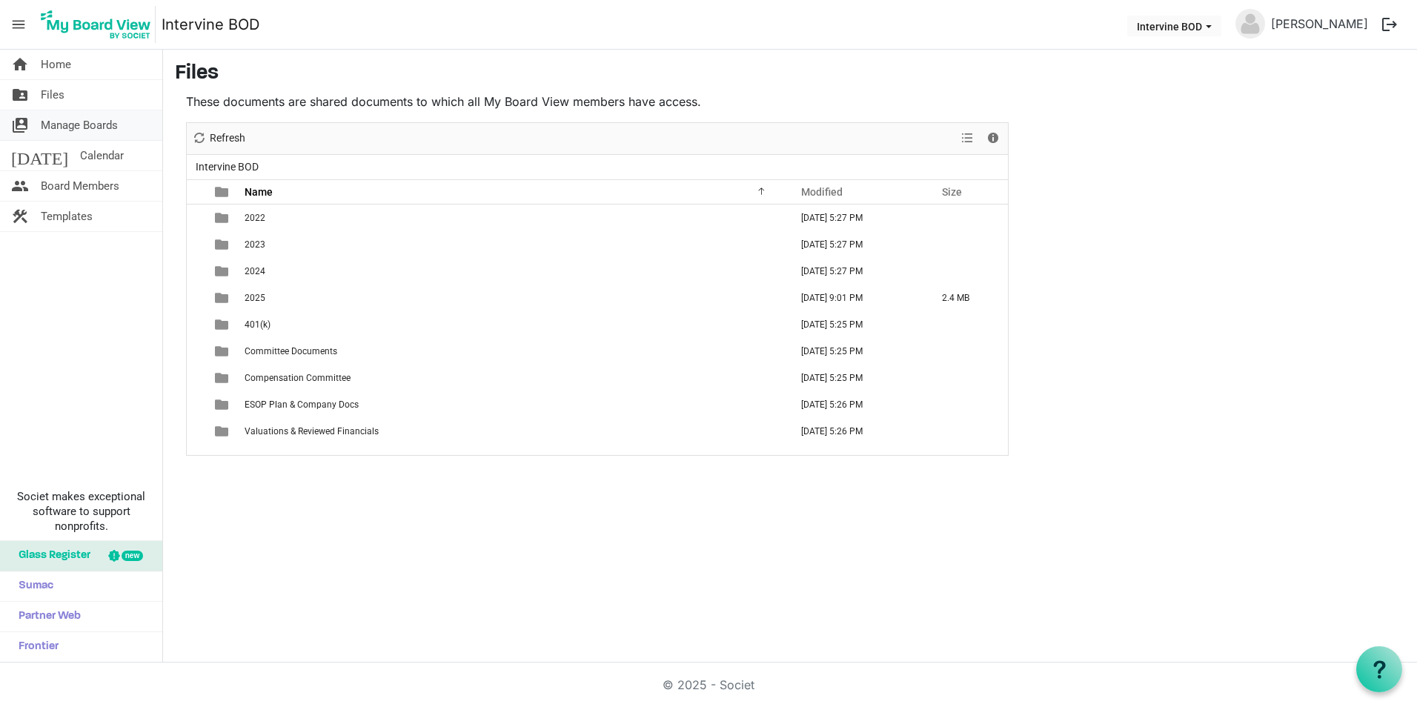
click at [52, 124] on span "Manage Boards" at bounding box center [79, 125] width 77 height 30
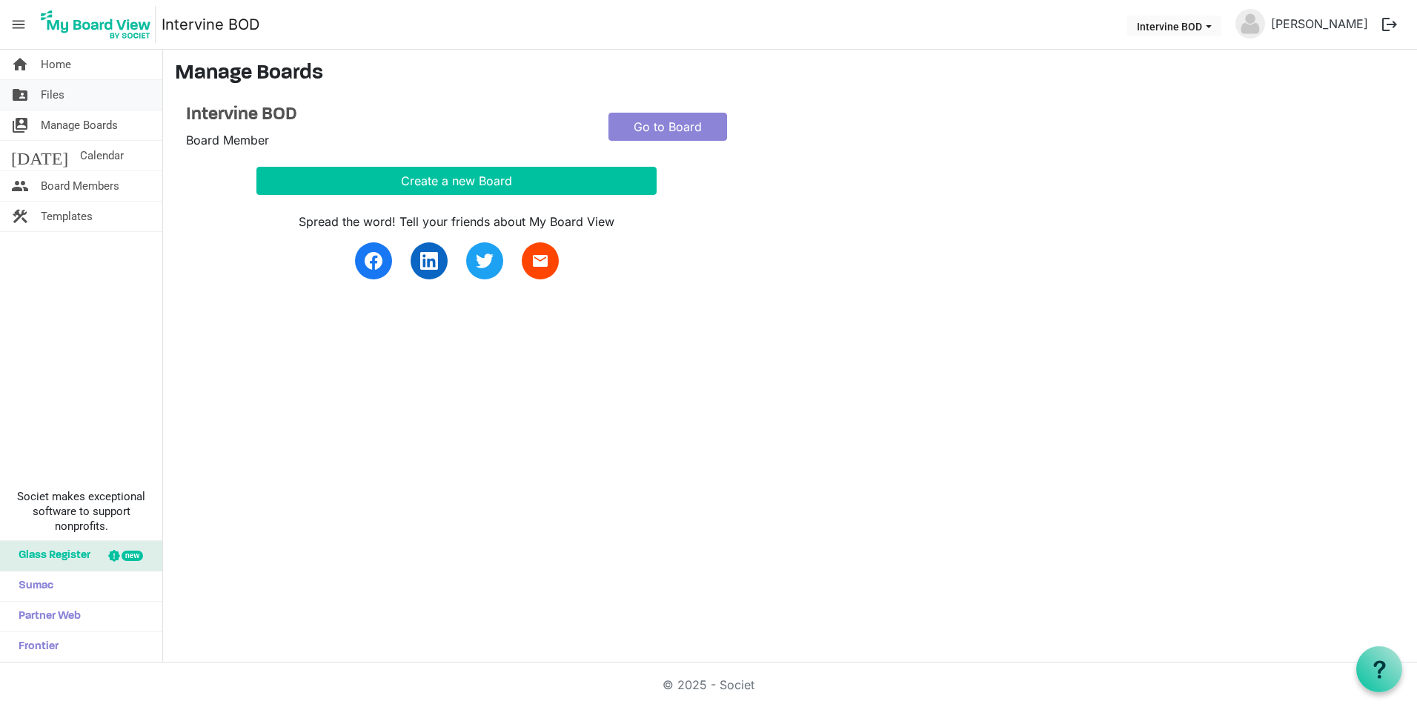
click at [48, 99] on span "Files" at bounding box center [53, 95] width 24 height 30
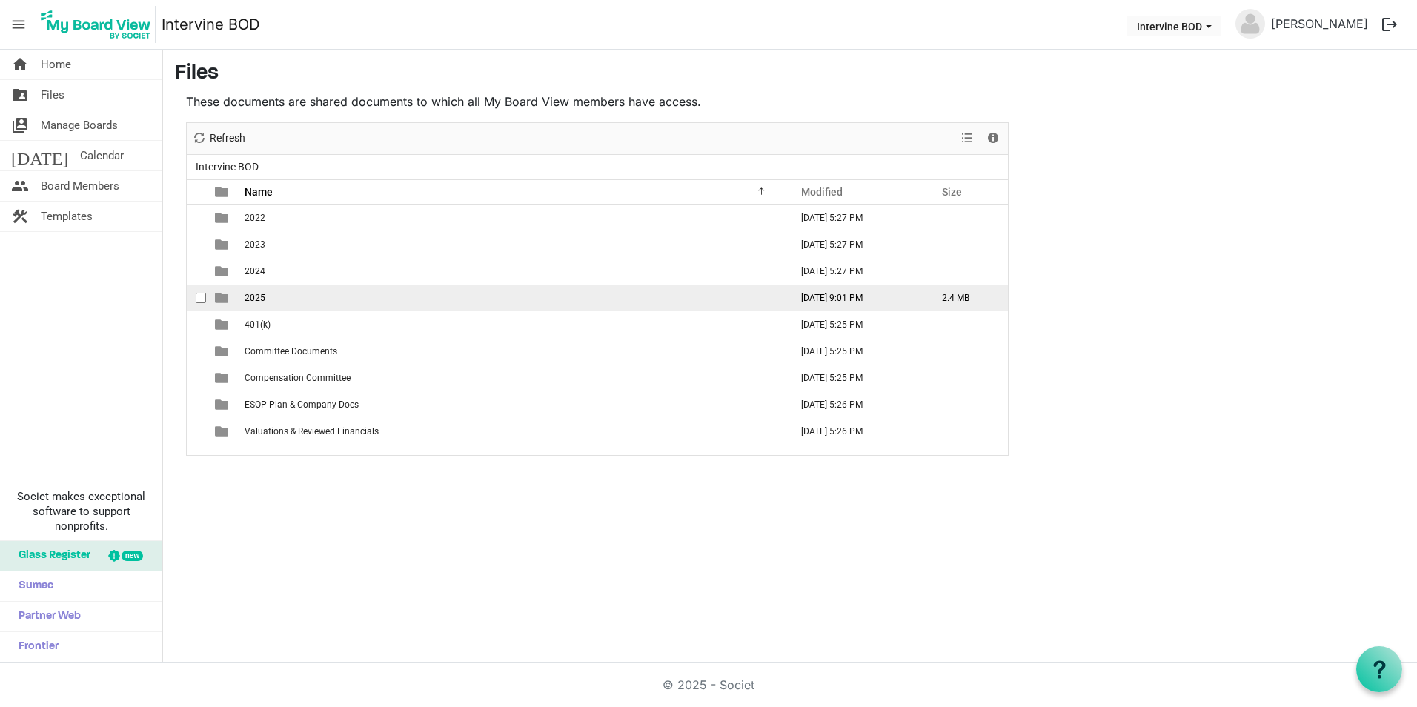
click at [219, 295] on span "is template cell column header type" at bounding box center [221, 297] width 13 height 13
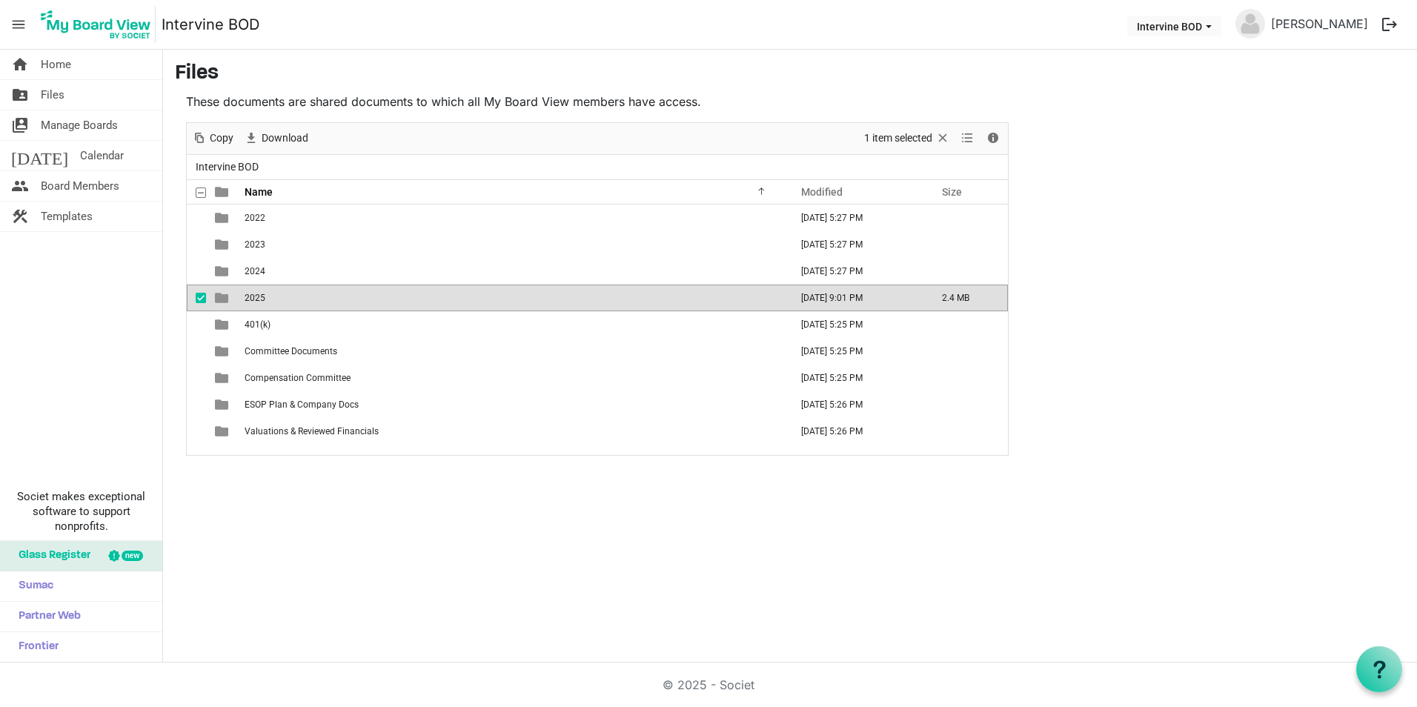
click at [252, 298] on span "2025" at bounding box center [255, 298] width 21 height 10
click at [220, 298] on span "is template cell column header type" at bounding box center [221, 297] width 13 height 13
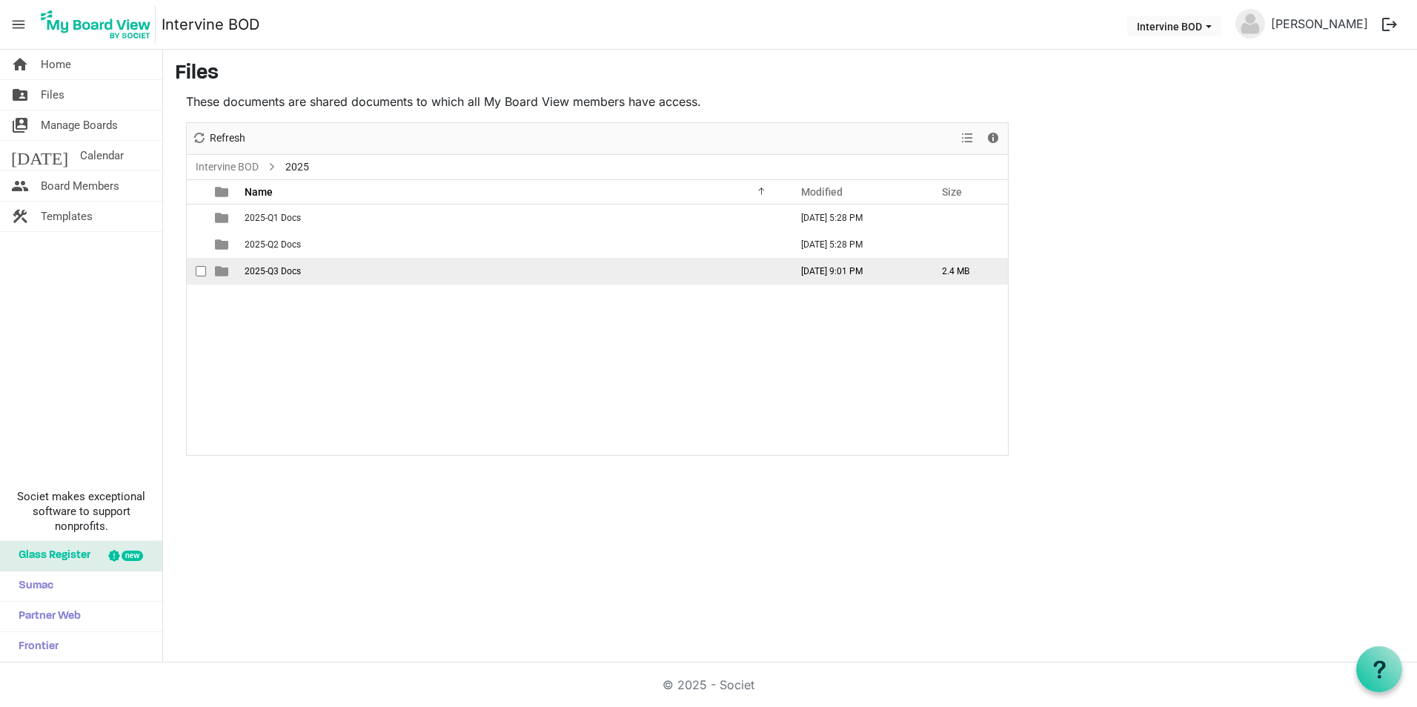
click at [256, 268] on span "2025-Q3 Docs" at bounding box center [273, 271] width 56 height 10
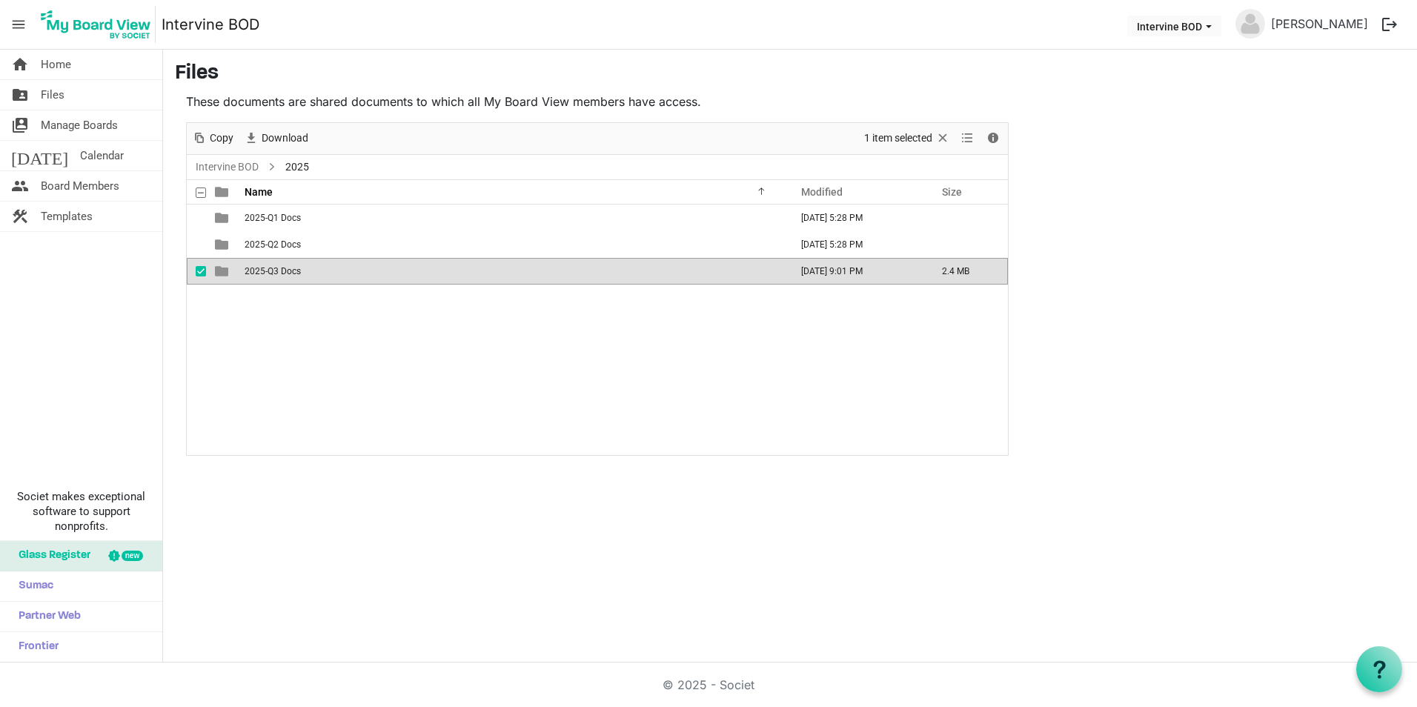
click at [256, 268] on span "2025-Q3 Docs" at bounding box center [273, 271] width 56 height 10
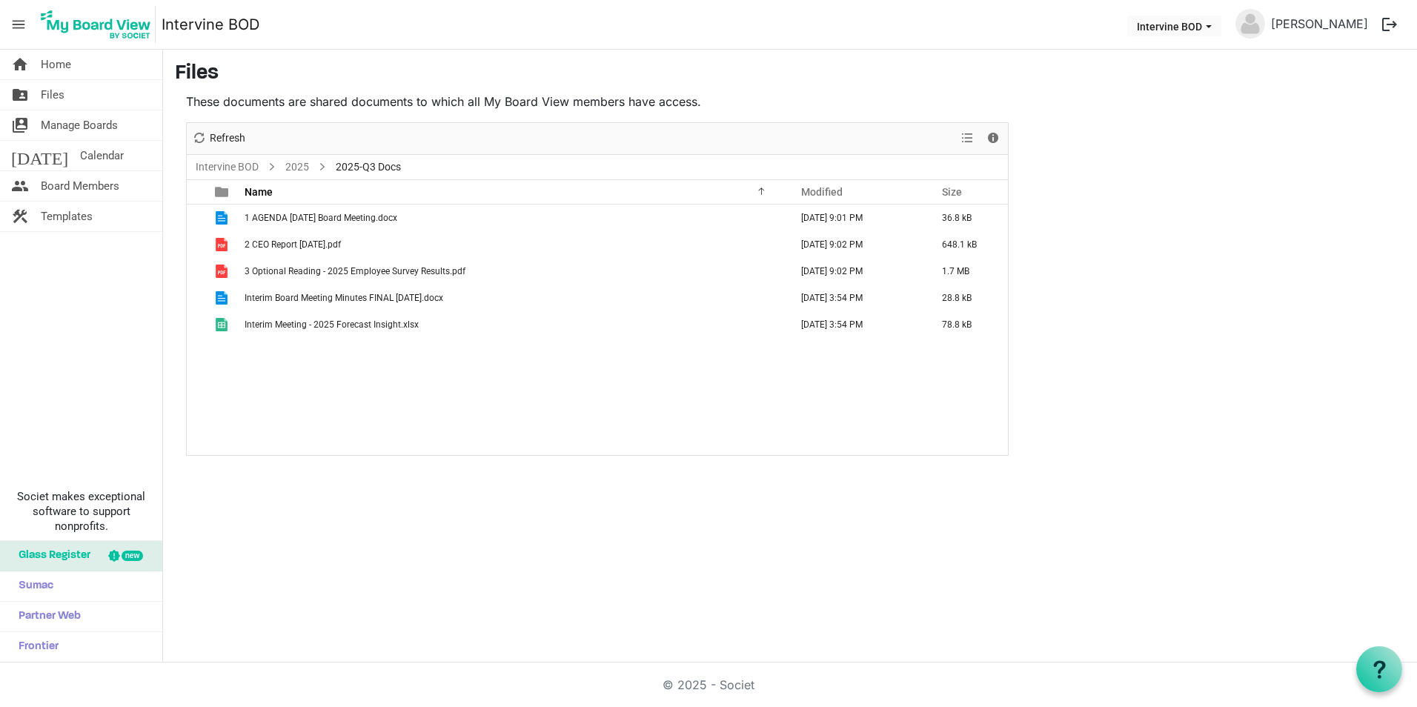
click at [16, 21] on span "menu" at bounding box center [18, 24] width 28 height 28
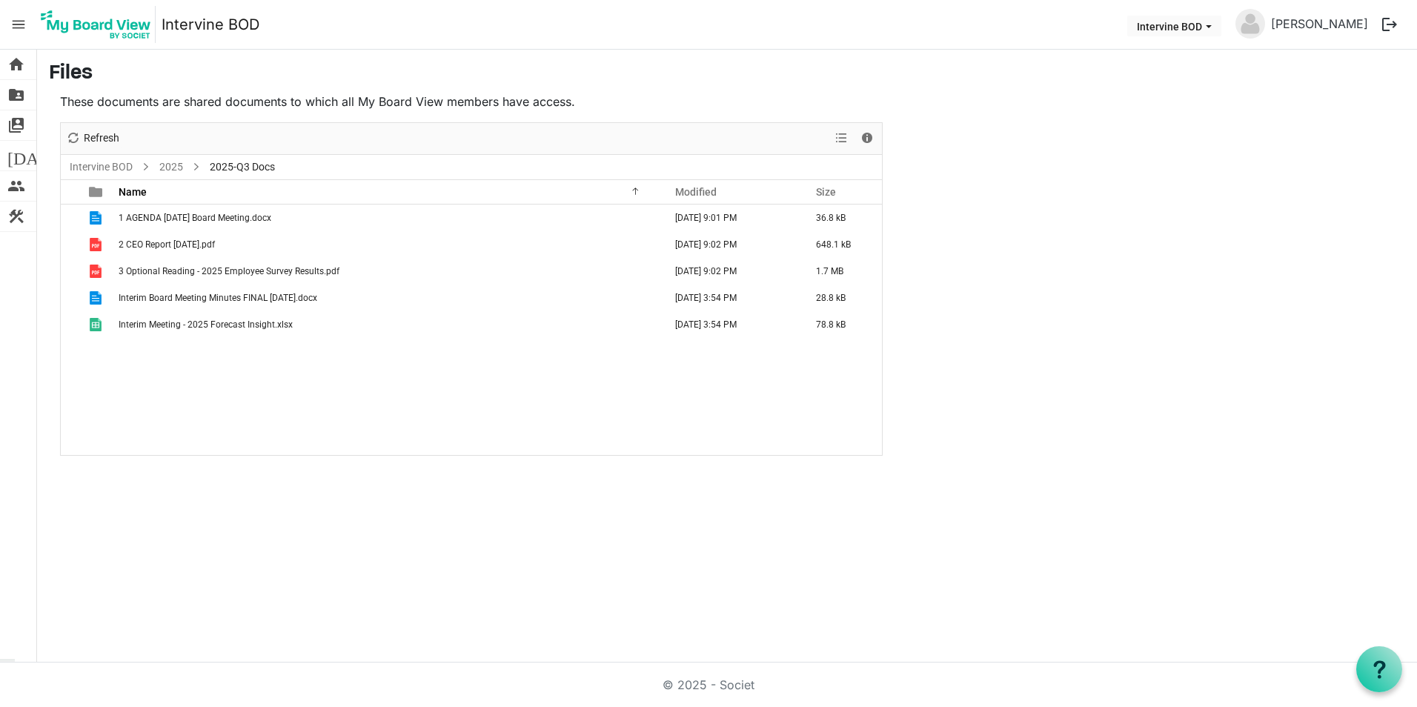
click at [16, 21] on span "menu" at bounding box center [18, 24] width 28 height 28
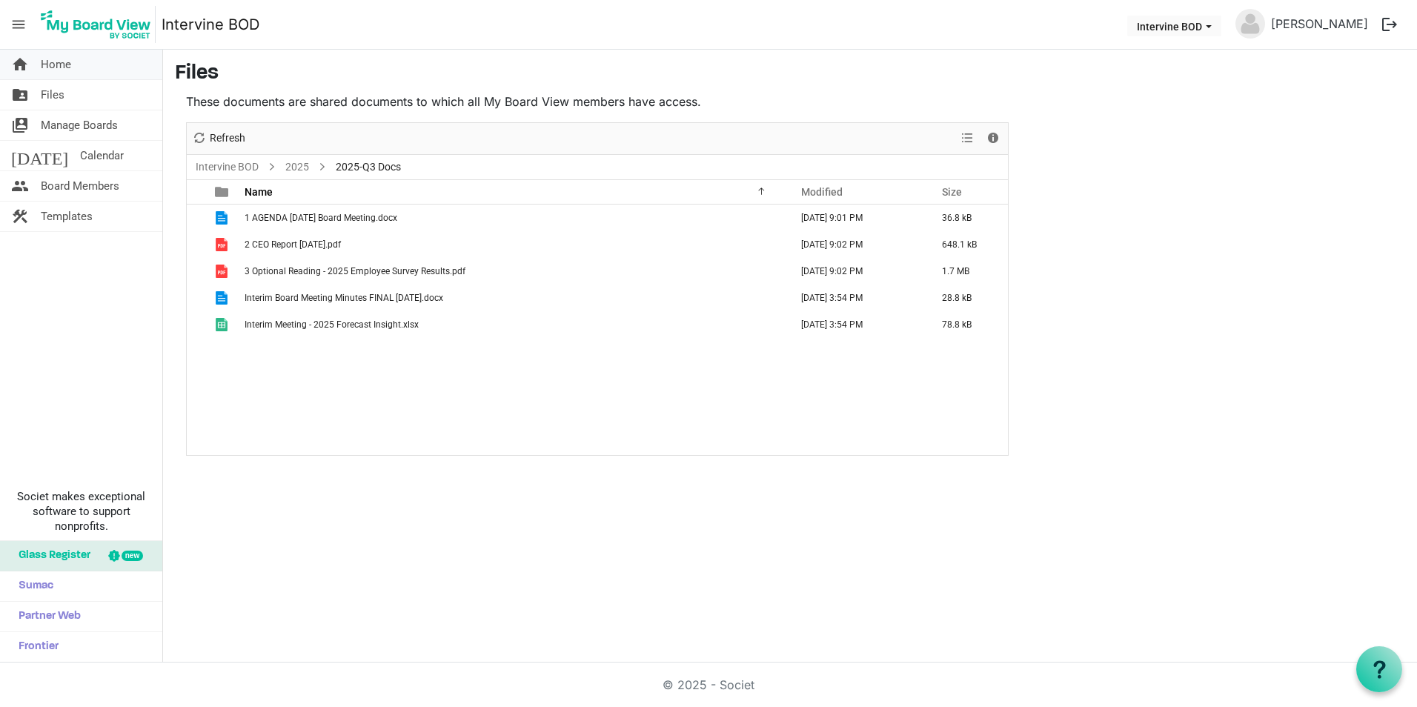
click at [44, 61] on span "Home" at bounding box center [56, 65] width 30 height 30
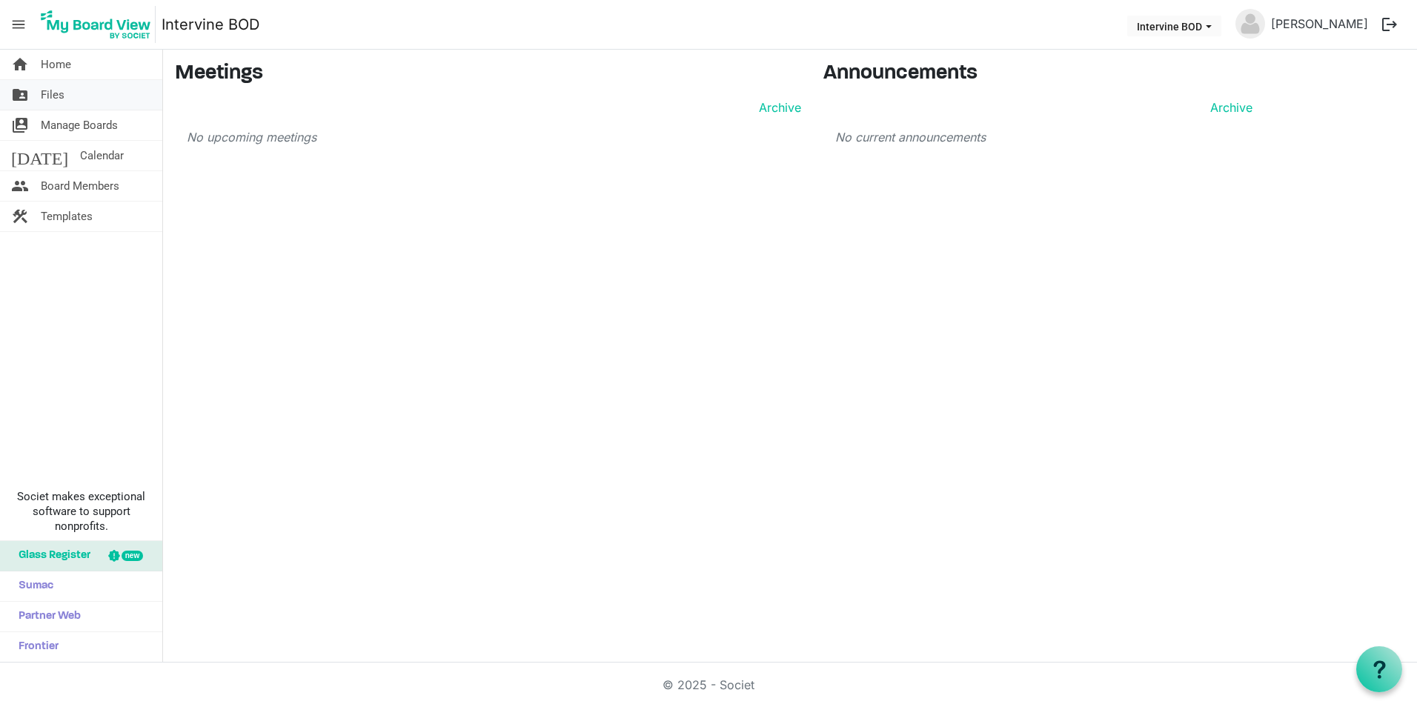
click at [42, 95] on span "Files" at bounding box center [53, 95] width 24 height 30
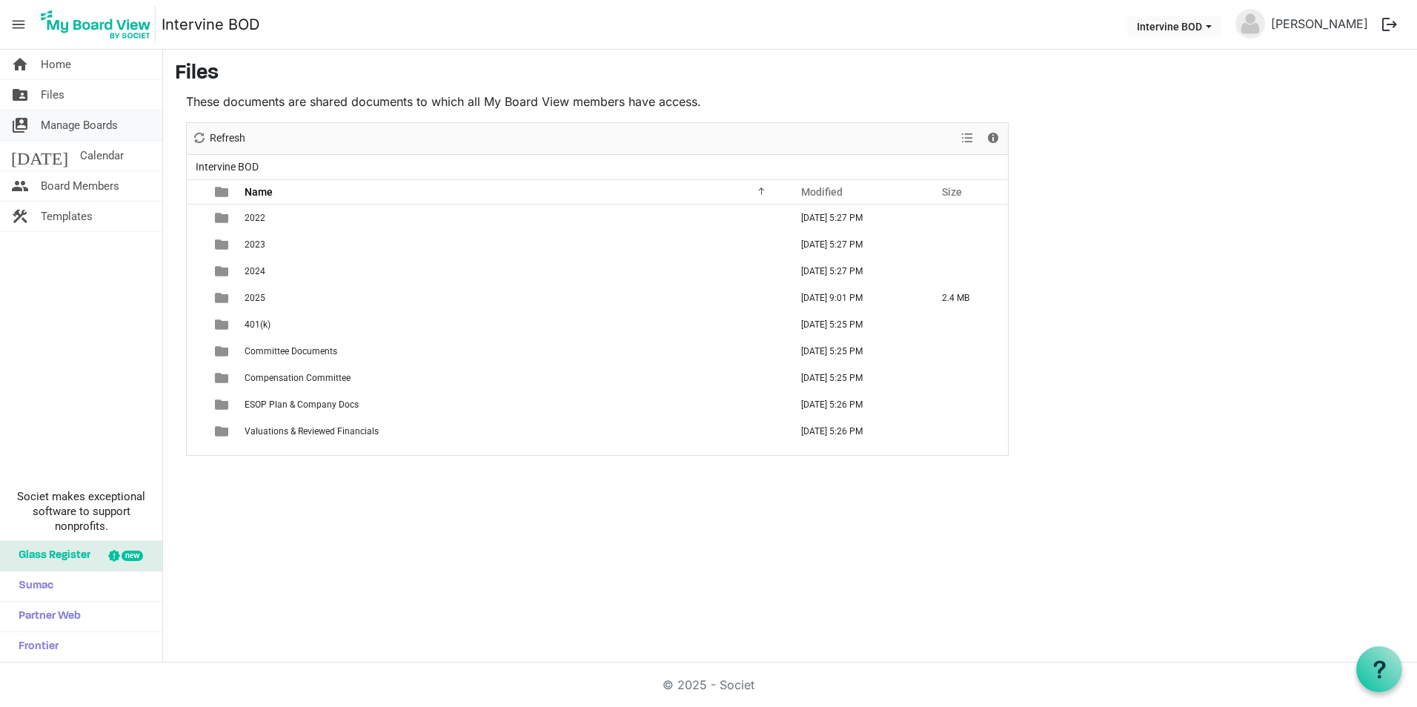
click at [55, 124] on span "Manage Boards" at bounding box center [79, 125] width 77 height 30
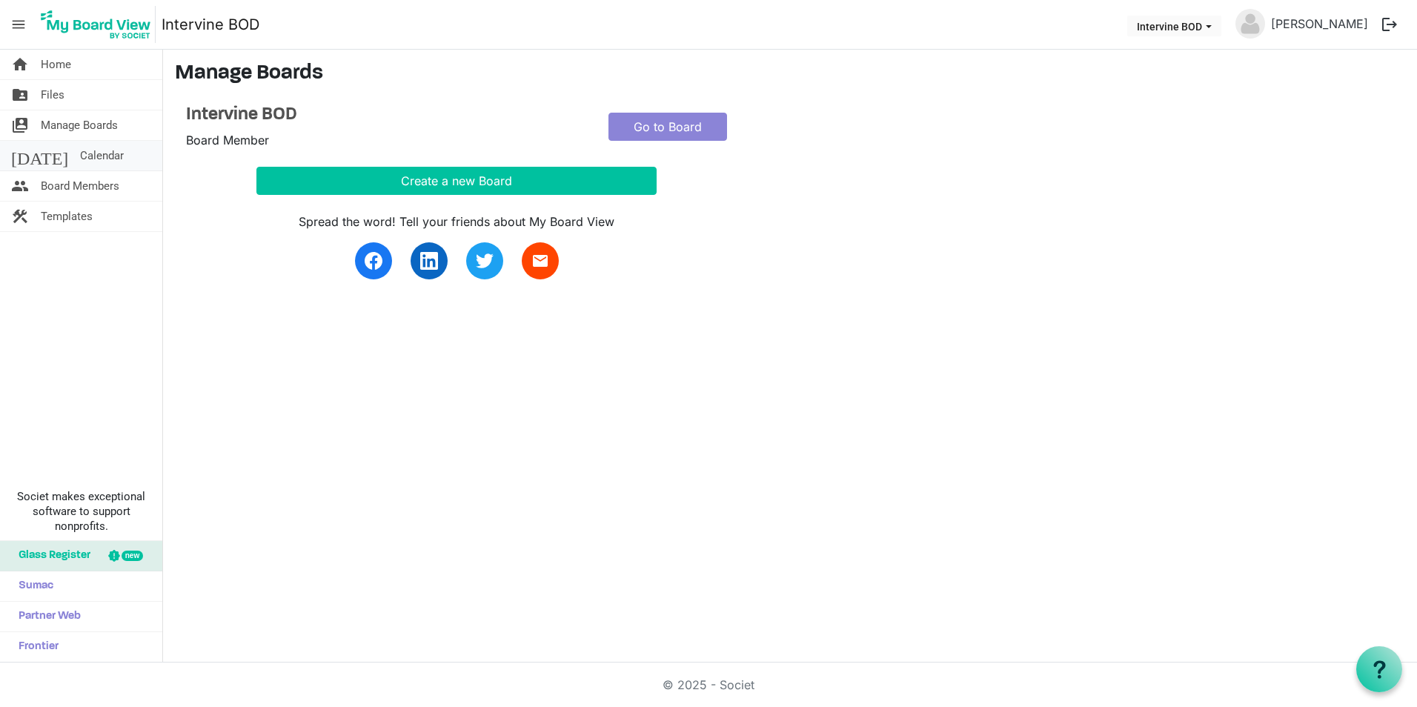
click at [80, 154] on span "Calendar" at bounding box center [102, 156] width 44 height 30
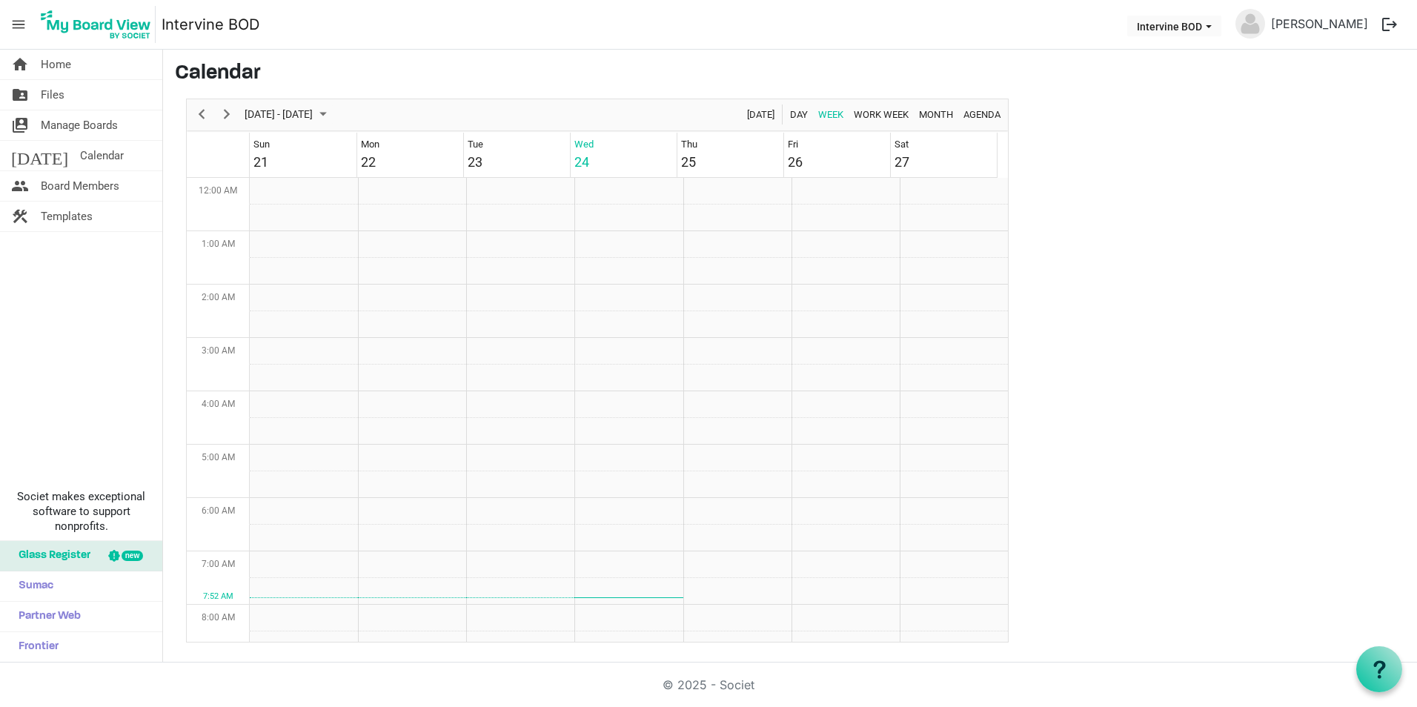
scroll to position [480, 0]
click at [52, 181] on span "Board Members" at bounding box center [80, 186] width 79 height 30
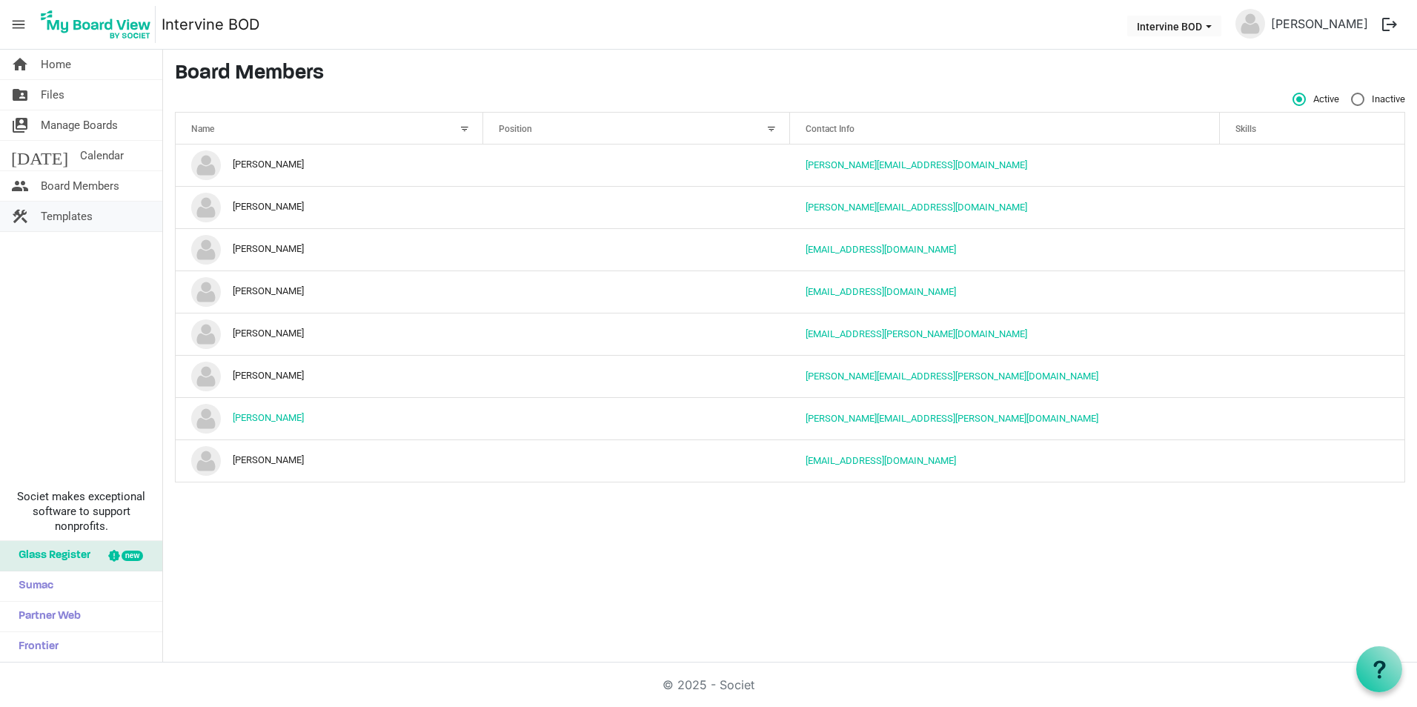
click at [55, 216] on span "Templates" at bounding box center [67, 217] width 52 height 30
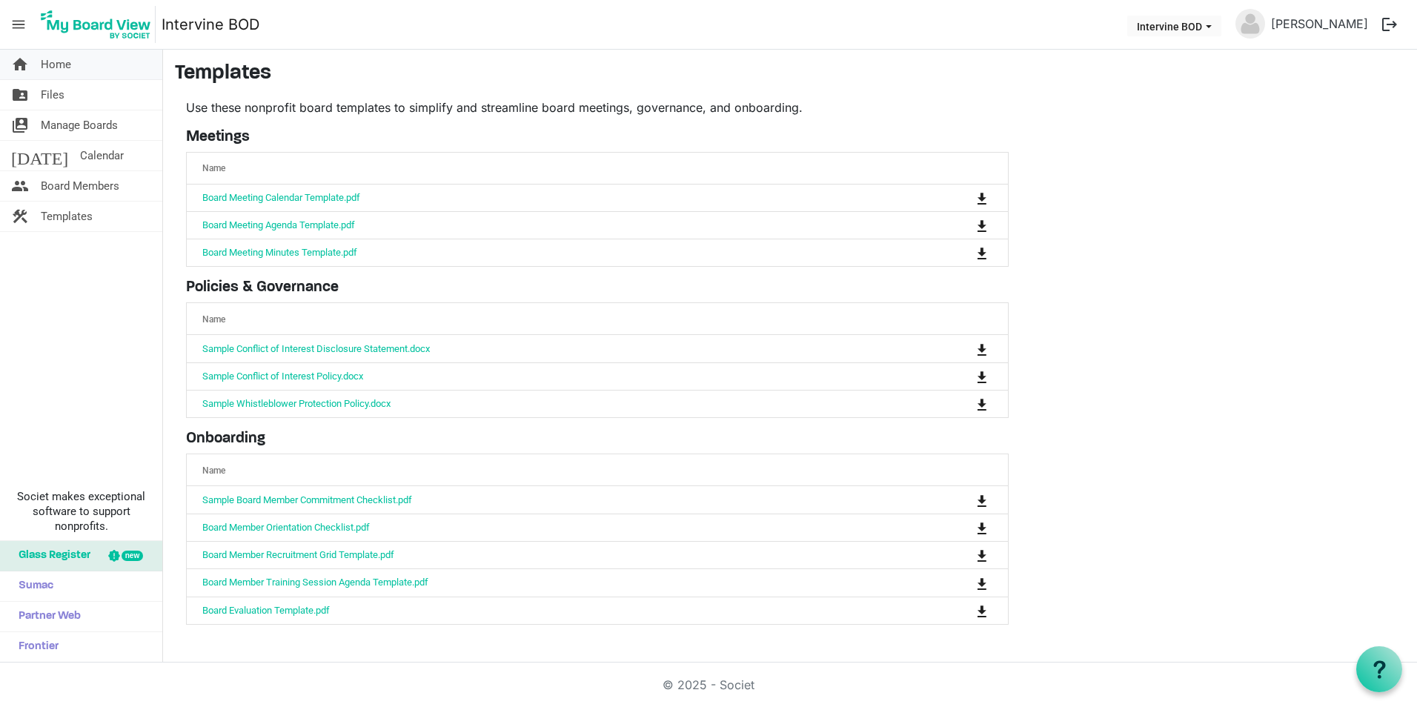
click at [40, 61] on link "home Home" at bounding box center [81, 65] width 162 height 30
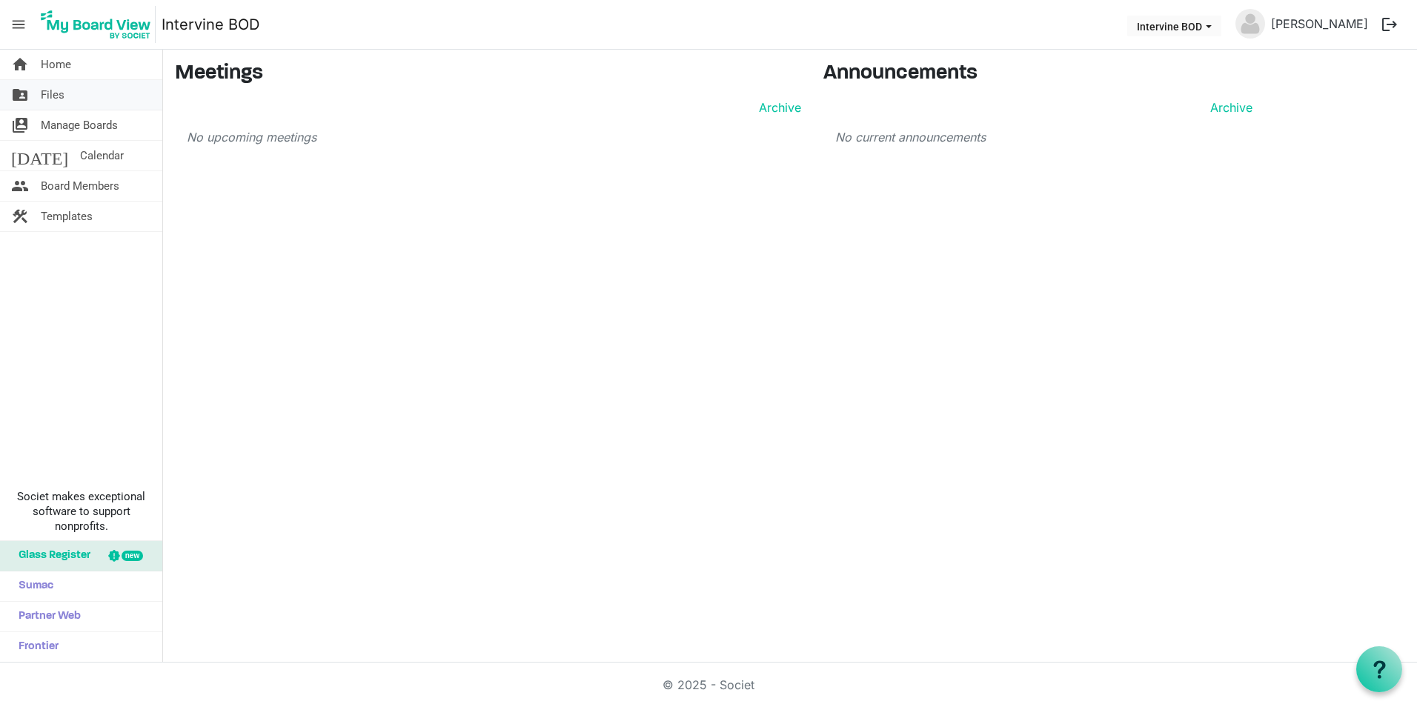
click at [46, 97] on span "Files" at bounding box center [53, 95] width 24 height 30
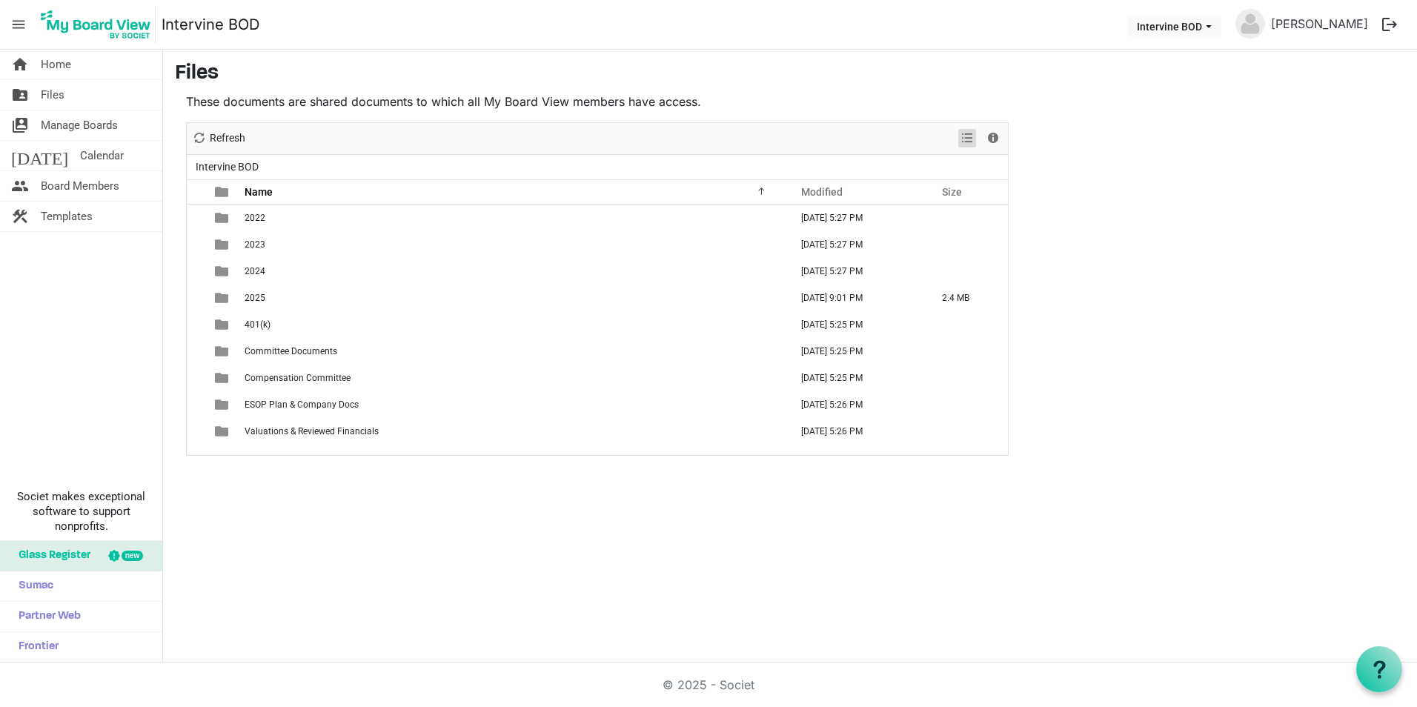
click at [962, 138] on span "View dropdownbutton" at bounding box center [967, 138] width 18 height 19
click at [46, 127] on span "Manage Boards" at bounding box center [79, 125] width 77 height 30
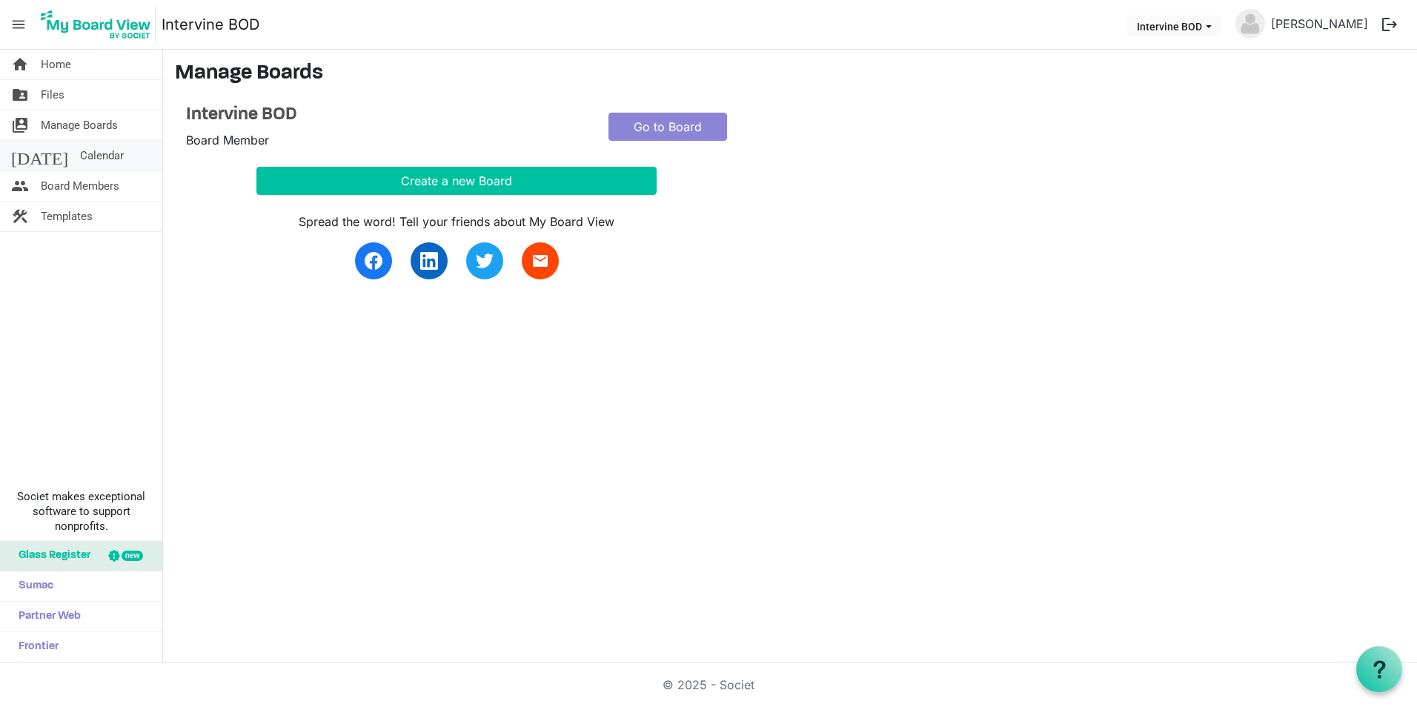
click at [80, 156] on span "Calendar" at bounding box center [102, 156] width 44 height 30
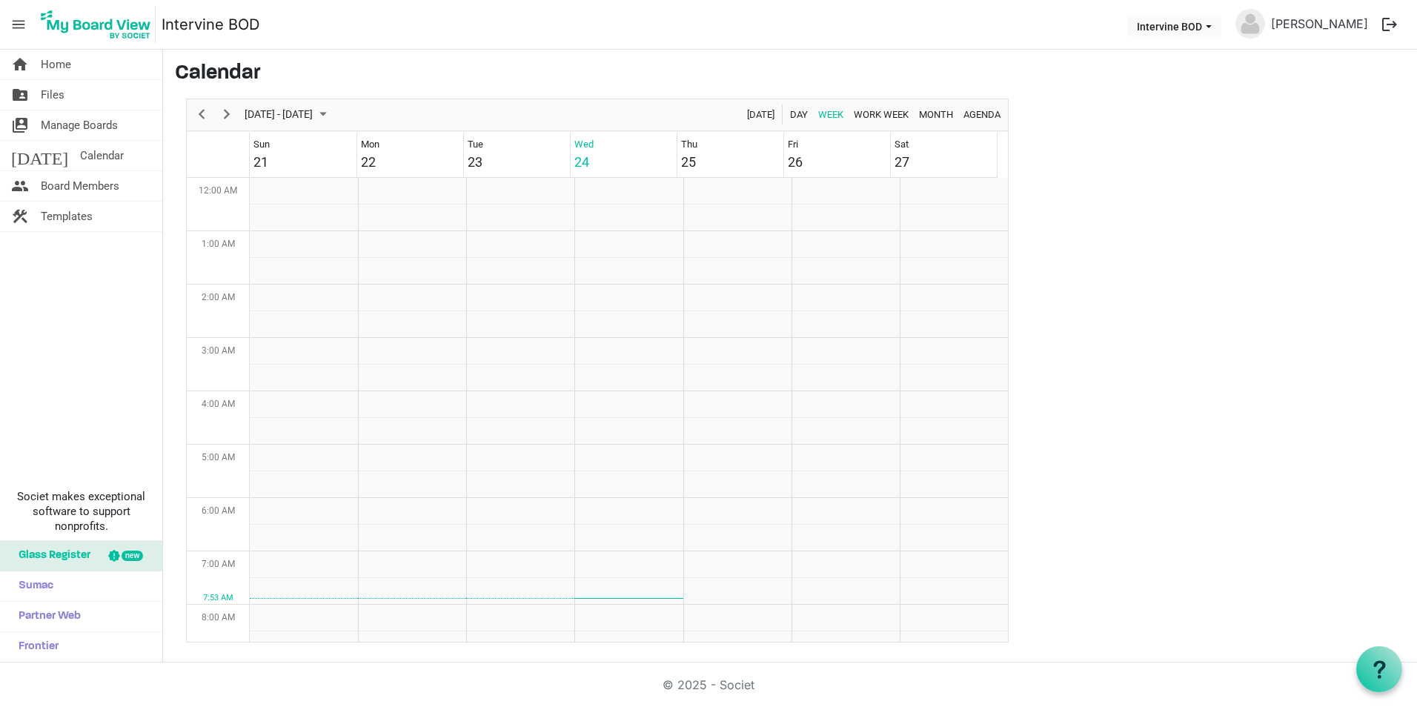
scroll to position [480, 0]
click at [52, 182] on span "Board Members" at bounding box center [80, 186] width 79 height 30
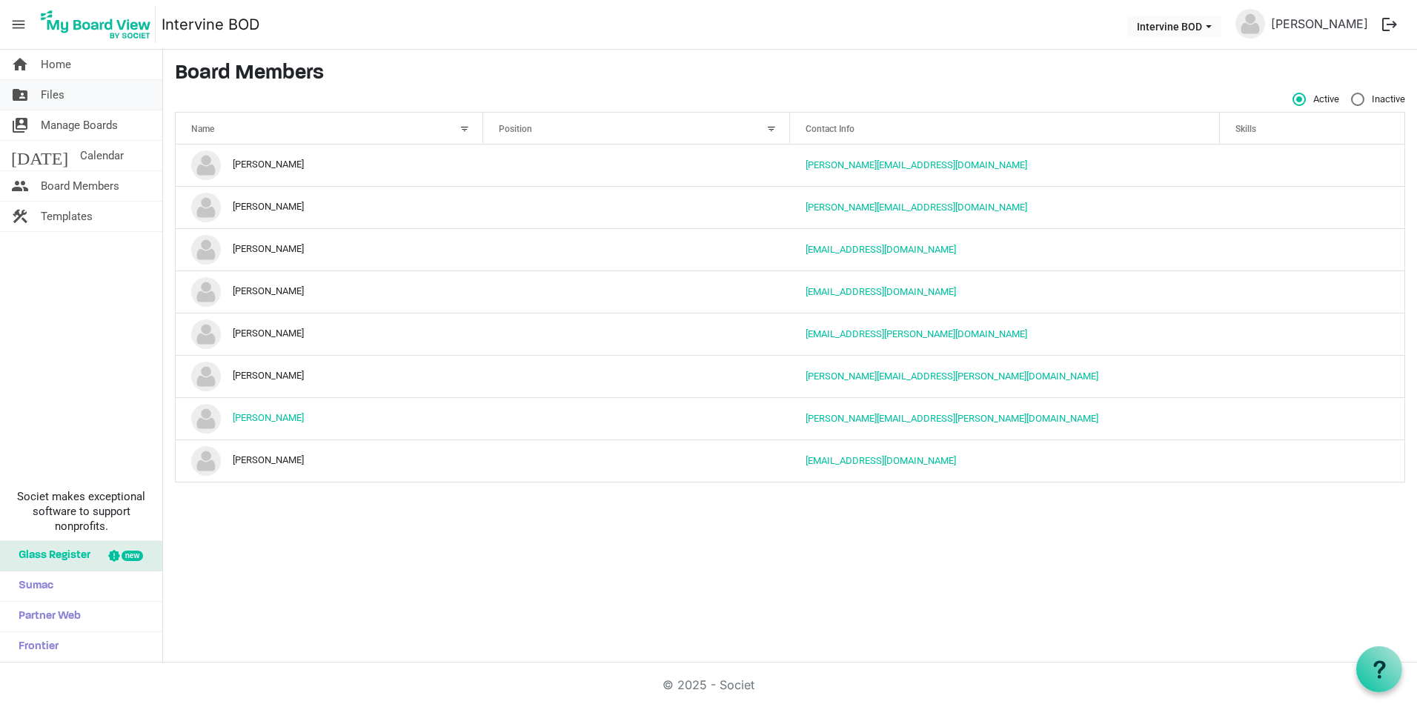
click at [46, 94] on span "Files" at bounding box center [53, 95] width 24 height 30
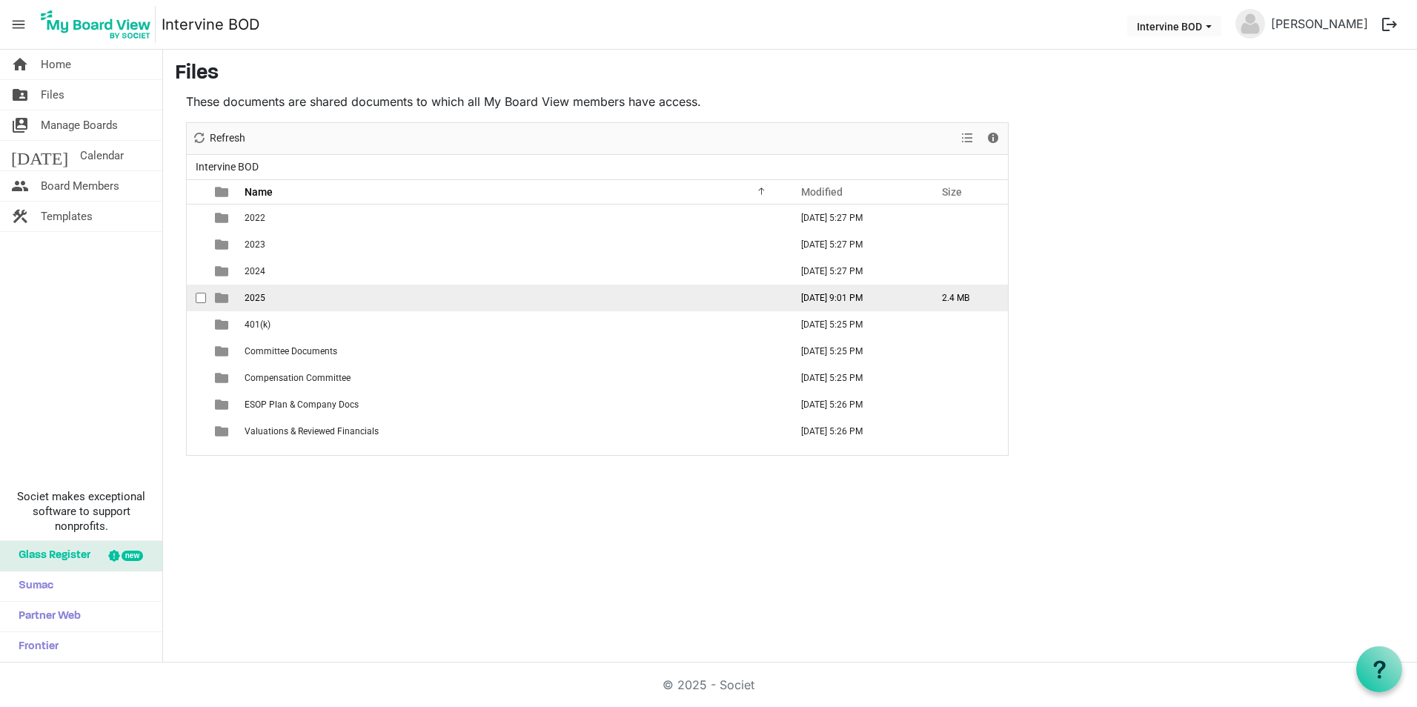
click at [248, 294] on span "2025" at bounding box center [255, 298] width 21 height 10
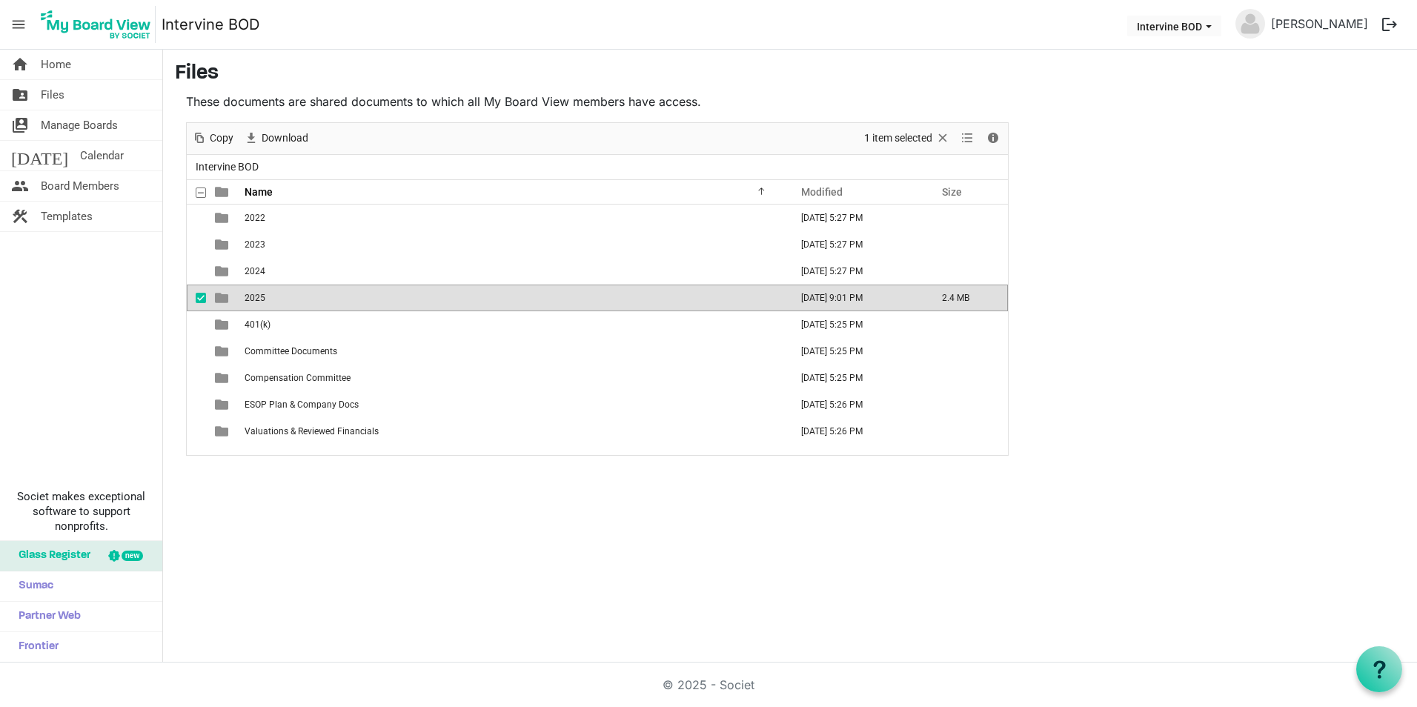
click at [251, 298] on span "2025" at bounding box center [255, 298] width 21 height 10
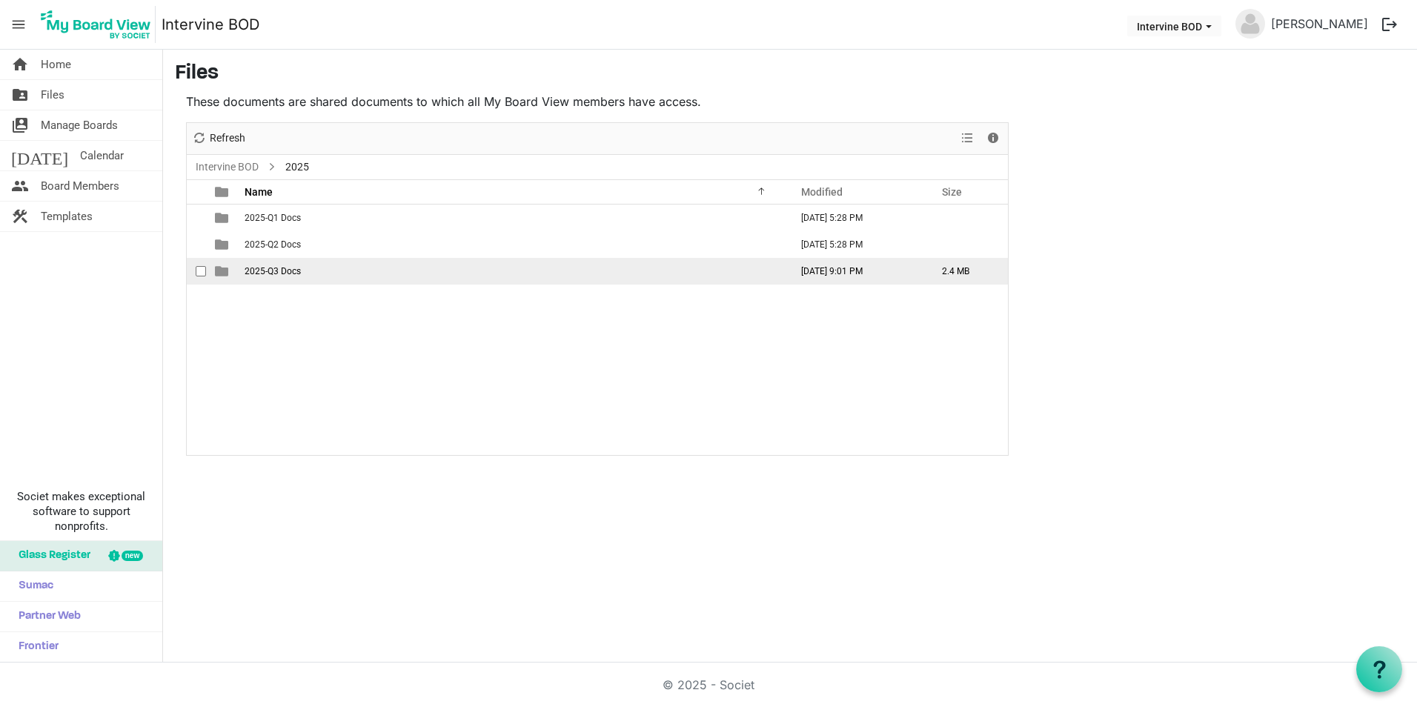
click at [258, 268] on span "2025-Q3 Docs" at bounding box center [273, 271] width 56 height 10
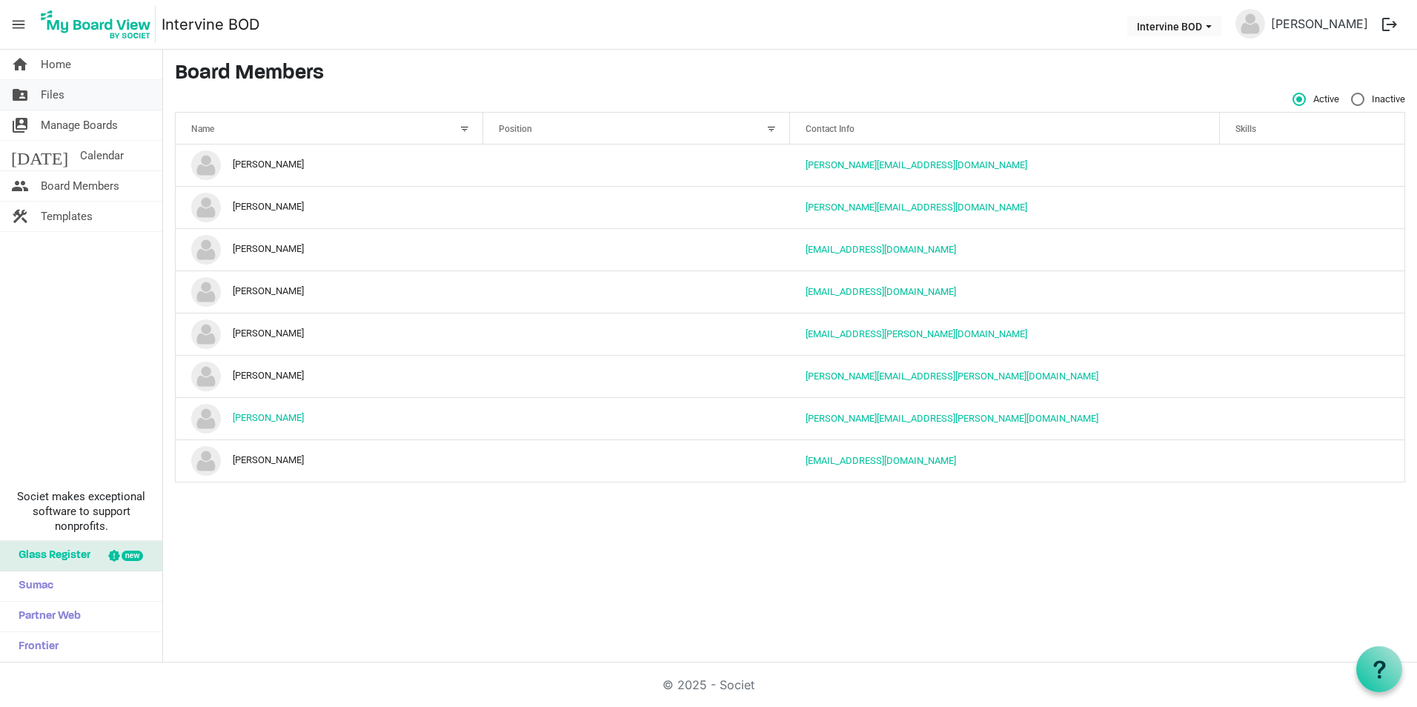
click at [53, 92] on span "Files" at bounding box center [53, 95] width 24 height 30
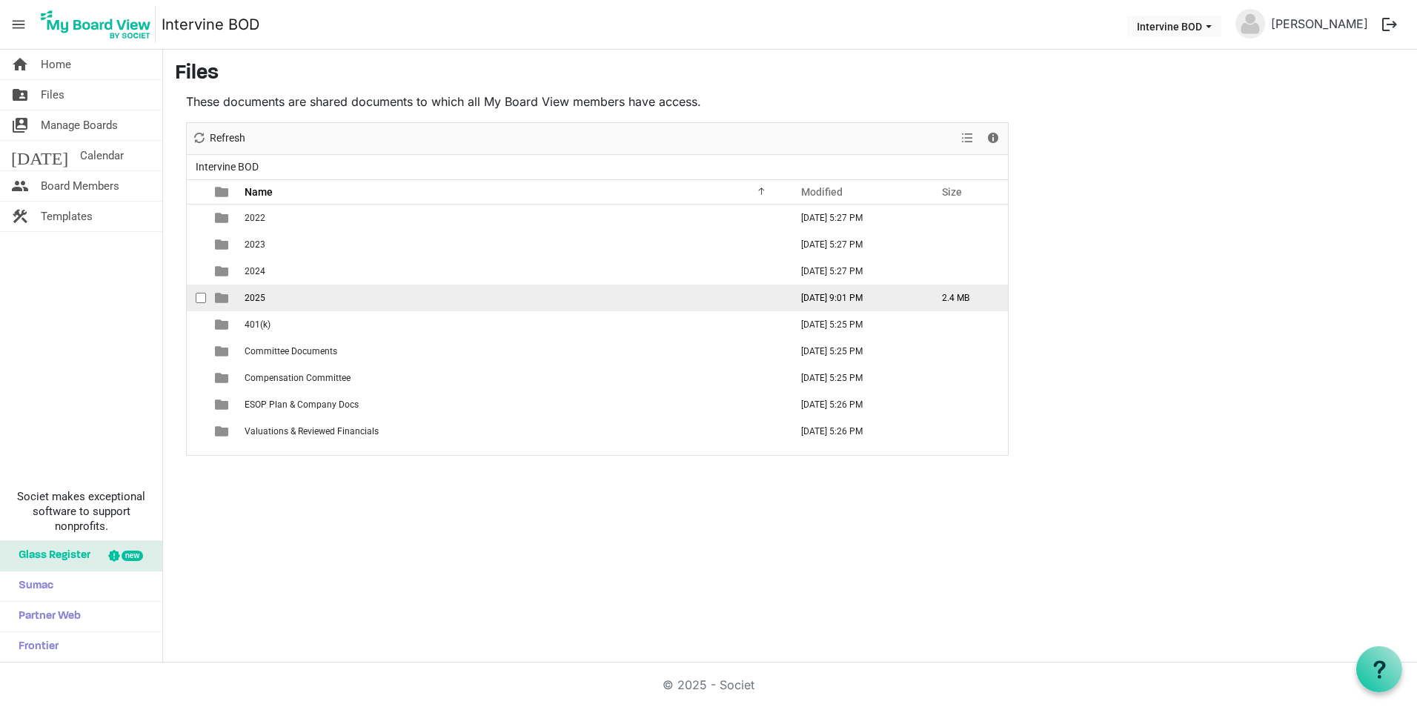
click at [259, 296] on span "2025" at bounding box center [255, 298] width 21 height 10
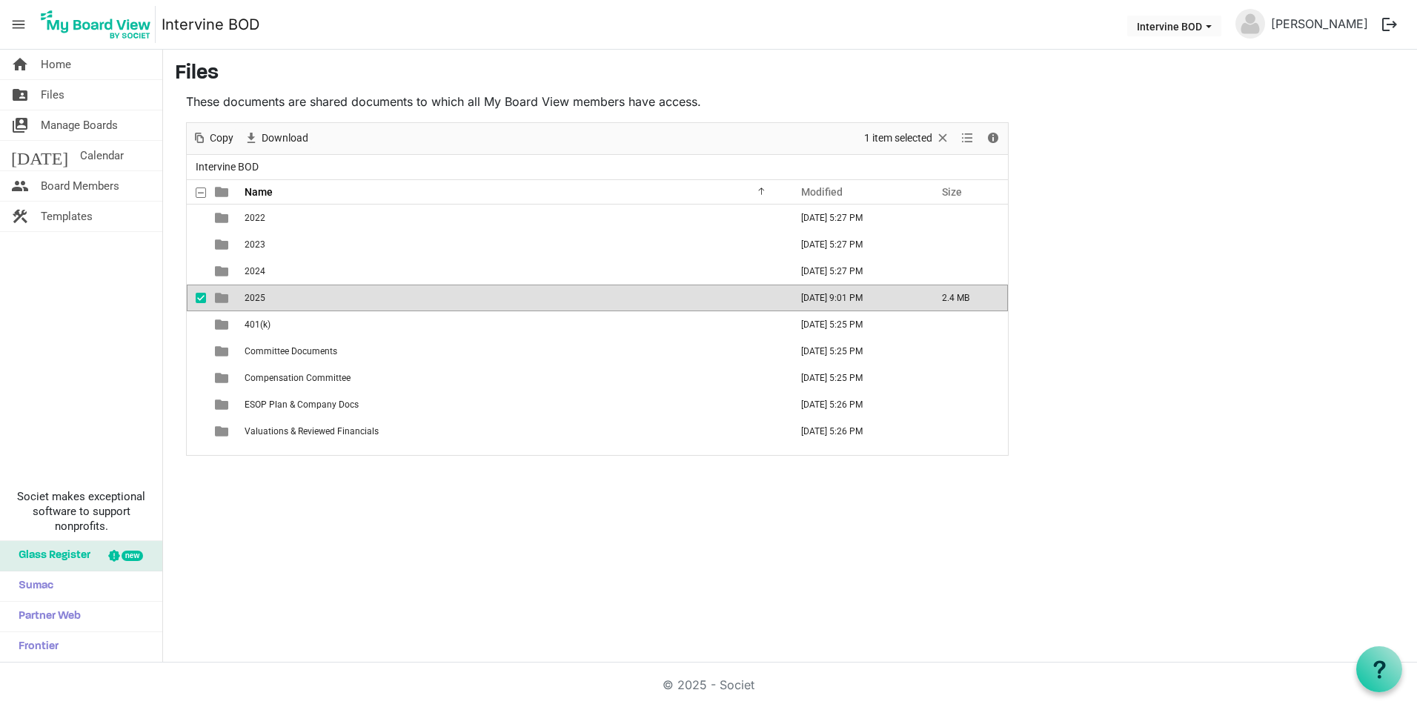
click at [259, 296] on span "2025" at bounding box center [255, 298] width 21 height 10
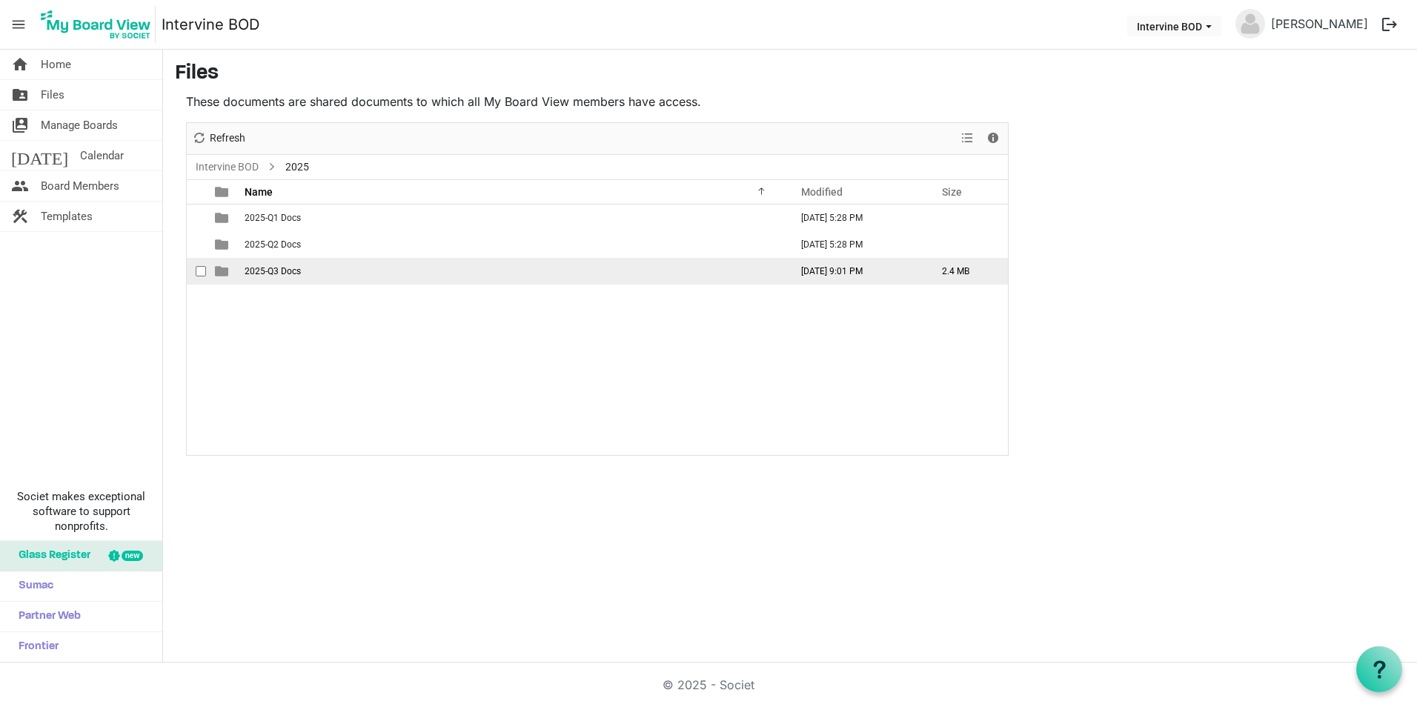
click at [256, 267] on span "2025-Q3 Docs" at bounding box center [273, 271] width 56 height 10
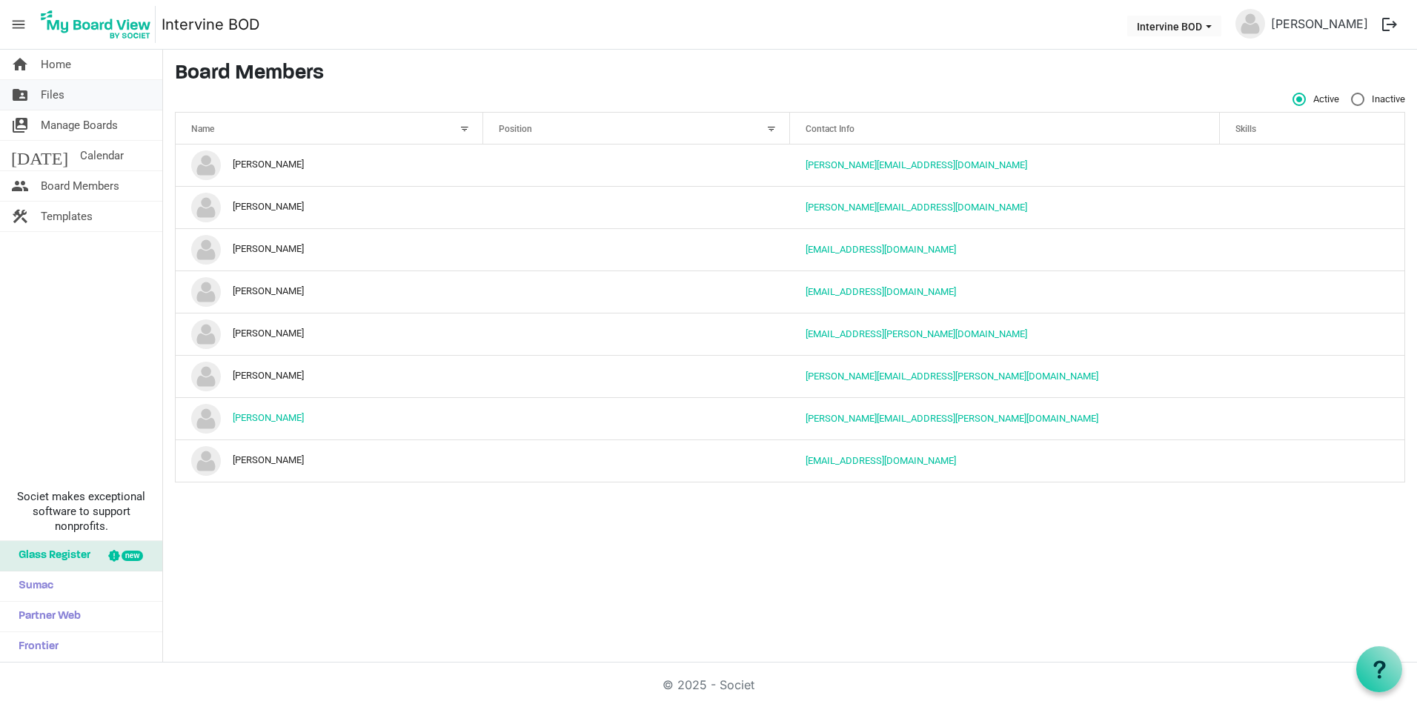
click at [53, 86] on span "Files" at bounding box center [53, 95] width 24 height 30
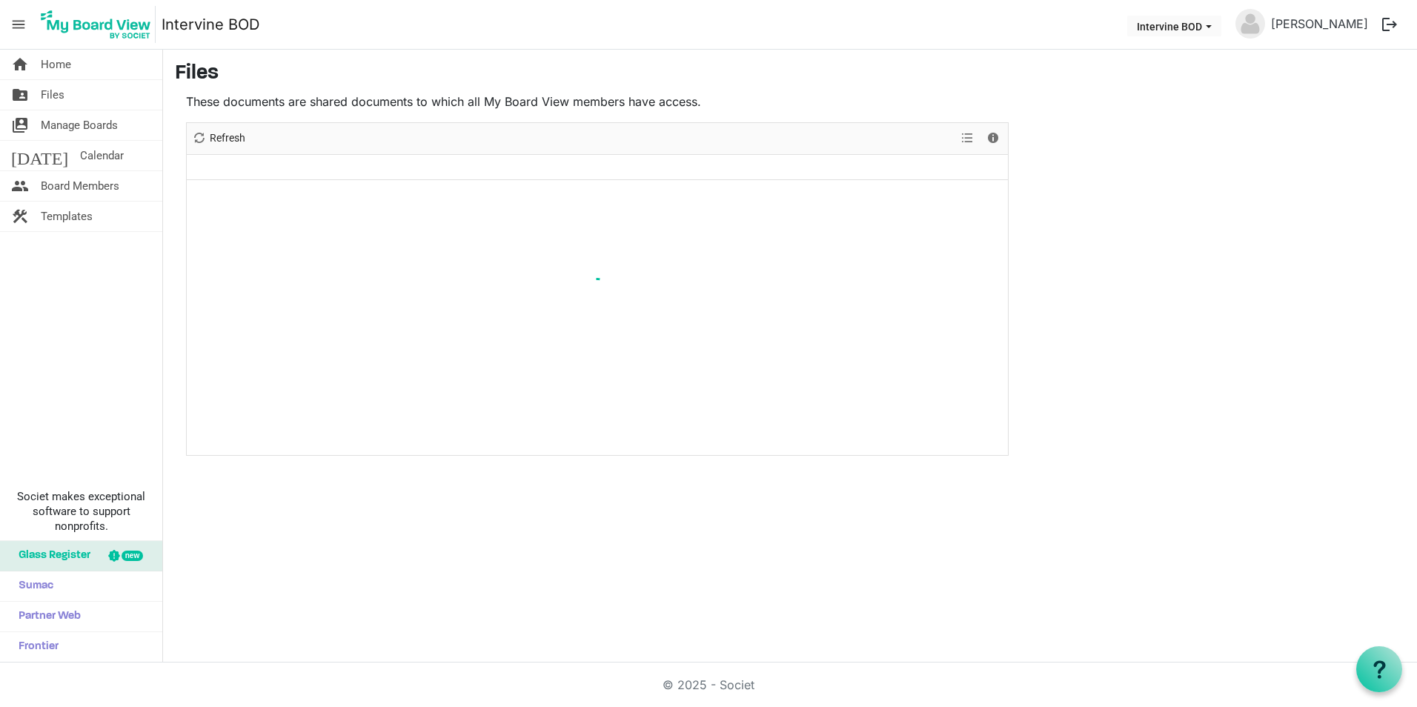
click at [55, 93] on span "Files" at bounding box center [53, 95] width 24 height 30
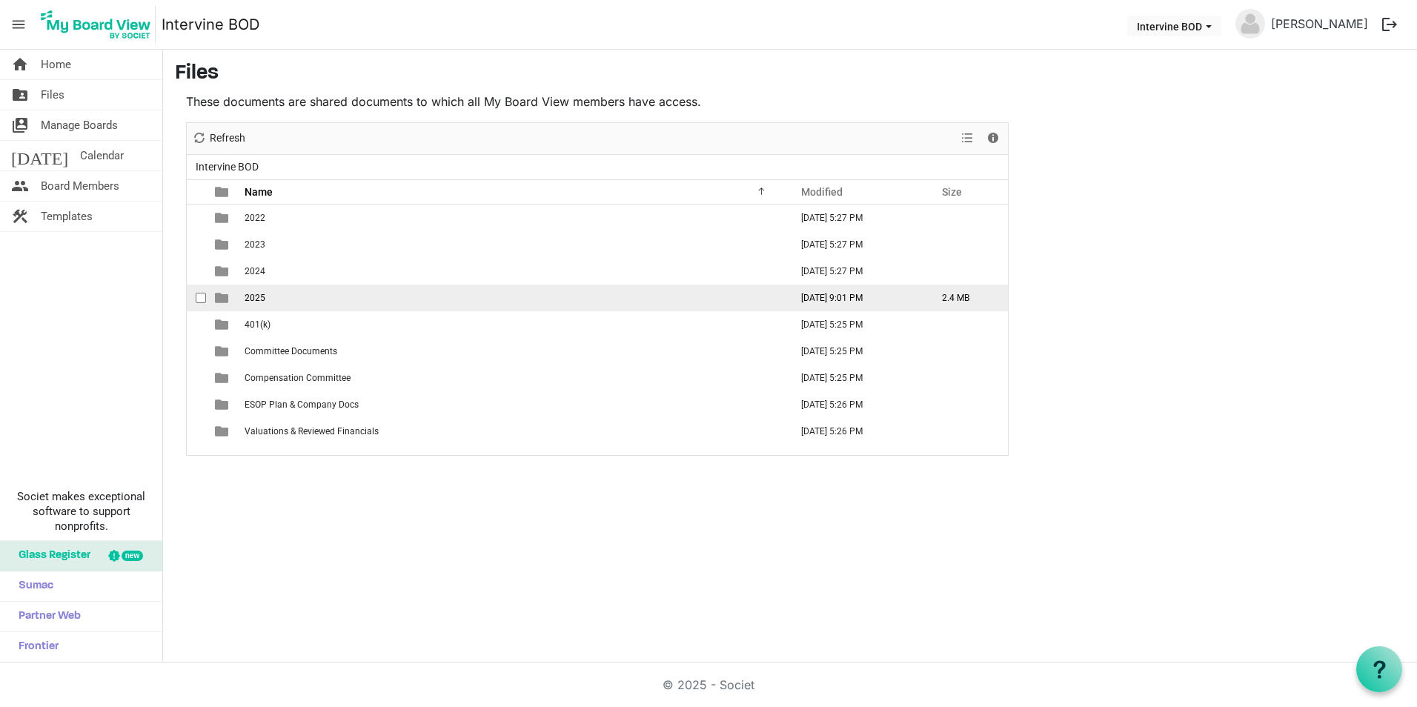
click at [242, 300] on td "2025" at bounding box center [513, 298] width 546 height 27
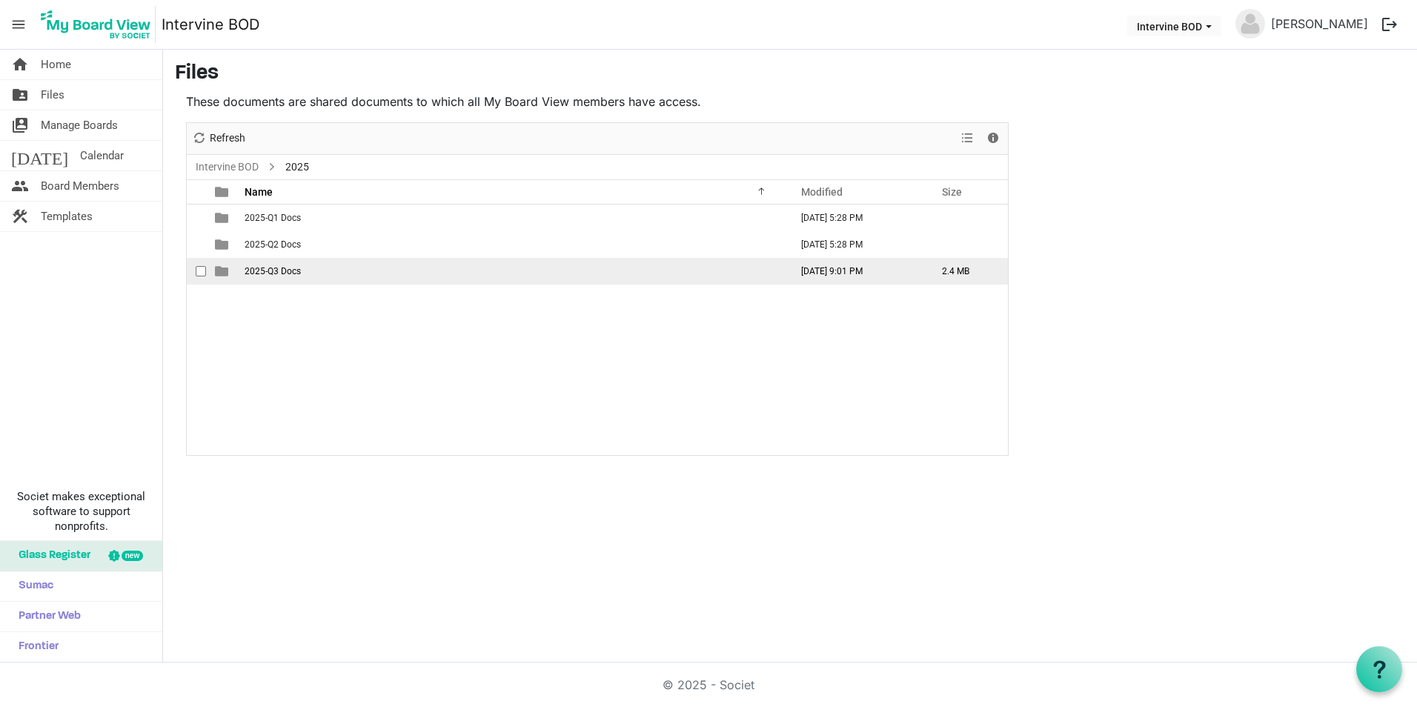
click at [247, 271] on span "2025-Q3 Docs" at bounding box center [273, 271] width 56 height 10
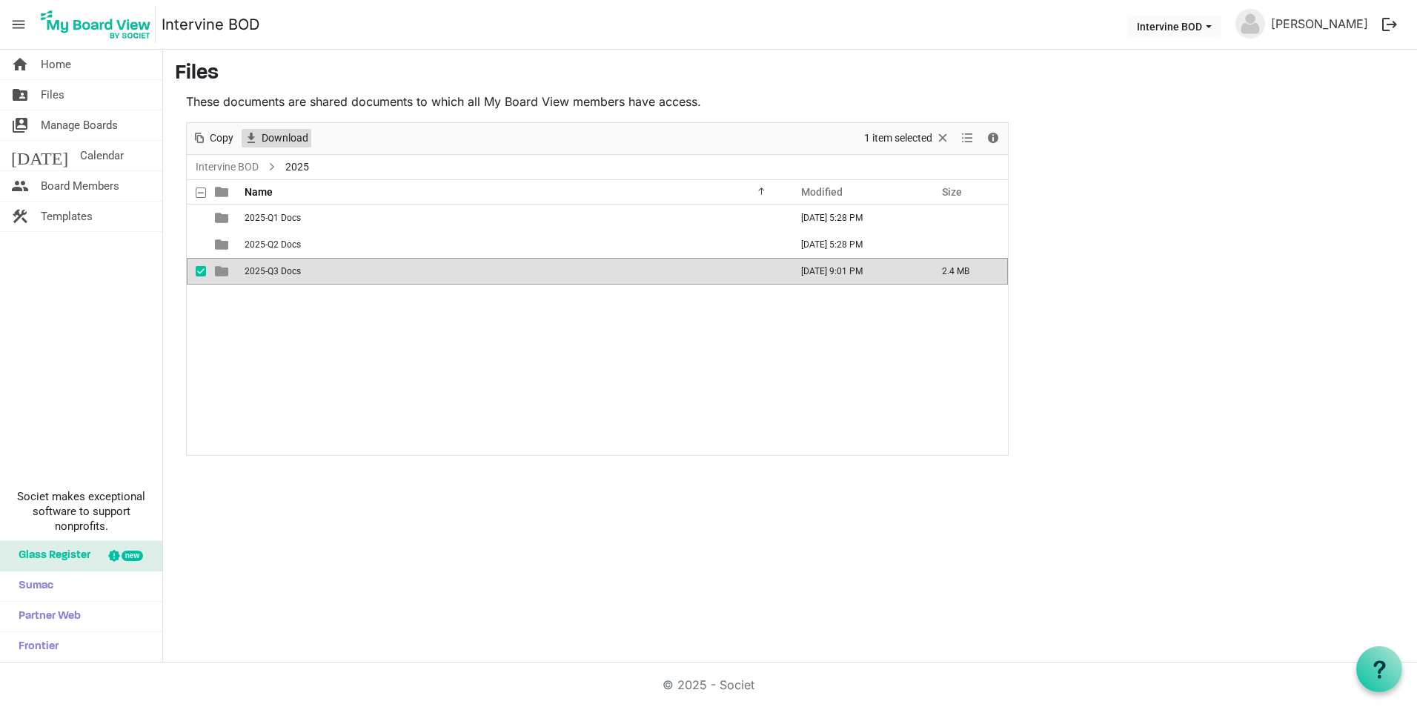
click at [277, 139] on span "Download" at bounding box center [285, 138] width 50 height 19
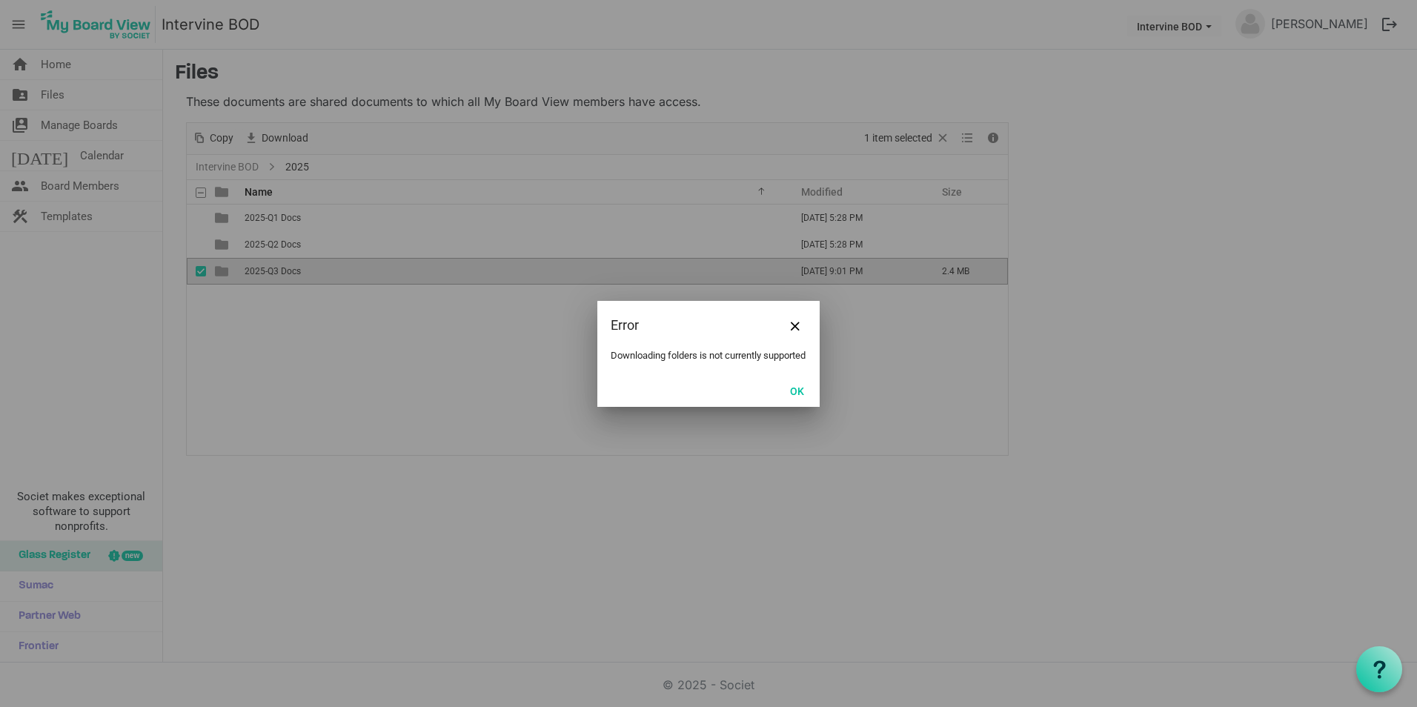
click at [385, 344] on div at bounding box center [708, 353] width 1417 height 707
click at [795, 322] on span "Close" at bounding box center [795, 326] width 9 height 9
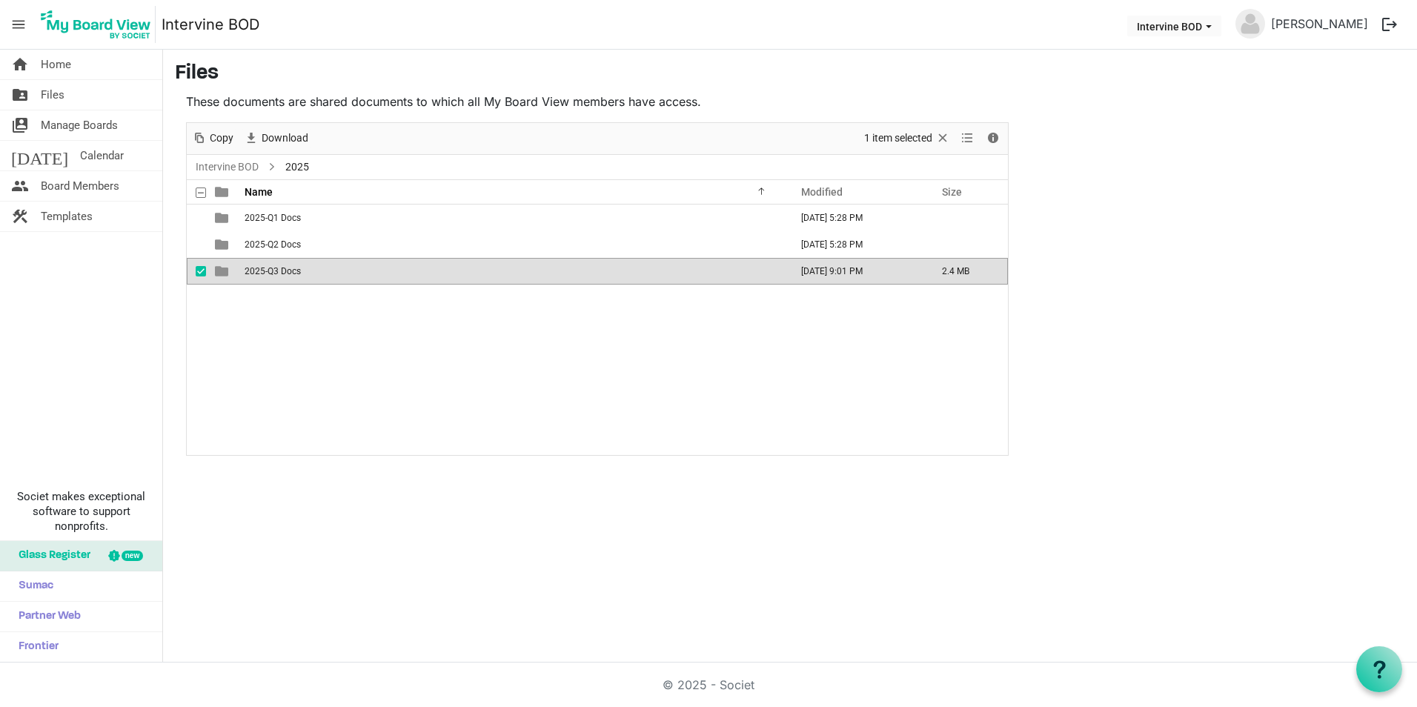
click at [258, 270] on span "2025-Q3 Docs" at bounding box center [273, 271] width 56 height 10
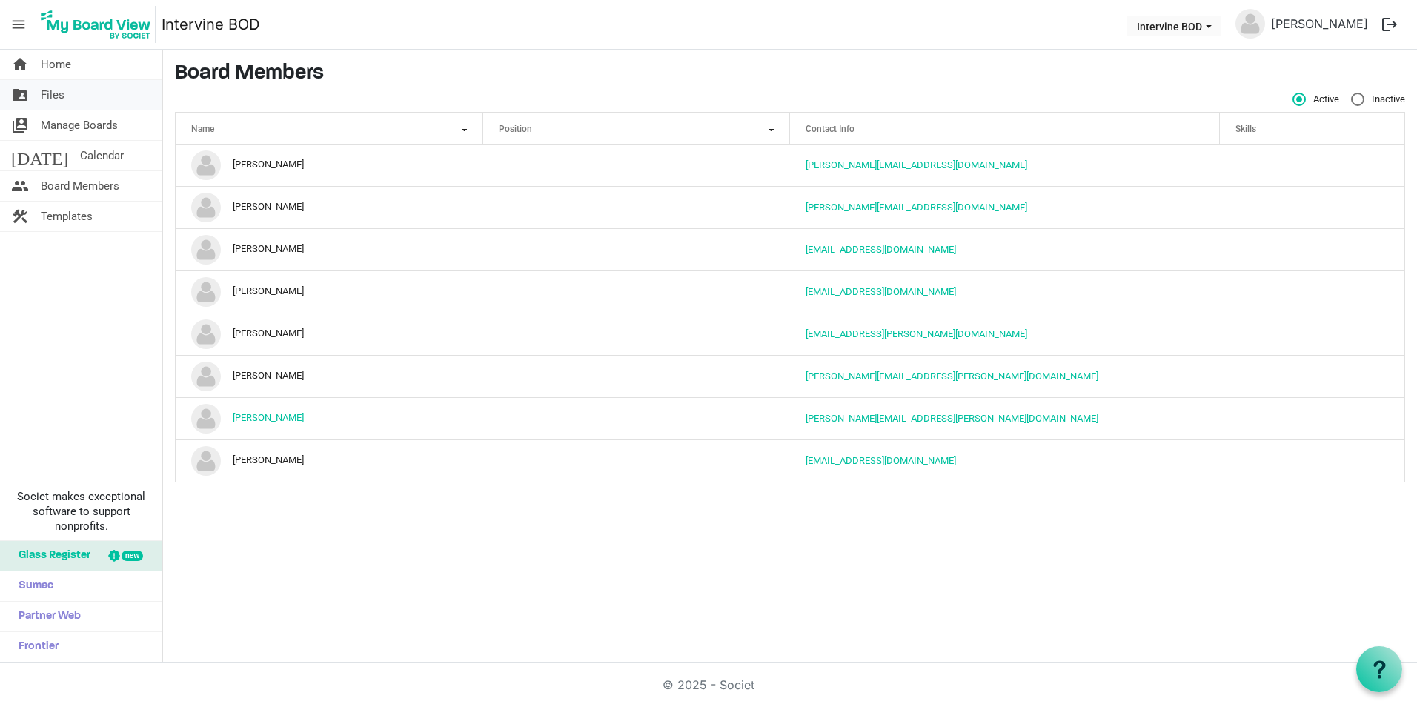
click at [50, 96] on span "Files" at bounding box center [53, 95] width 24 height 30
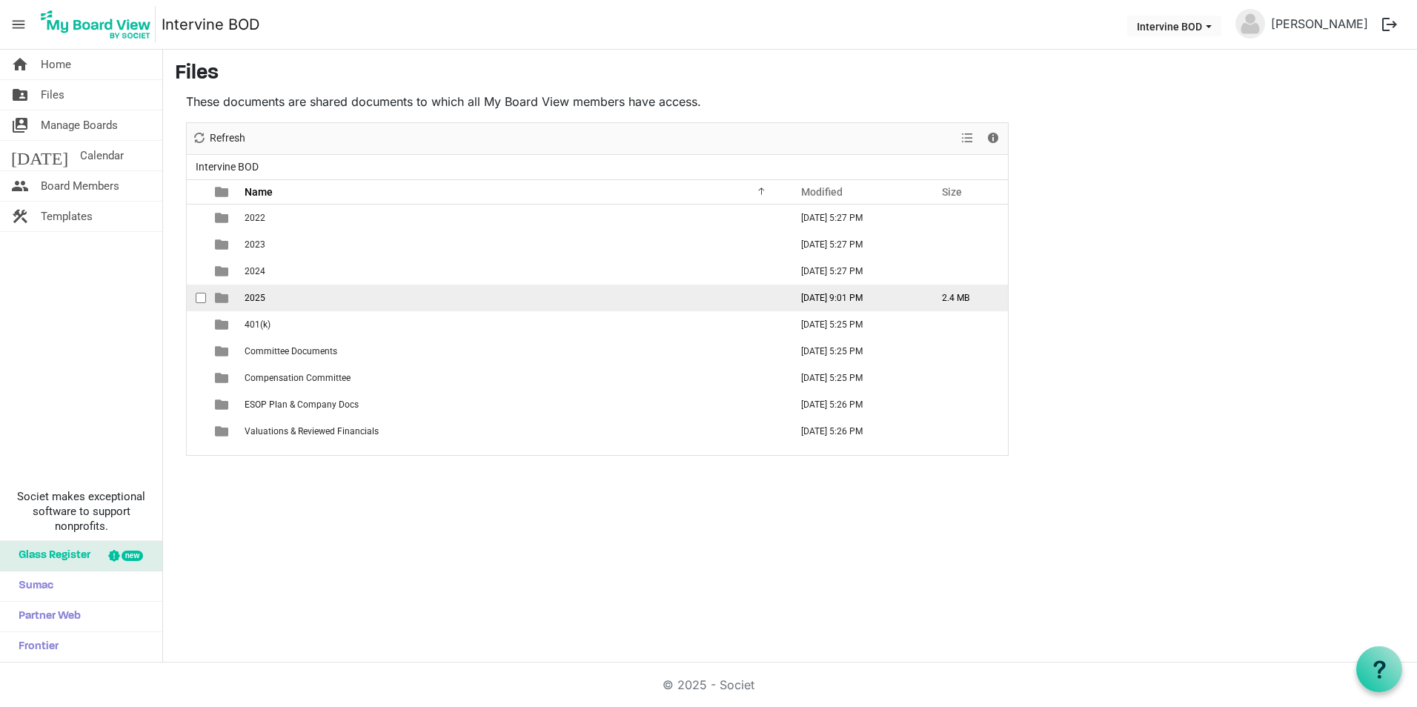
click at [259, 302] on span "2025" at bounding box center [255, 298] width 21 height 10
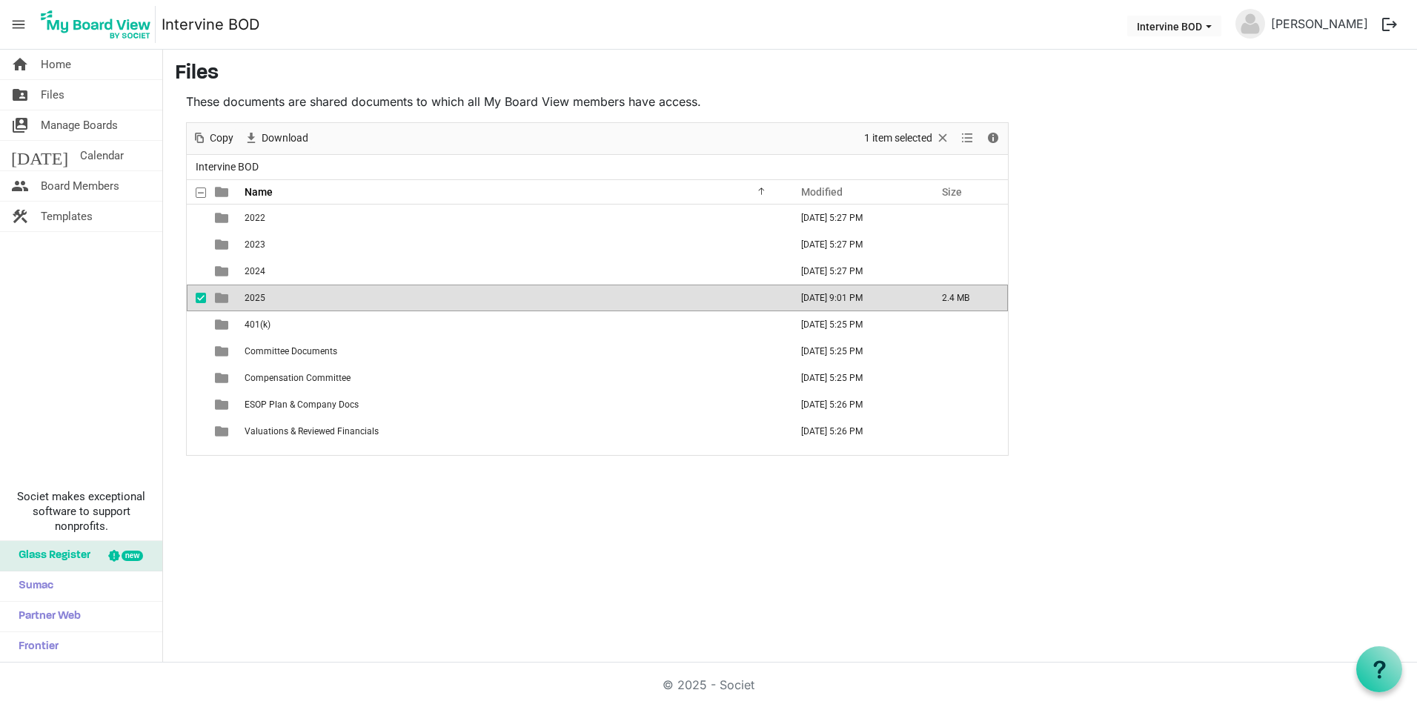
click at [257, 300] on span "2025" at bounding box center [255, 298] width 21 height 10
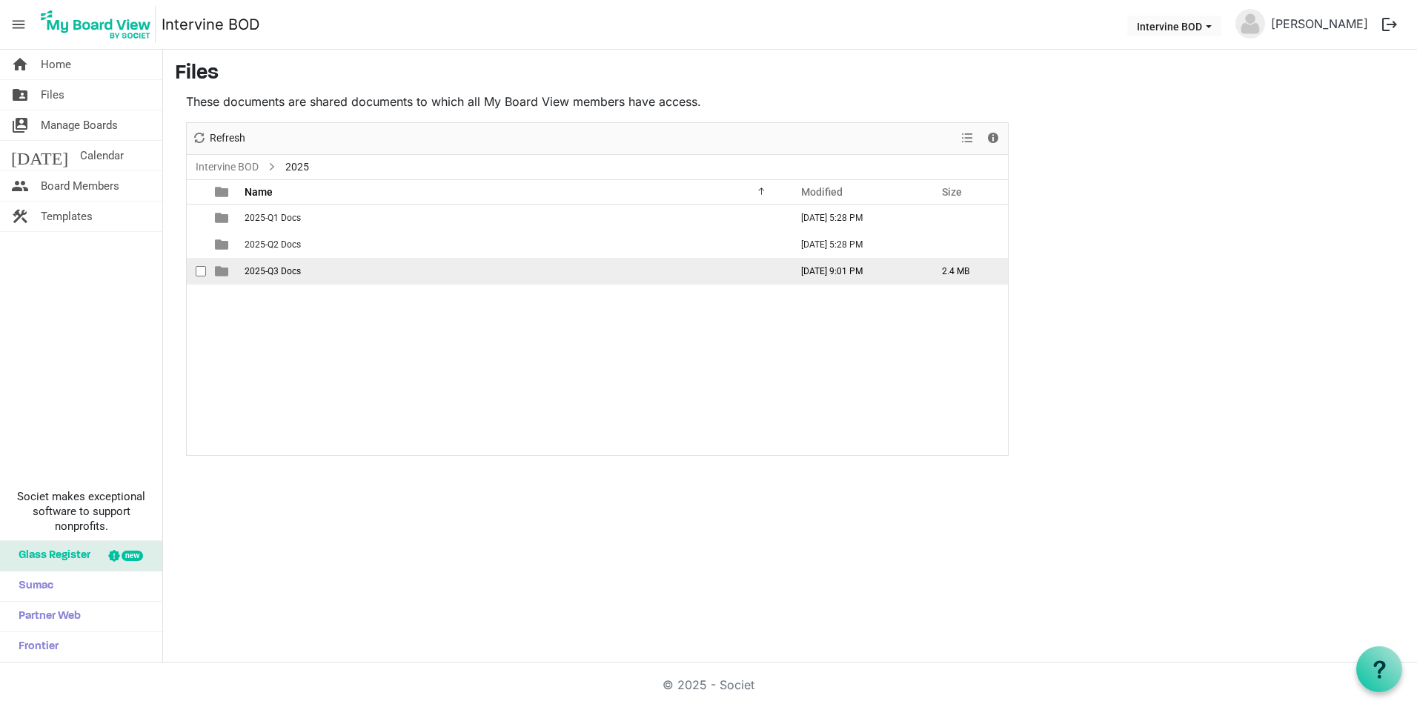
click at [257, 271] on span "2025-Q3 Docs" at bounding box center [273, 271] width 56 height 10
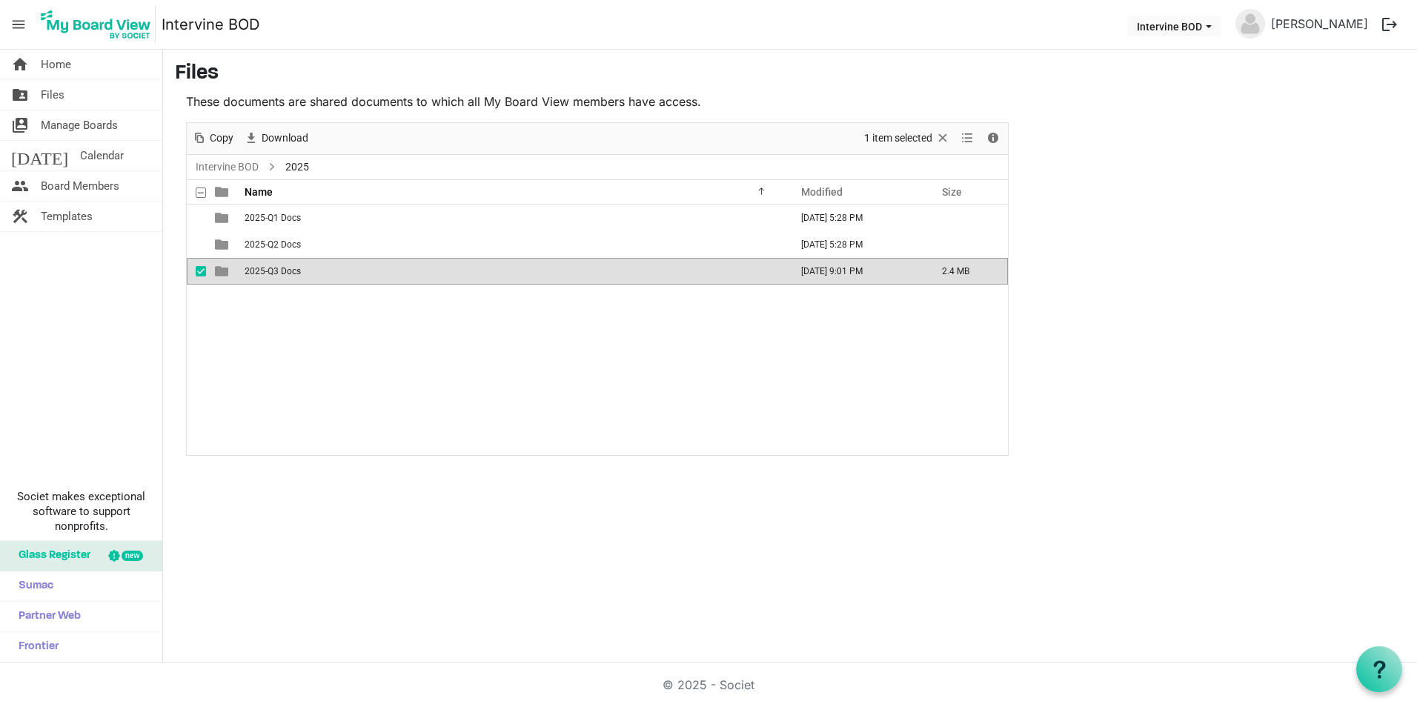
click at [257, 271] on span "2025-Q3 Docs" at bounding box center [273, 271] width 56 height 10
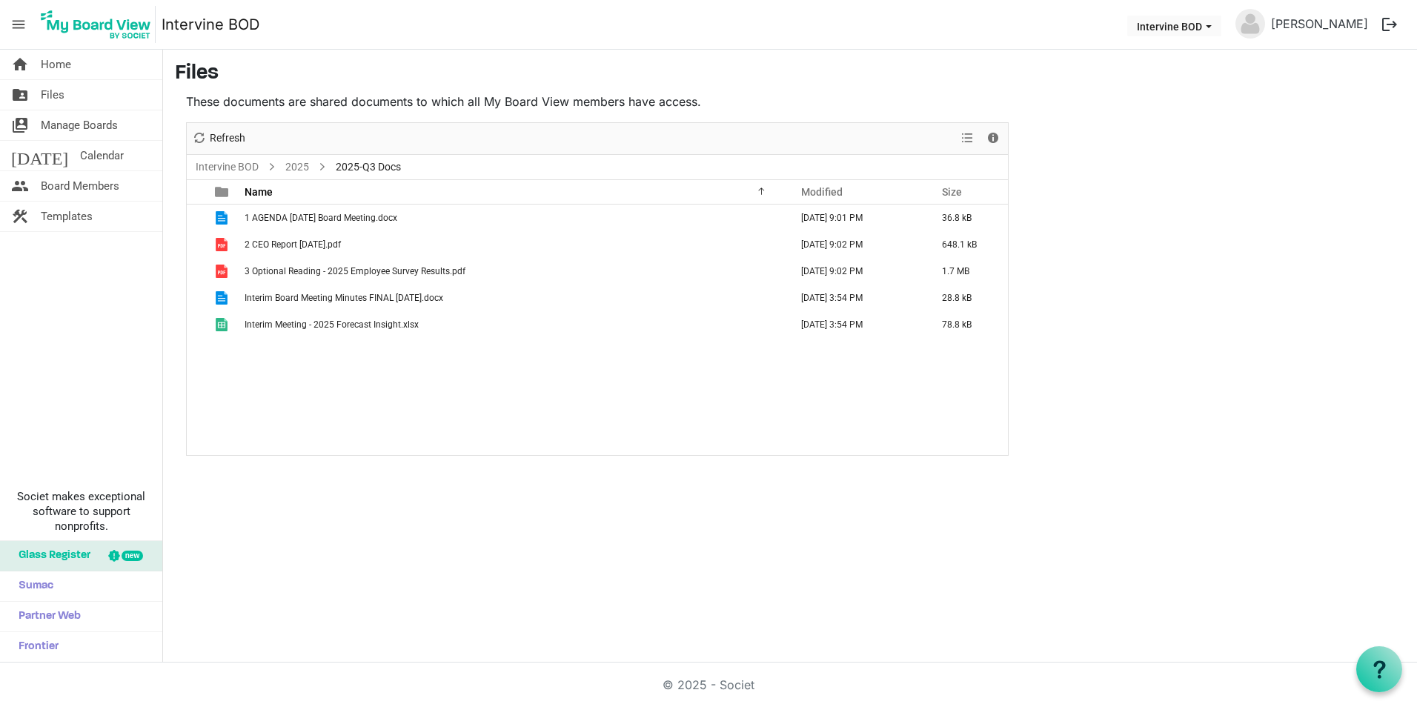
click at [360, 166] on span "2025-Q3 Docs" at bounding box center [368, 167] width 71 height 19
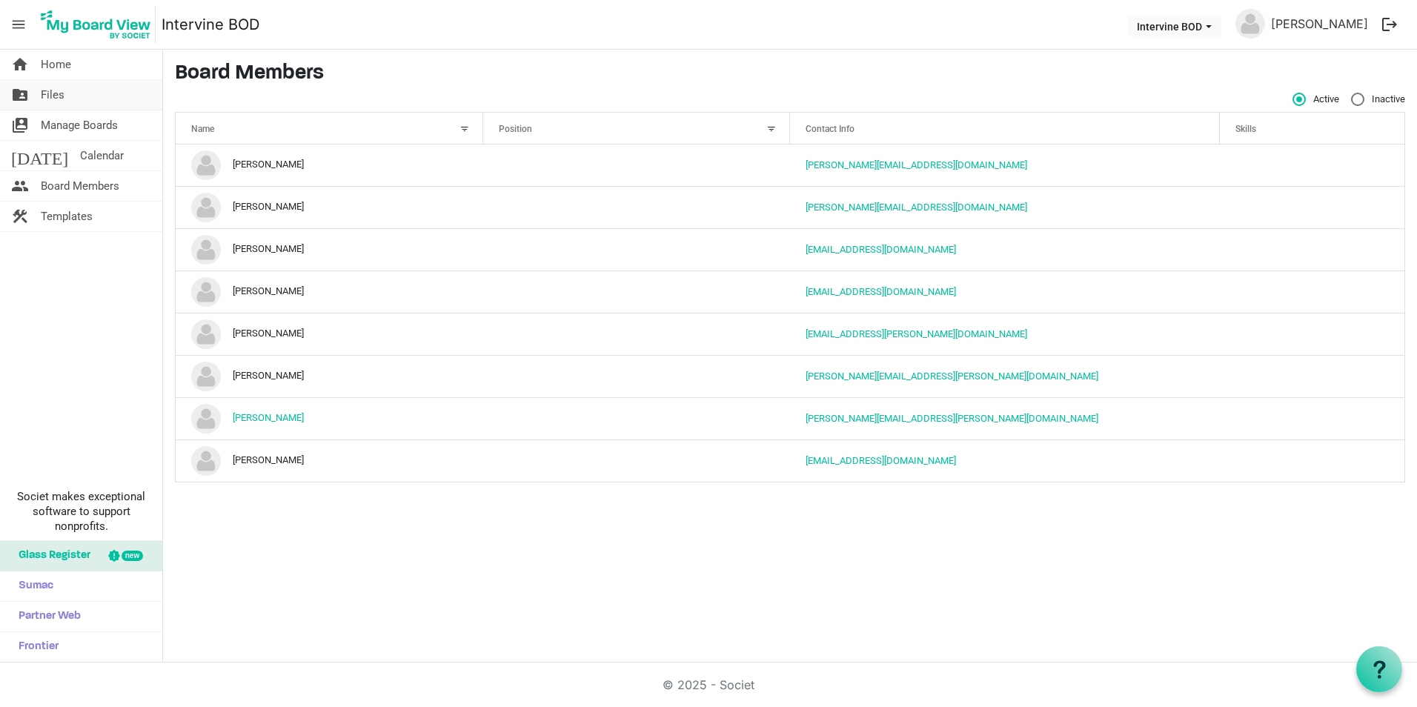
click at [50, 90] on span "Files" at bounding box center [53, 95] width 24 height 30
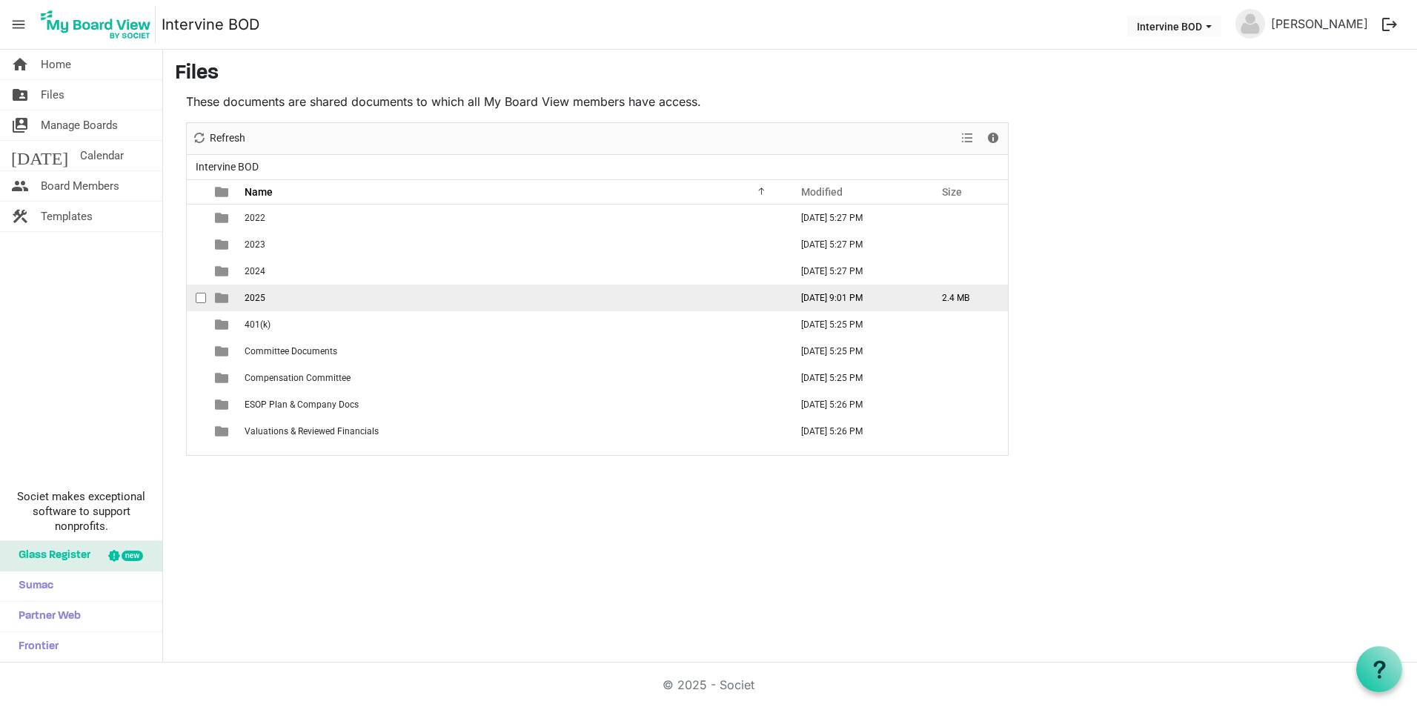
click at [252, 300] on span "2025" at bounding box center [255, 298] width 21 height 10
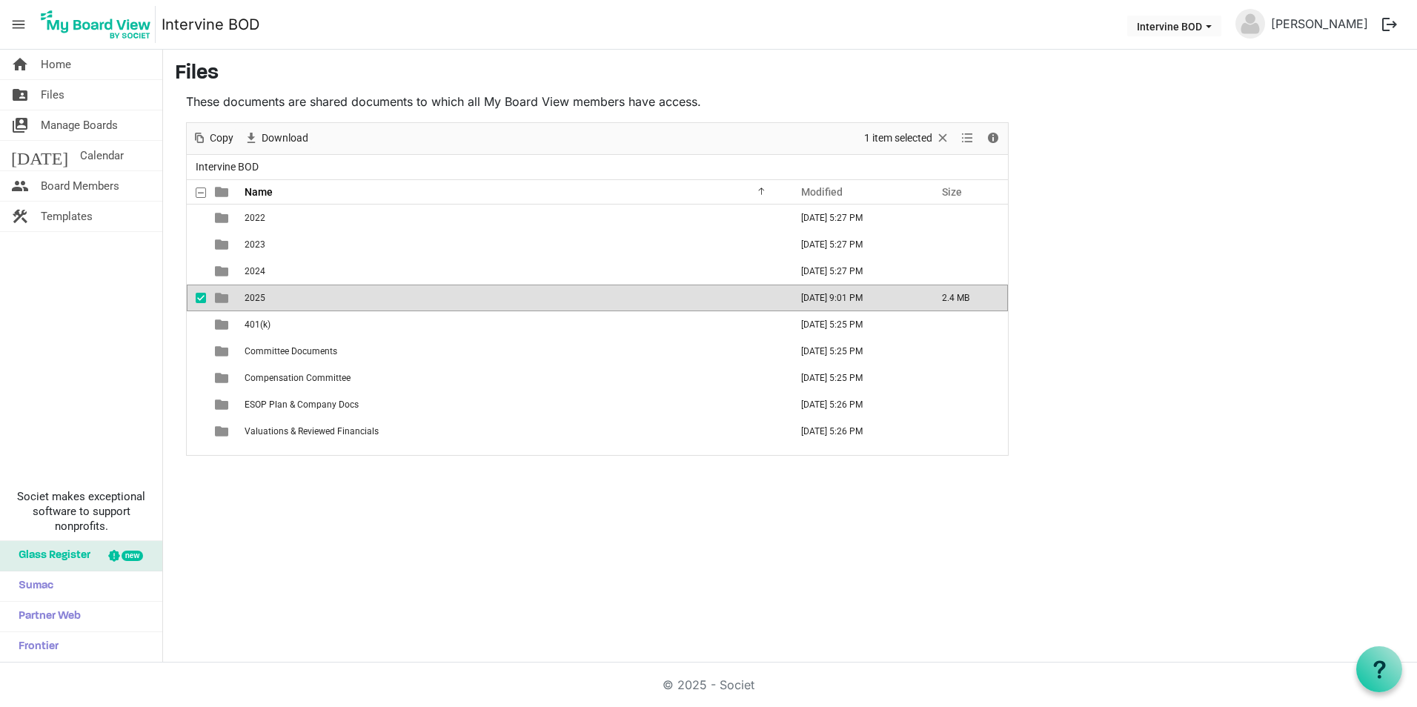
click at [252, 300] on span "2025" at bounding box center [255, 298] width 21 height 10
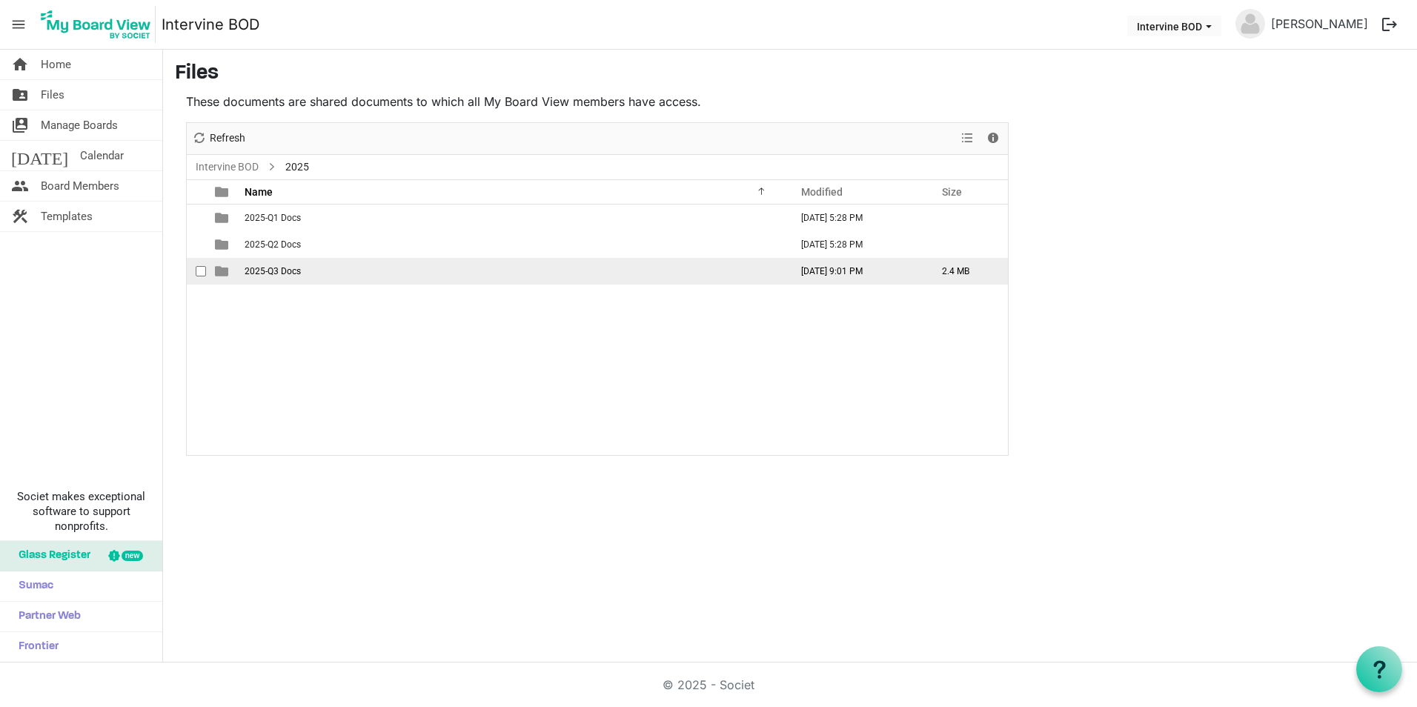
click at [265, 272] on span "2025-Q3 Docs" at bounding box center [273, 271] width 56 height 10
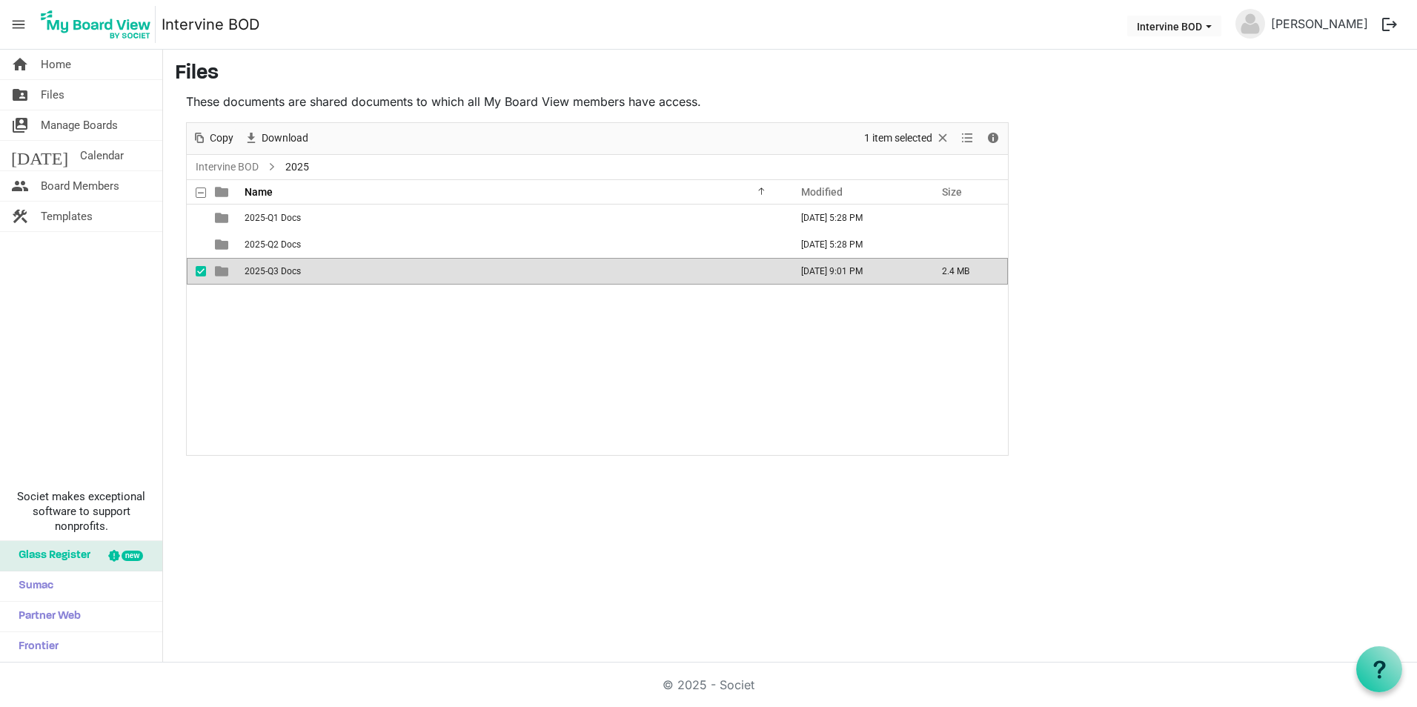
click at [260, 267] on span "2025-Q3 Docs" at bounding box center [273, 271] width 56 height 10
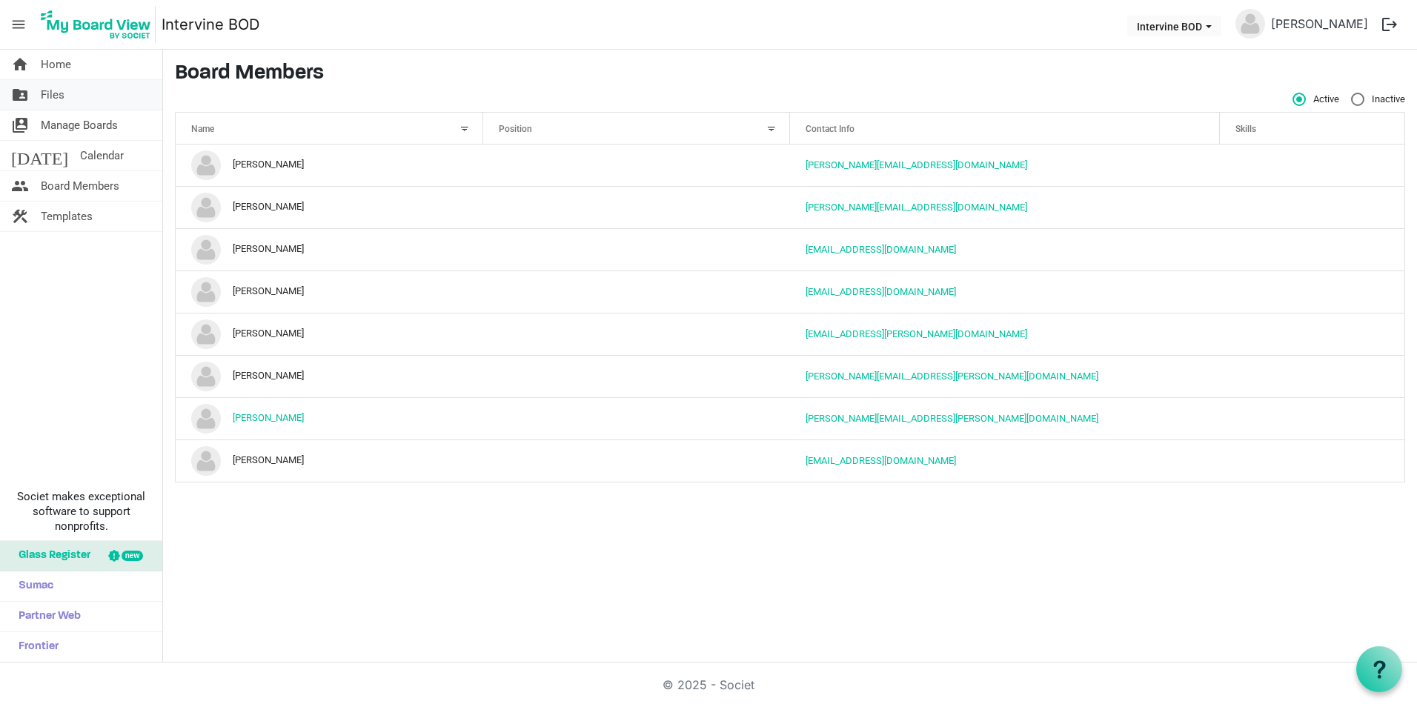
click at [50, 90] on span "Files" at bounding box center [53, 95] width 24 height 30
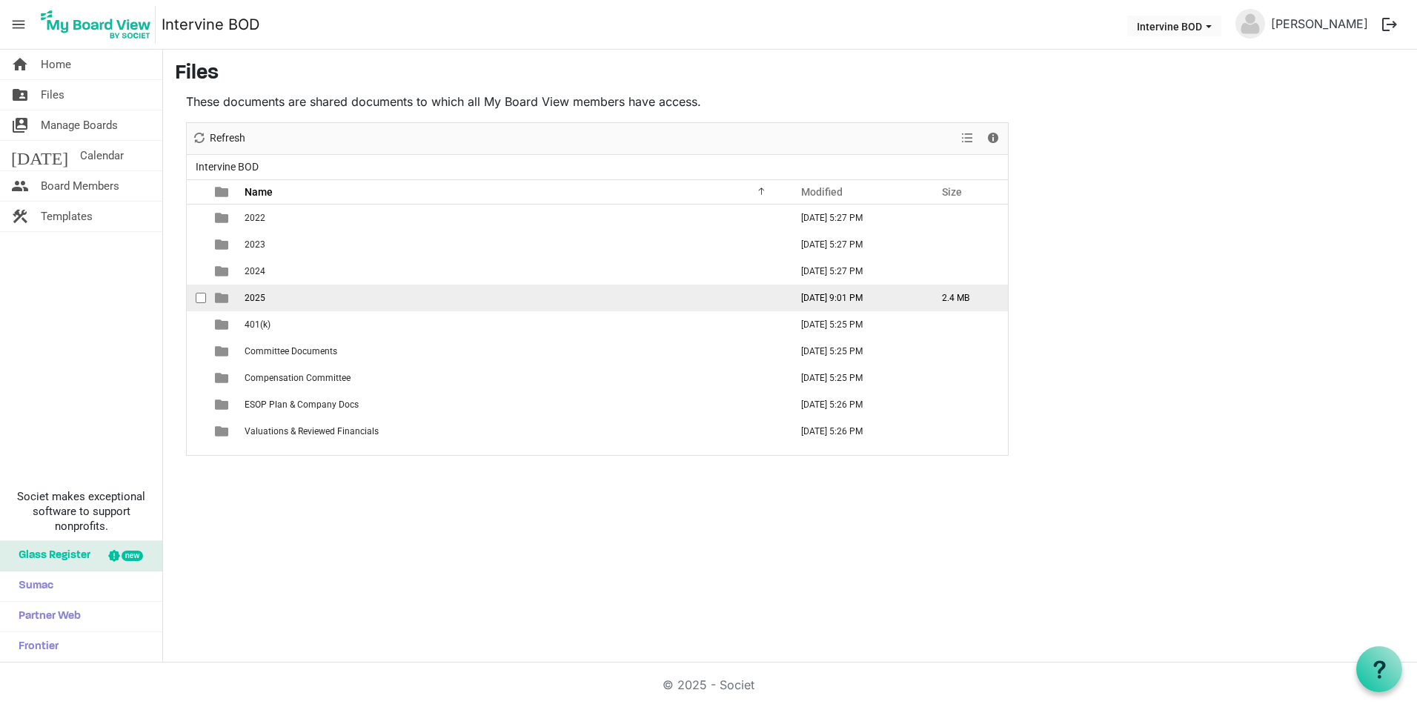
click at [253, 295] on span "2025" at bounding box center [255, 298] width 21 height 10
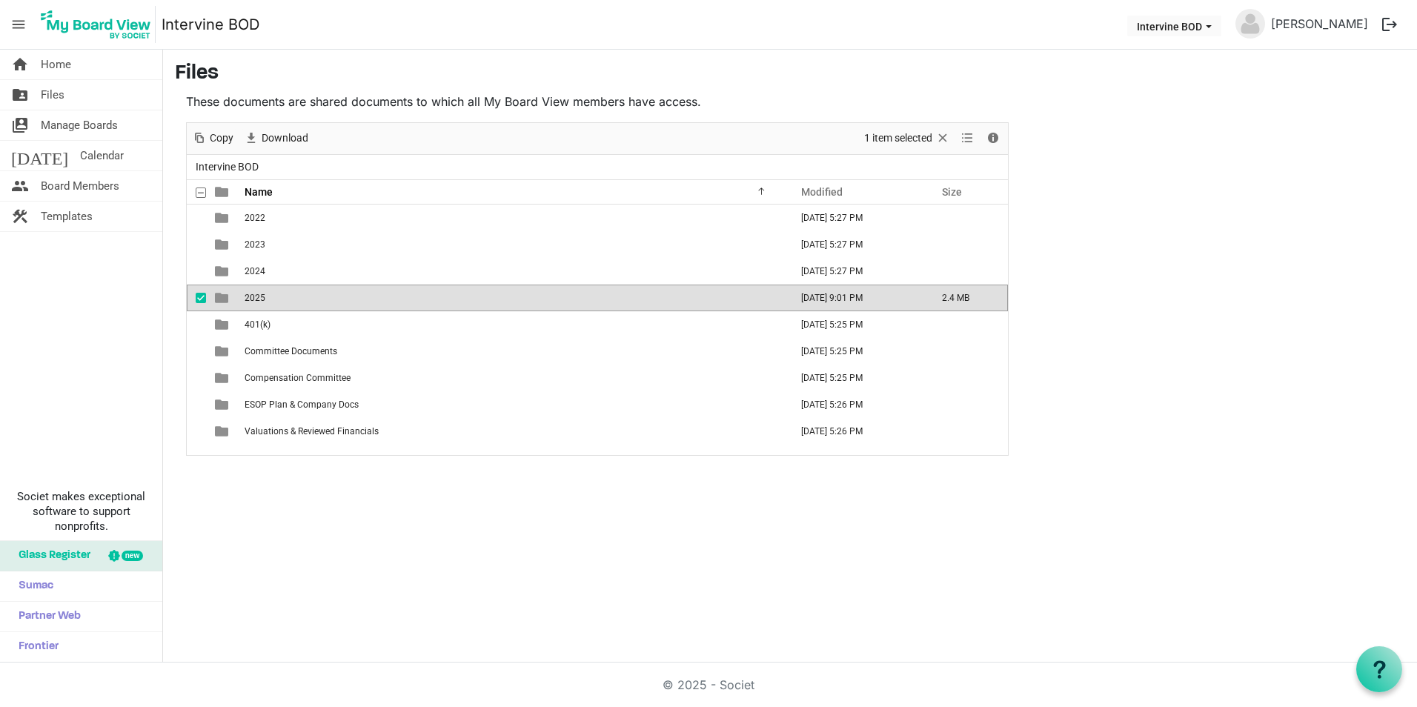
click at [253, 295] on span "2025" at bounding box center [255, 298] width 21 height 10
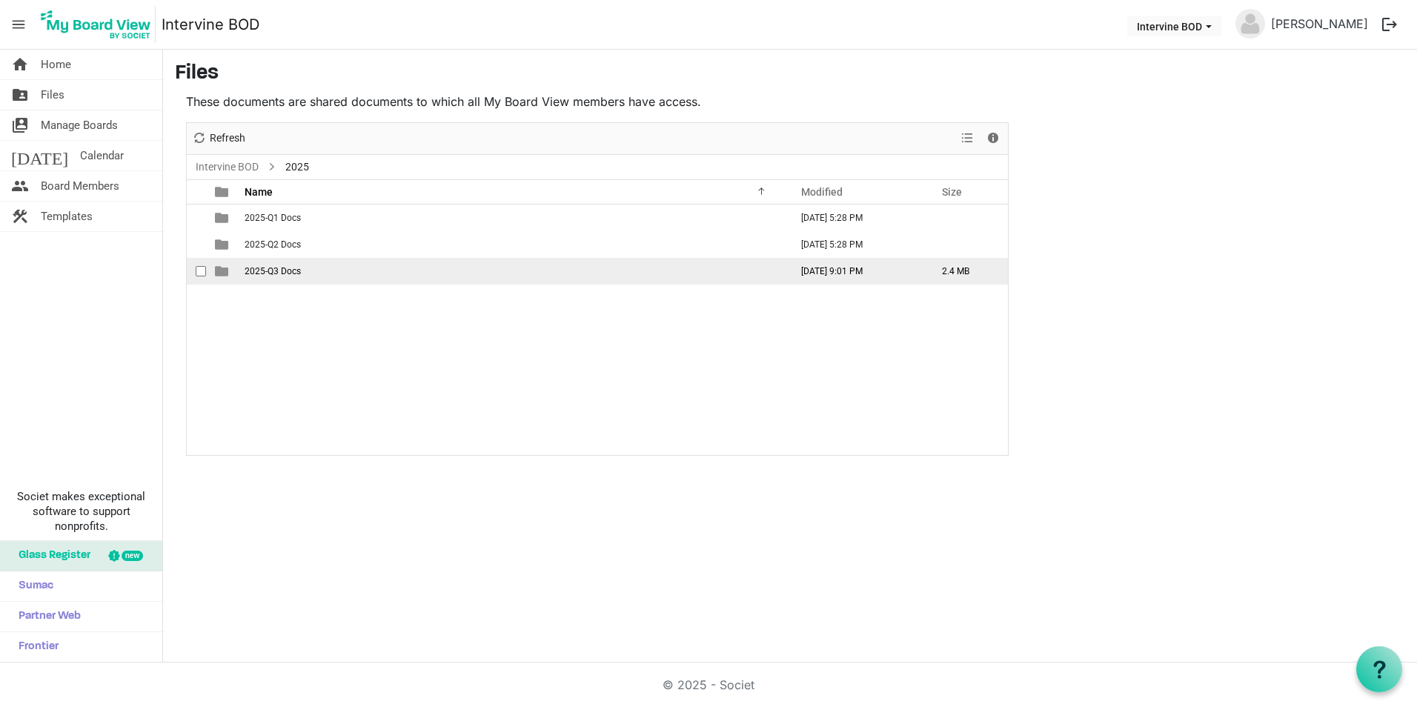
click at [248, 273] on span "2025-Q3 Docs" at bounding box center [273, 271] width 56 height 10
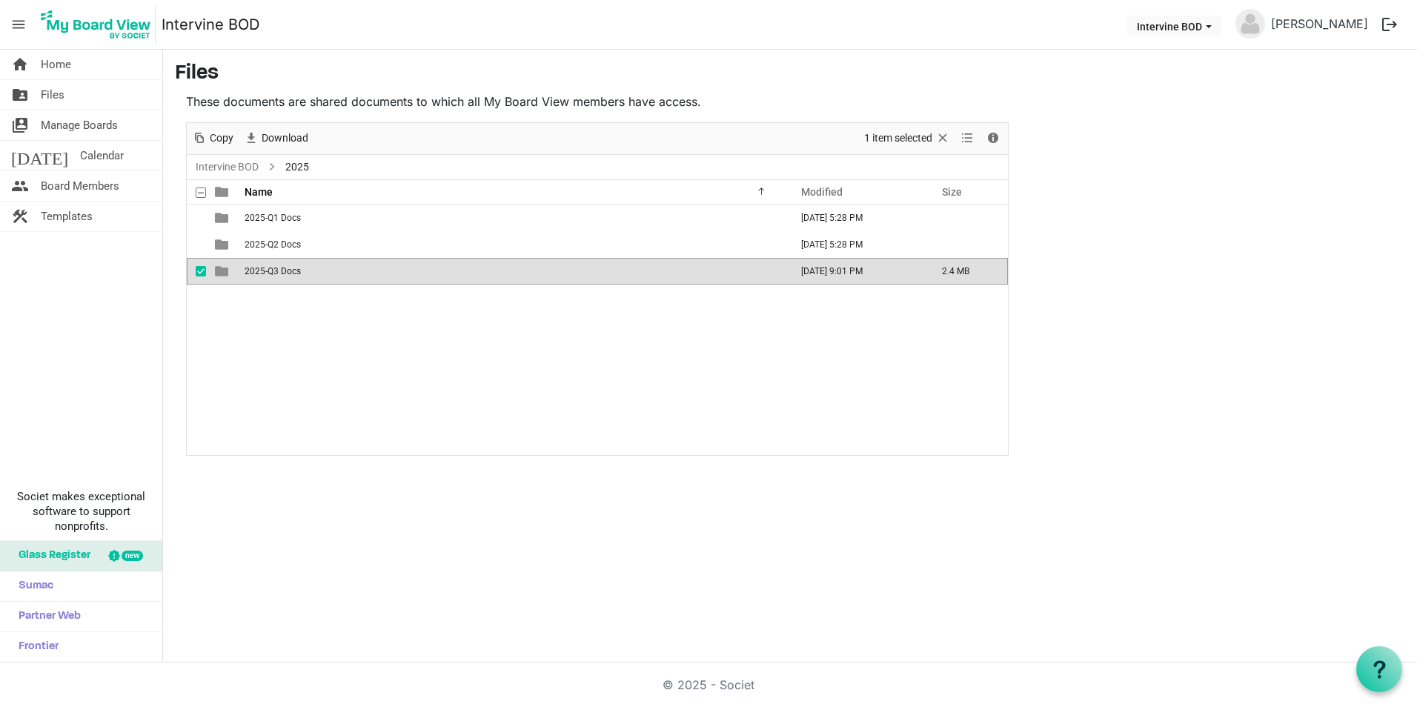
click at [248, 273] on span "2025-Q3 Docs" at bounding box center [273, 271] width 56 height 10
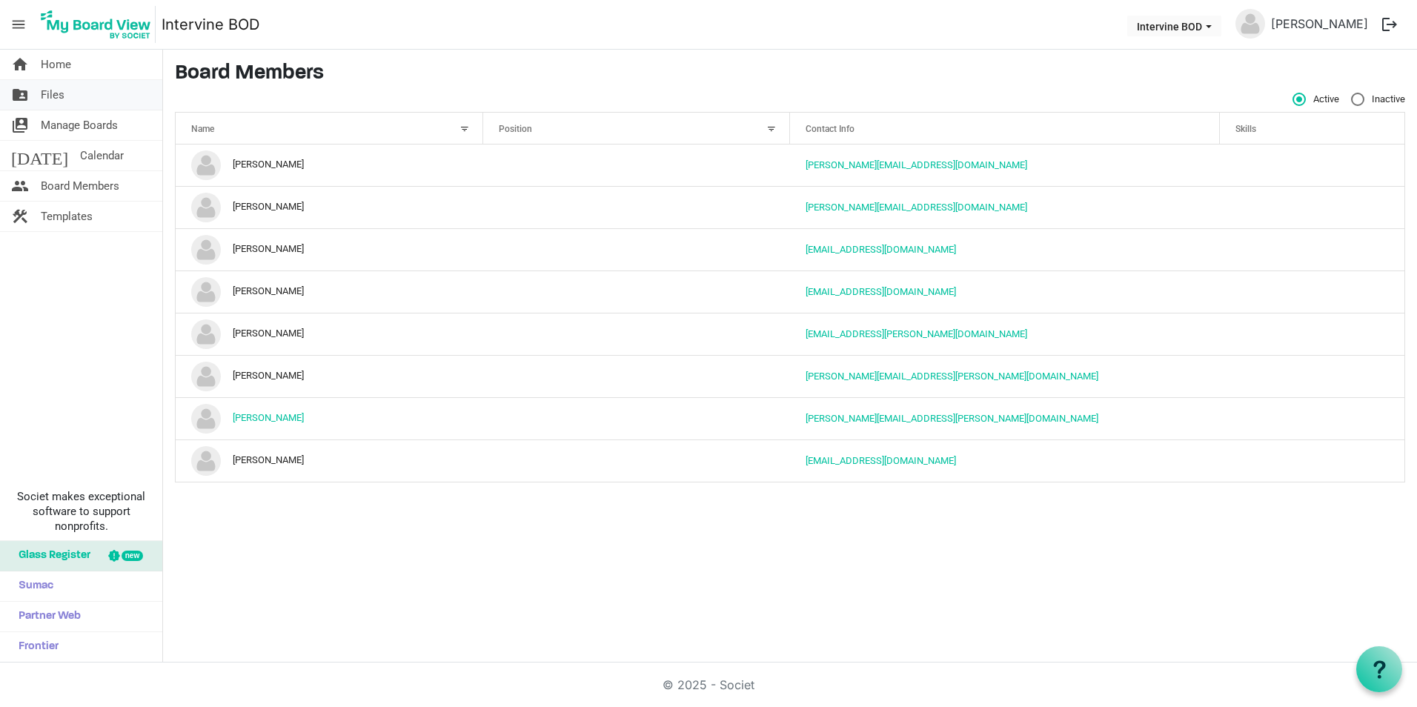
click at [47, 88] on span "Files" at bounding box center [53, 95] width 24 height 30
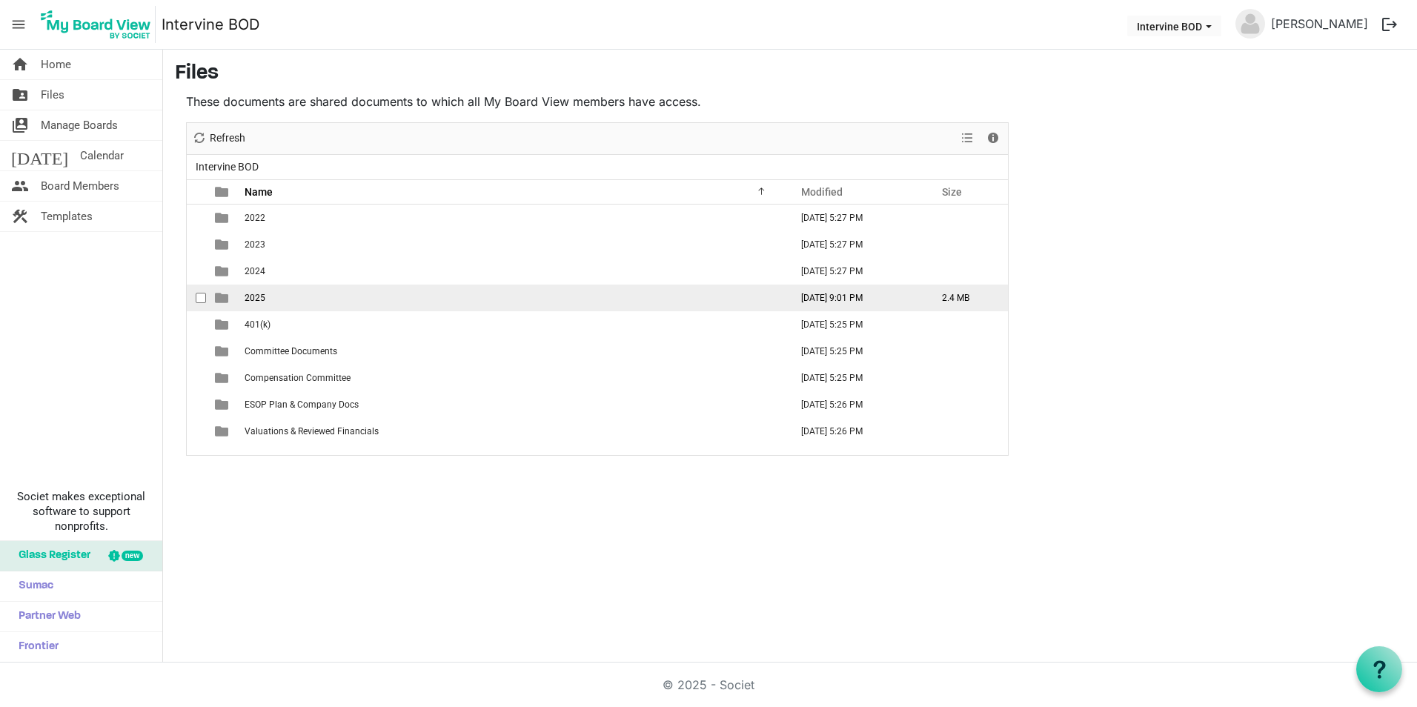
click at [252, 302] on span "2025" at bounding box center [255, 298] width 21 height 10
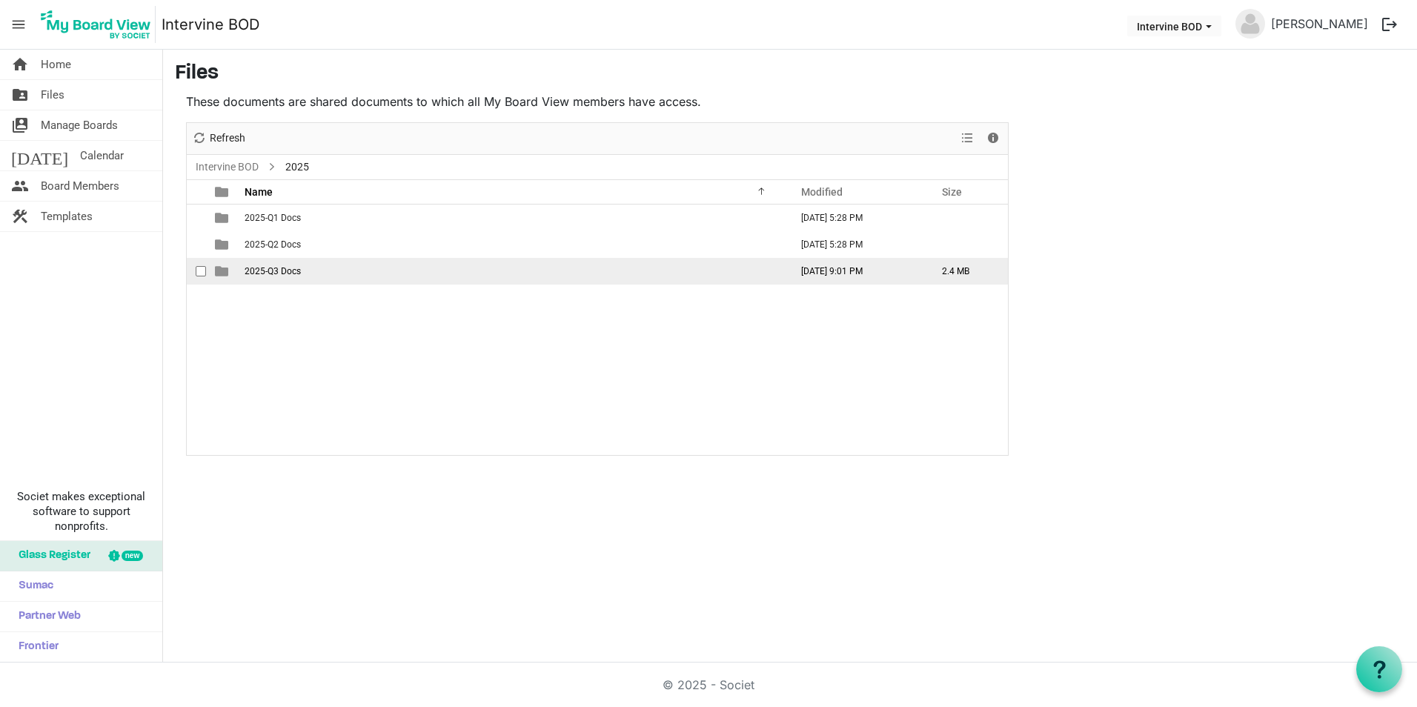
click at [255, 271] on span "2025-Q3 Docs" at bounding box center [273, 271] width 56 height 10
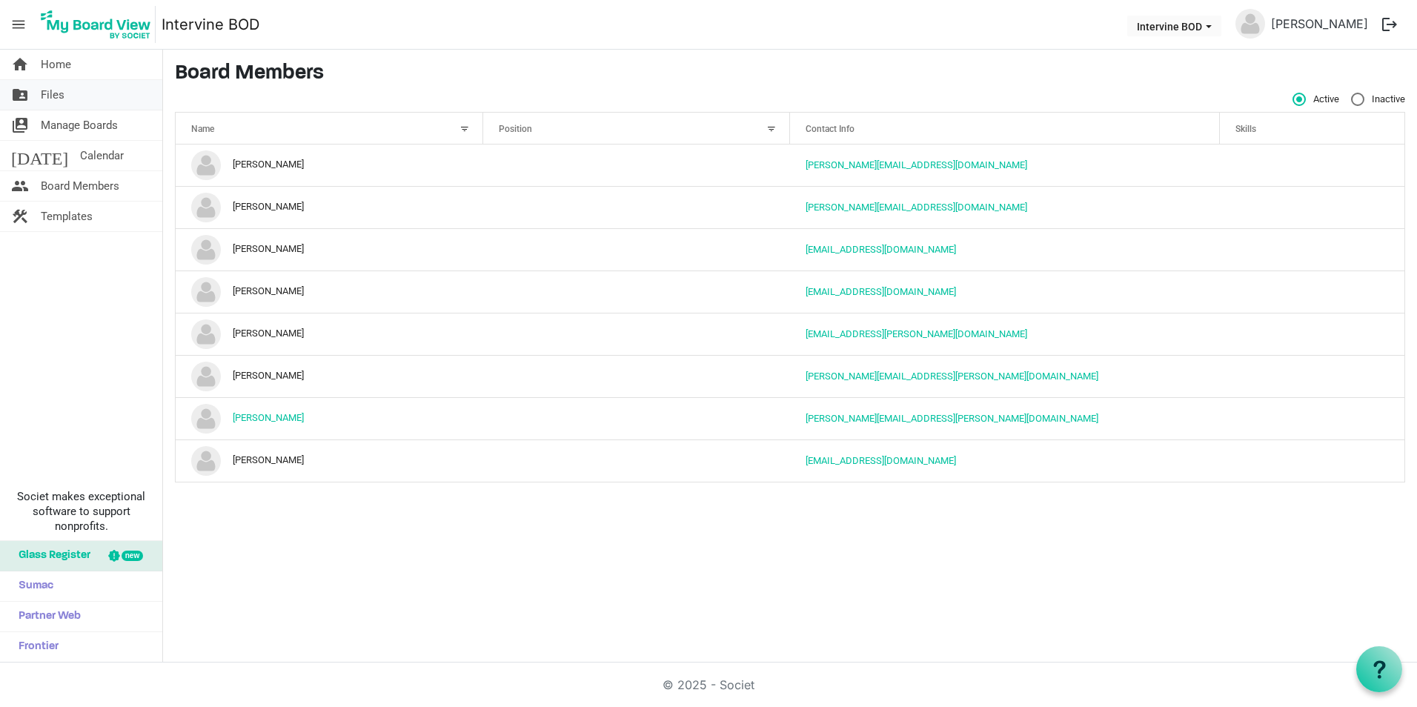
click at [42, 92] on span "Files" at bounding box center [53, 95] width 24 height 30
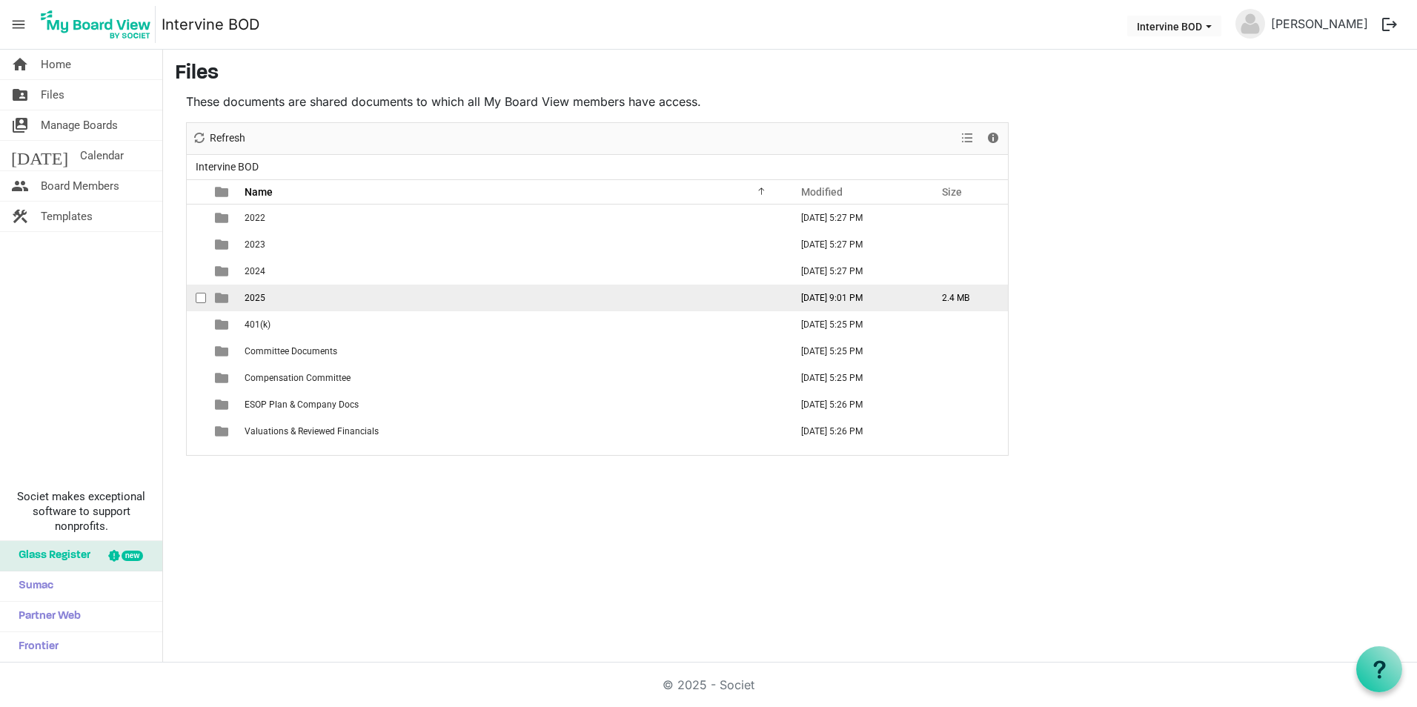
click at [245, 301] on span "2025" at bounding box center [255, 298] width 21 height 10
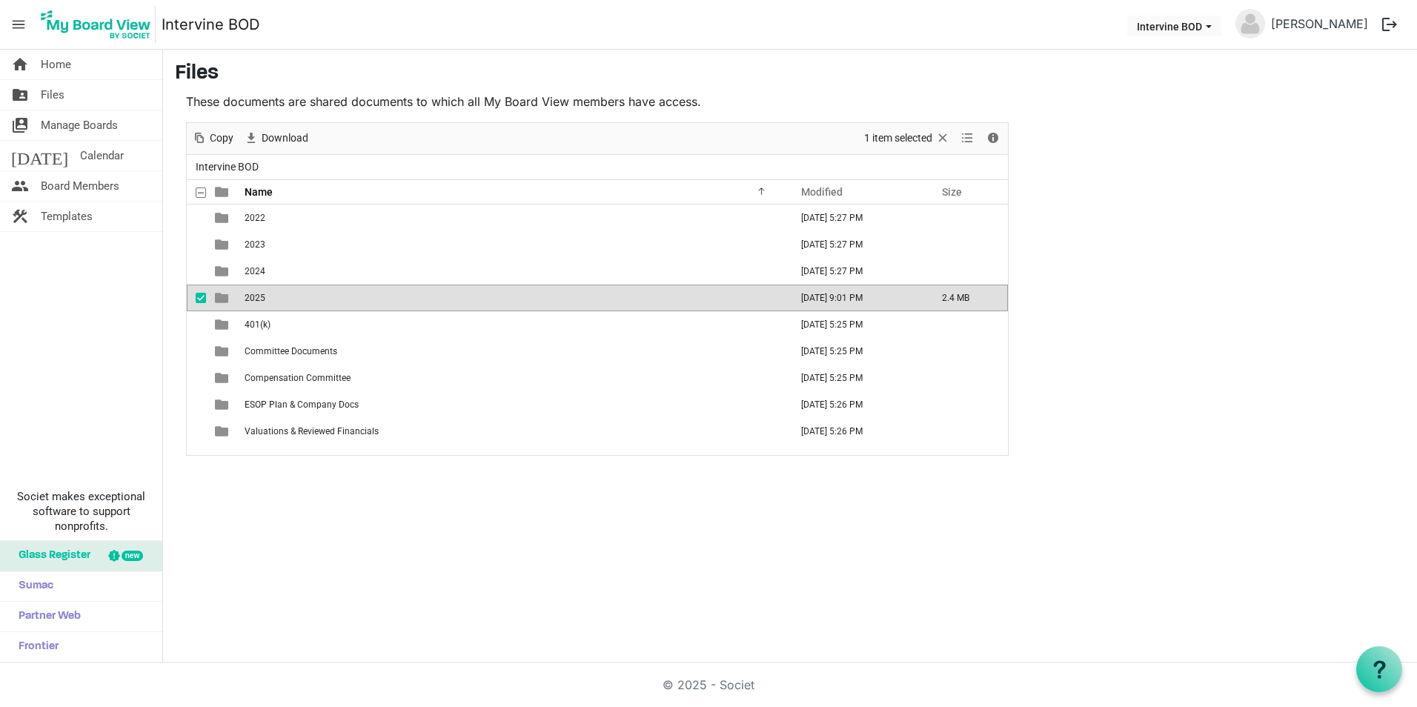
click at [245, 301] on span "2025" at bounding box center [255, 298] width 21 height 10
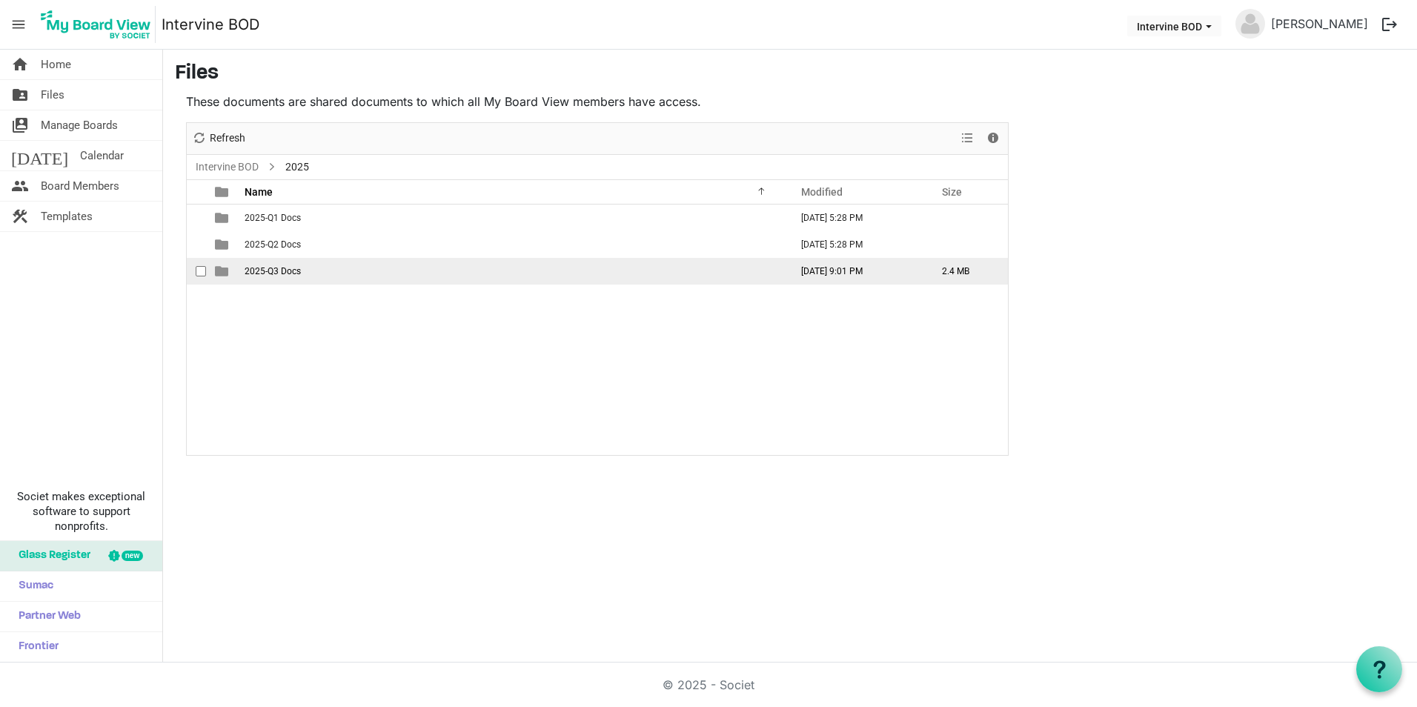
click at [251, 273] on span "2025-Q3 Docs" at bounding box center [273, 271] width 56 height 10
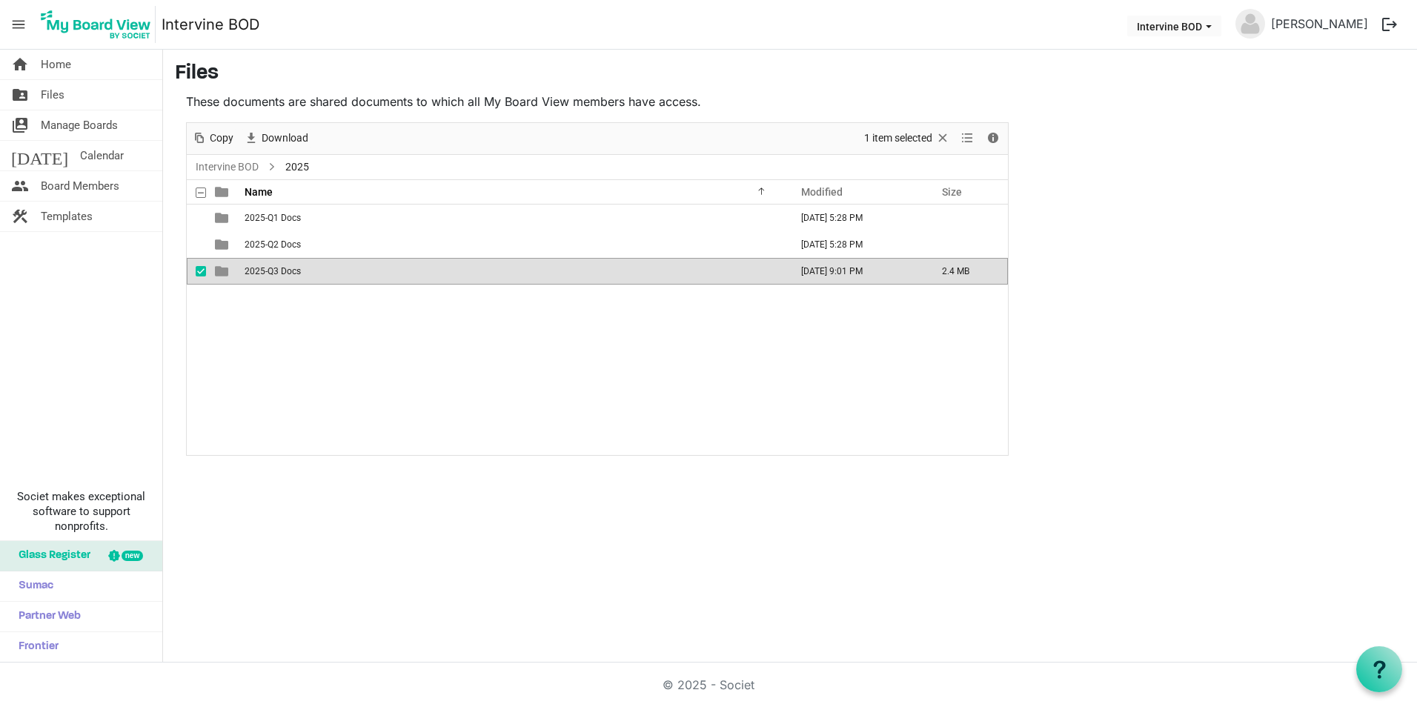
click at [251, 273] on span "2025-Q3 Docs" at bounding box center [273, 271] width 56 height 10
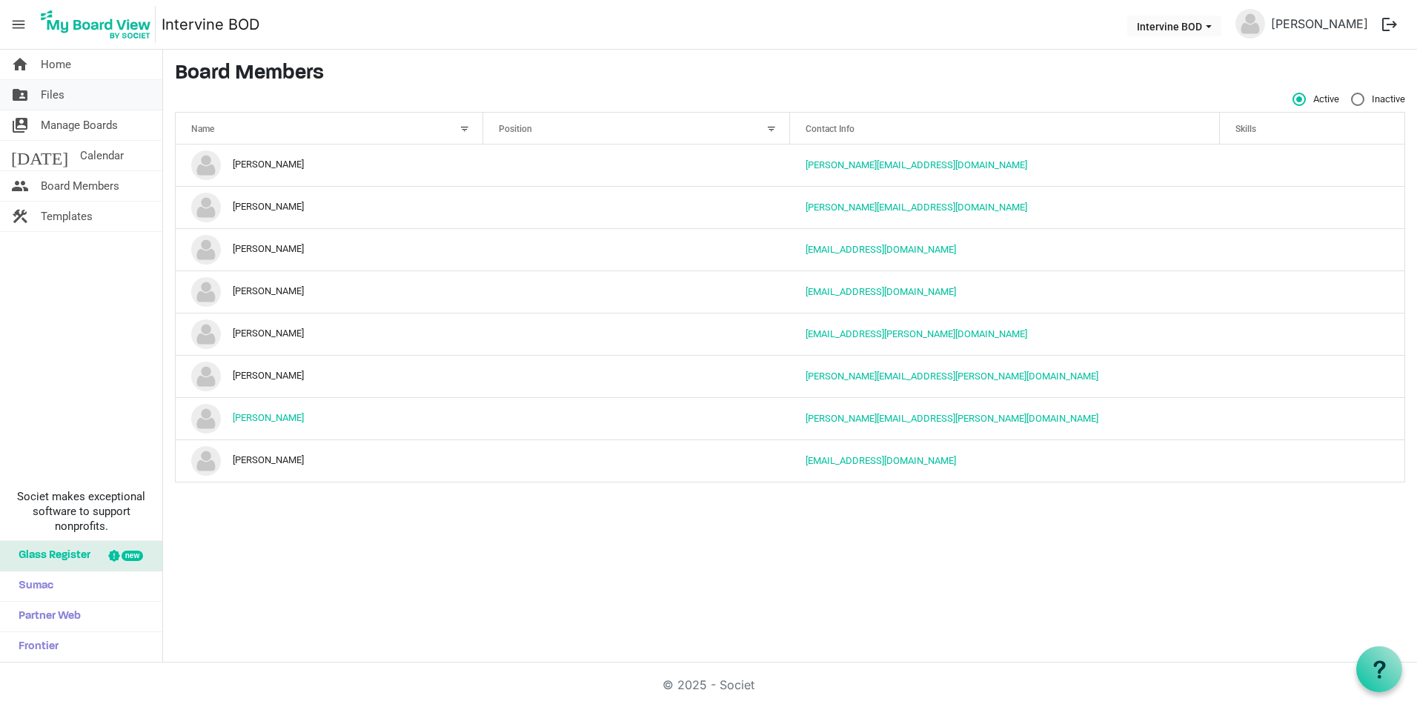
click at [52, 96] on span "Files" at bounding box center [53, 95] width 24 height 30
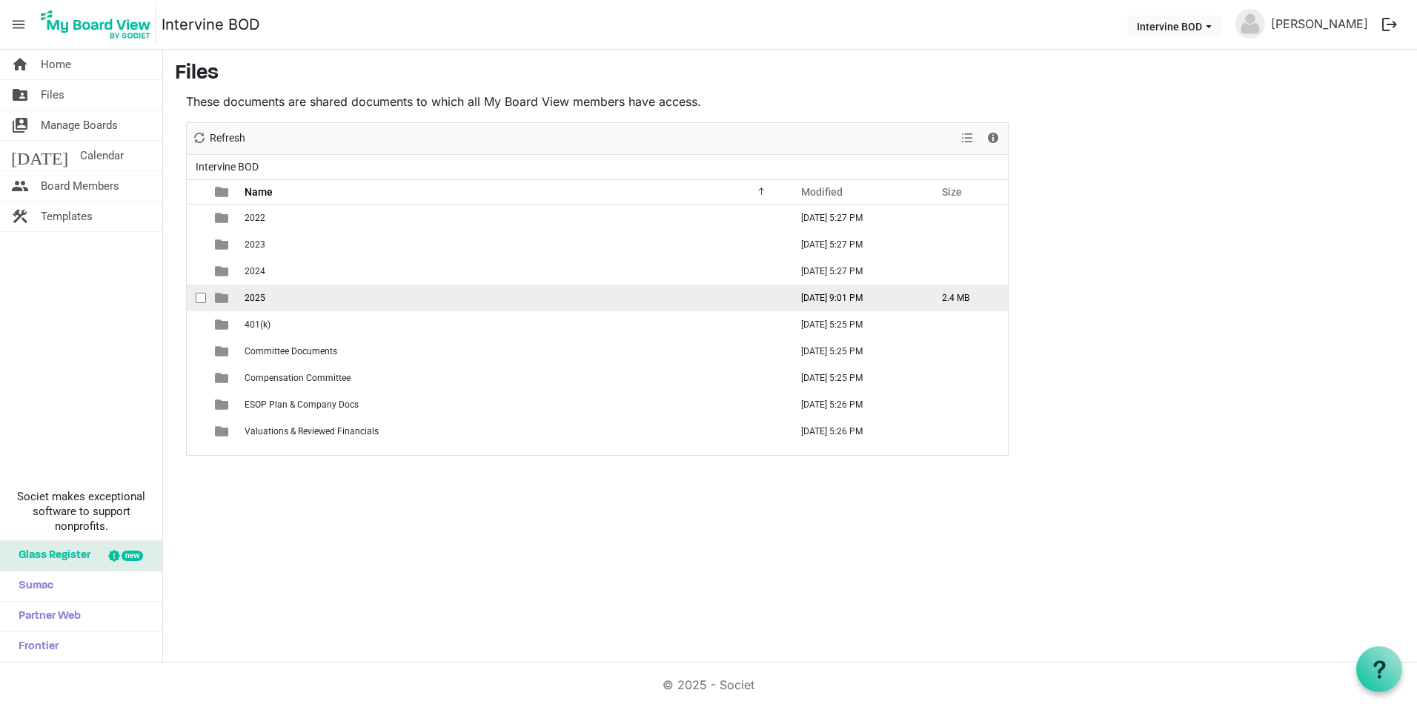
click at [252, 297] on span "2025" at bounding box center [255, 298] width 21 height 10
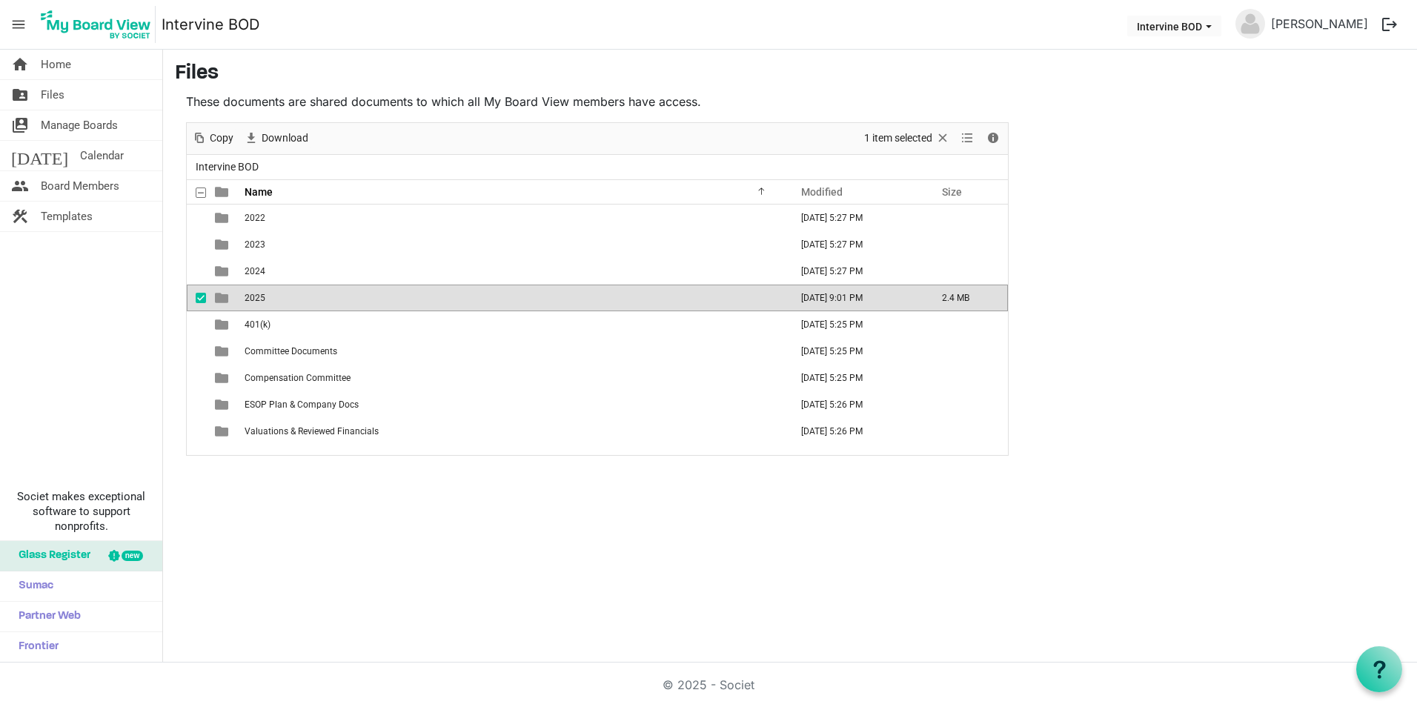
click at [252, 296] on span "2025" at bounding box center [255, 298] width 21 height 10
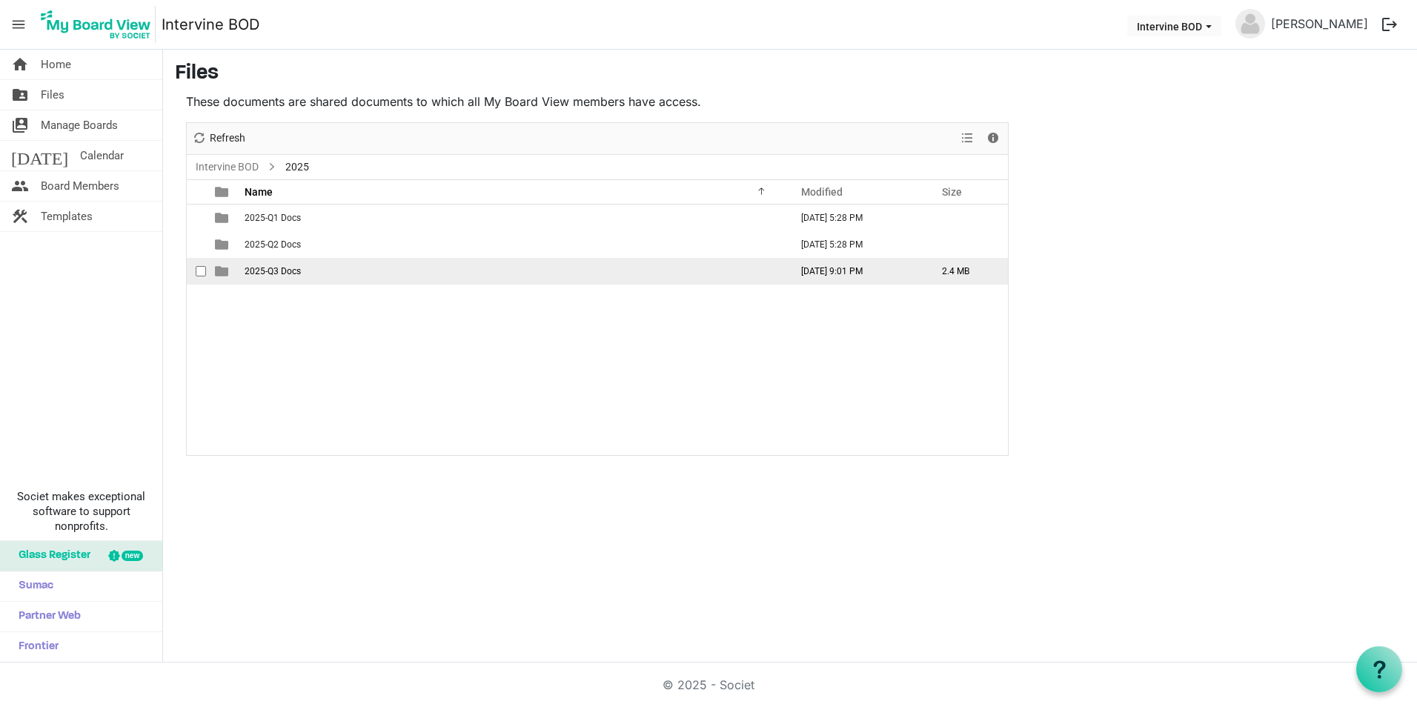
click at [255, 269] on span "2025-Q3 Docs" at bounding box center [273, 271] width 56 height 10
